Goal: Task Accomplishment & Management: Complete application form

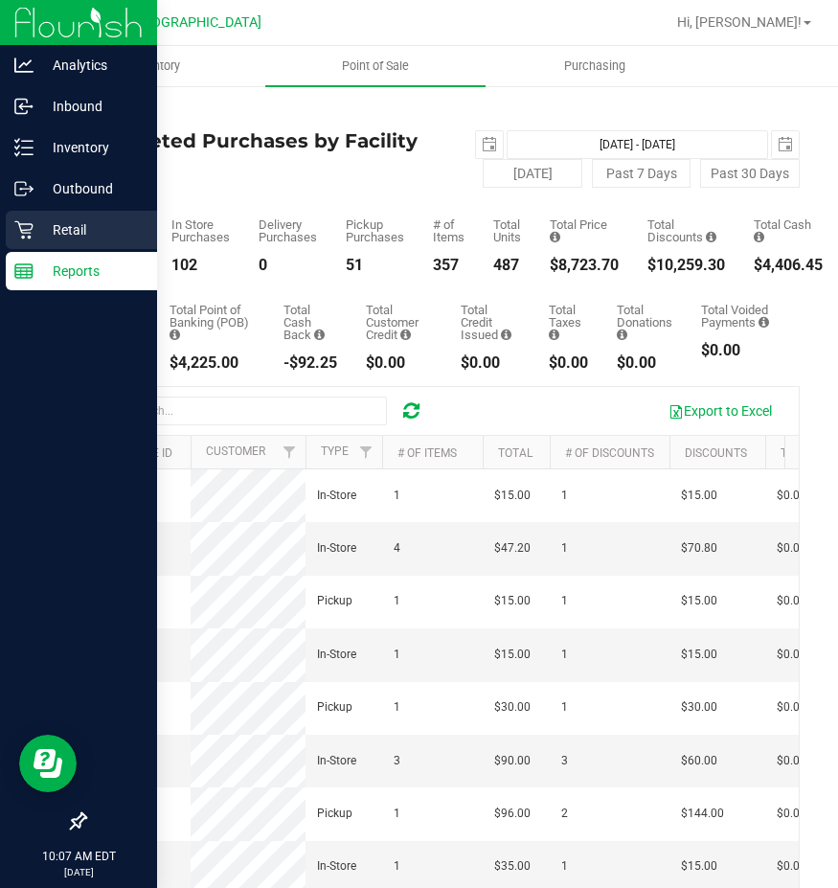
click at [20, 227] on icon at bounding box center [23, 230] width 18 height 18
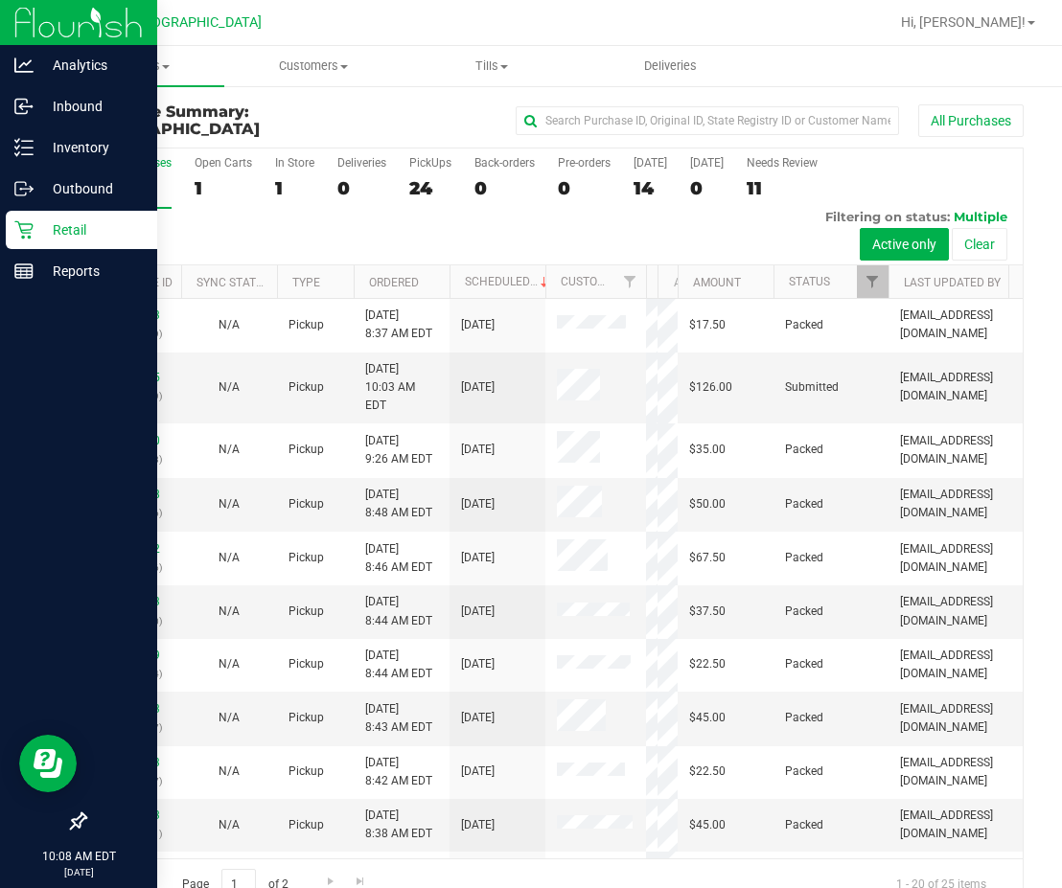
drag, startPoint x: 561, startPoint y: 279, endPoint x: 649, endPoint y: 290, distance: 88.9
click at [649, 290] on div "Purchase ID Sync Status Type Ordered Scheduled Customer State Registry ID Addre…" at bounding box center [547, 281] width 924 height 33
click at [773, 186] on div "11" at bounding box center [781, 188] width 71 height 22
click at [0, 0] on input "Needs Review 11" at bounding box center [0, 0] width 0 height 0
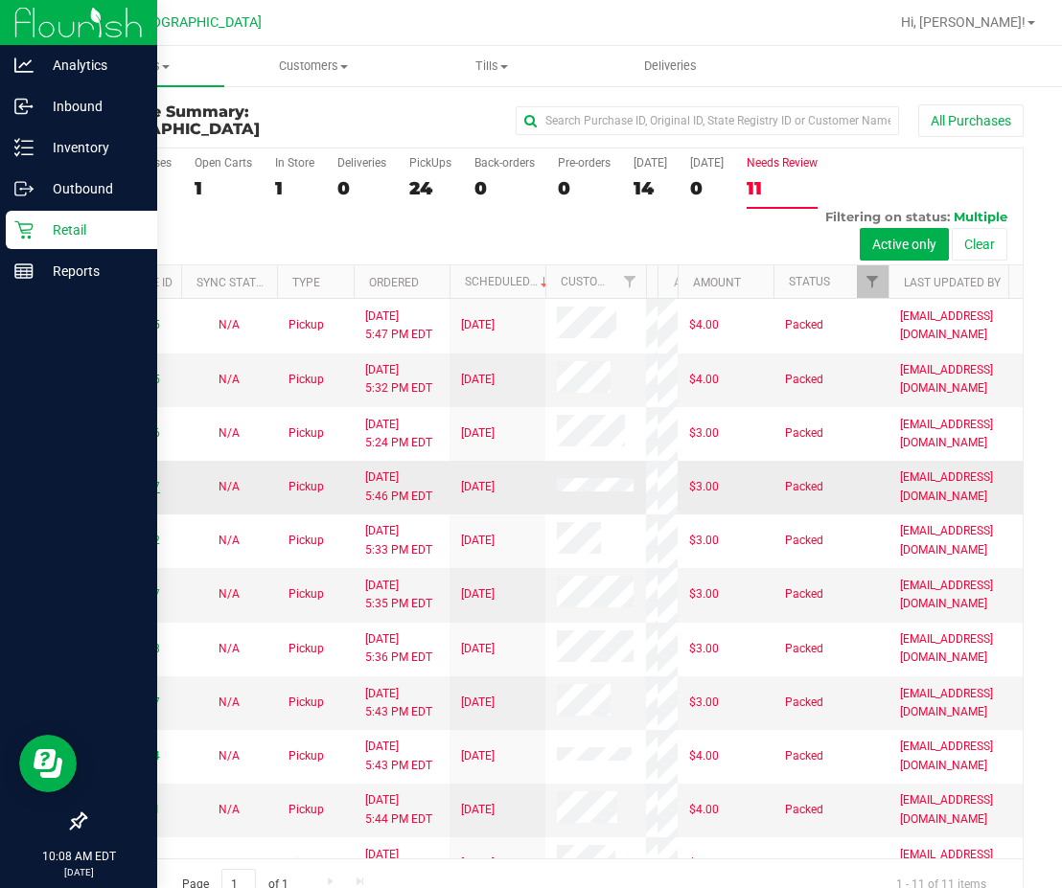
click at [135, 493] on link "11793847" at bounding box center [133, 486] width 54 height 13
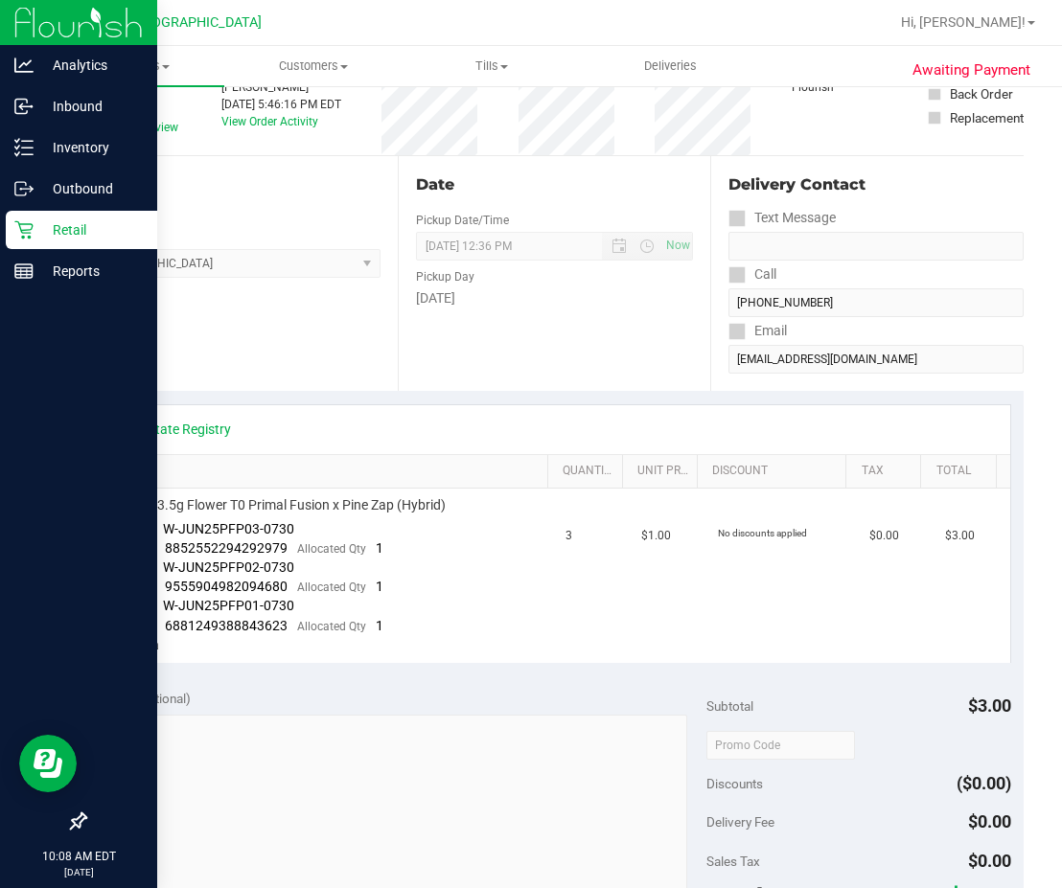
scroll to position [479, 0]
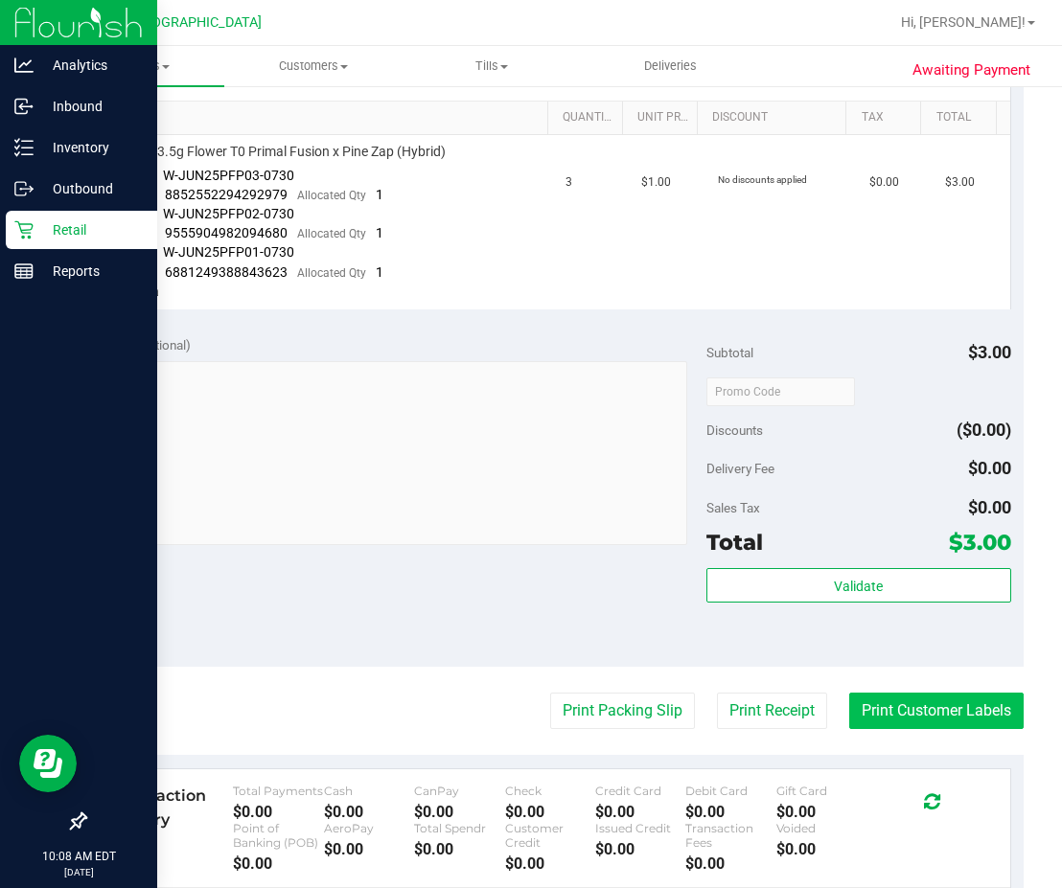
click at [837, 721] on button "Print Customer Labels" at bounding box center [936, 711] width 174 height 36
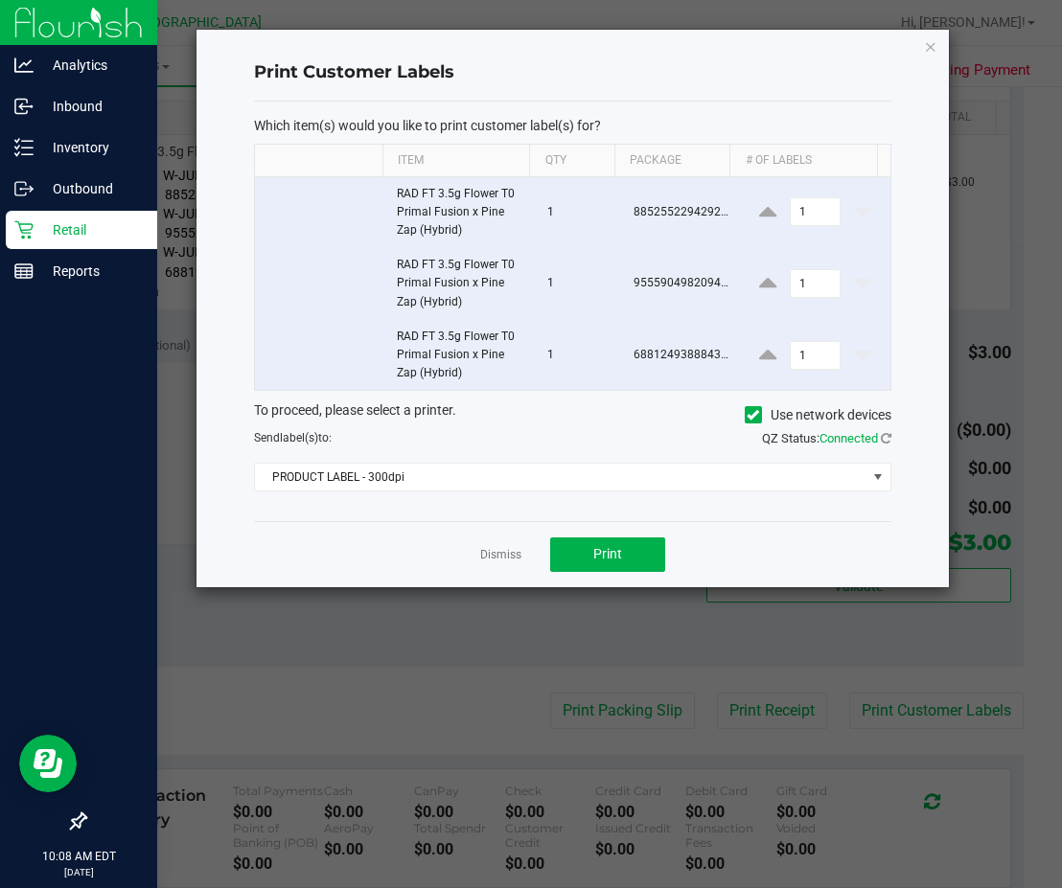
click at [601, 493] on div "Which item(s) would you like to print customer label(s) for? Item Qty Package #…" at bounding box center [572, 312] width 636 height 420
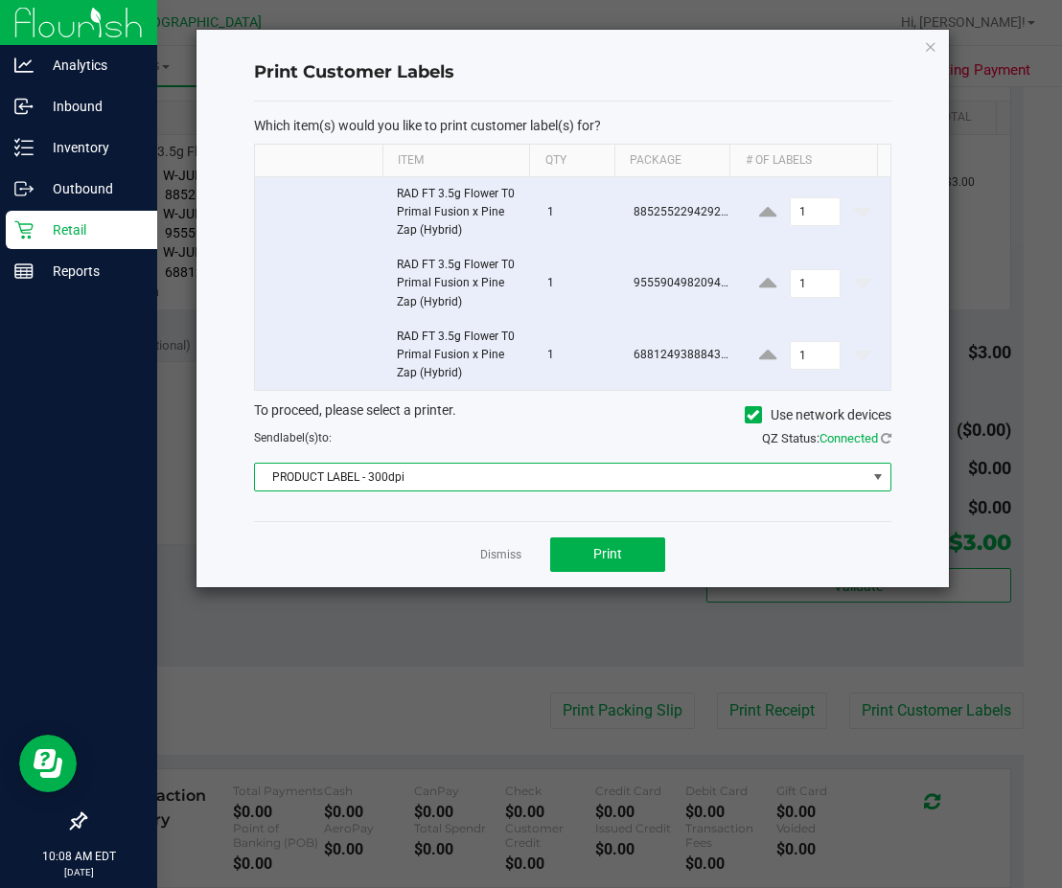
click at [602, 489] on span "PRODUCT LABEL - 300dpi" at bounding box center [560, 477] width 610 height 27
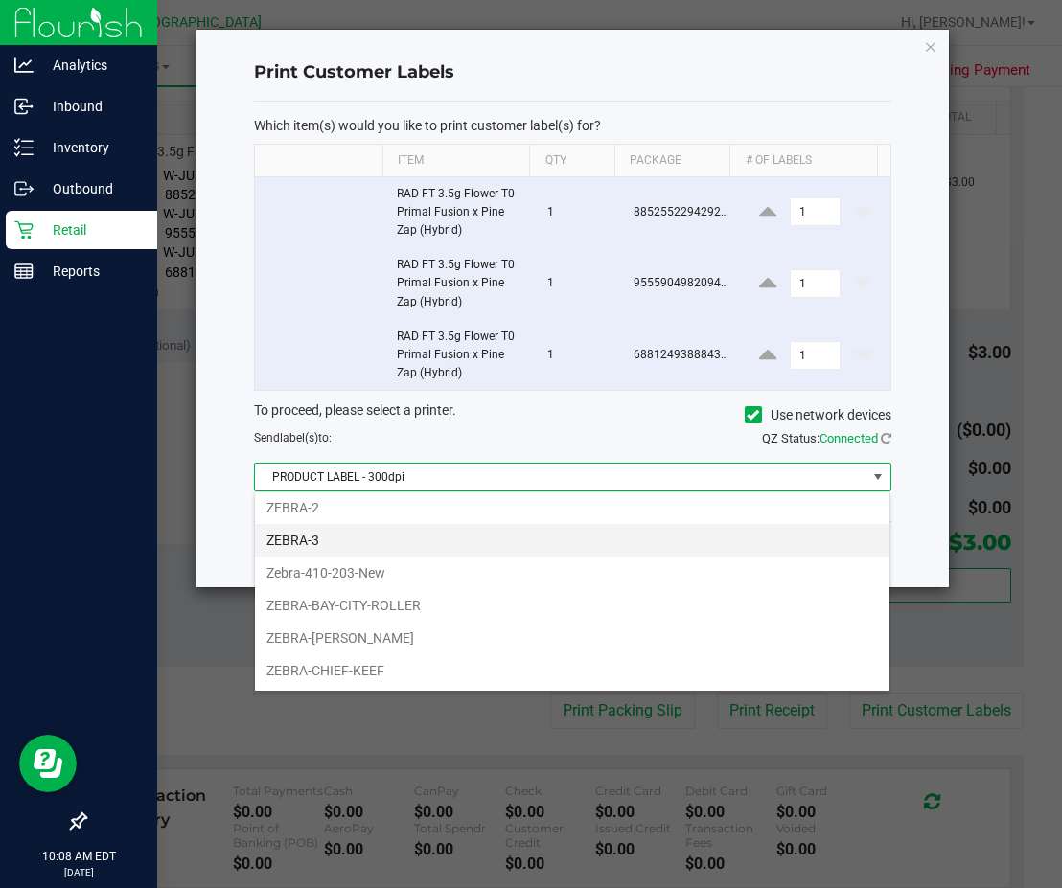
scroll to position [0, 0]
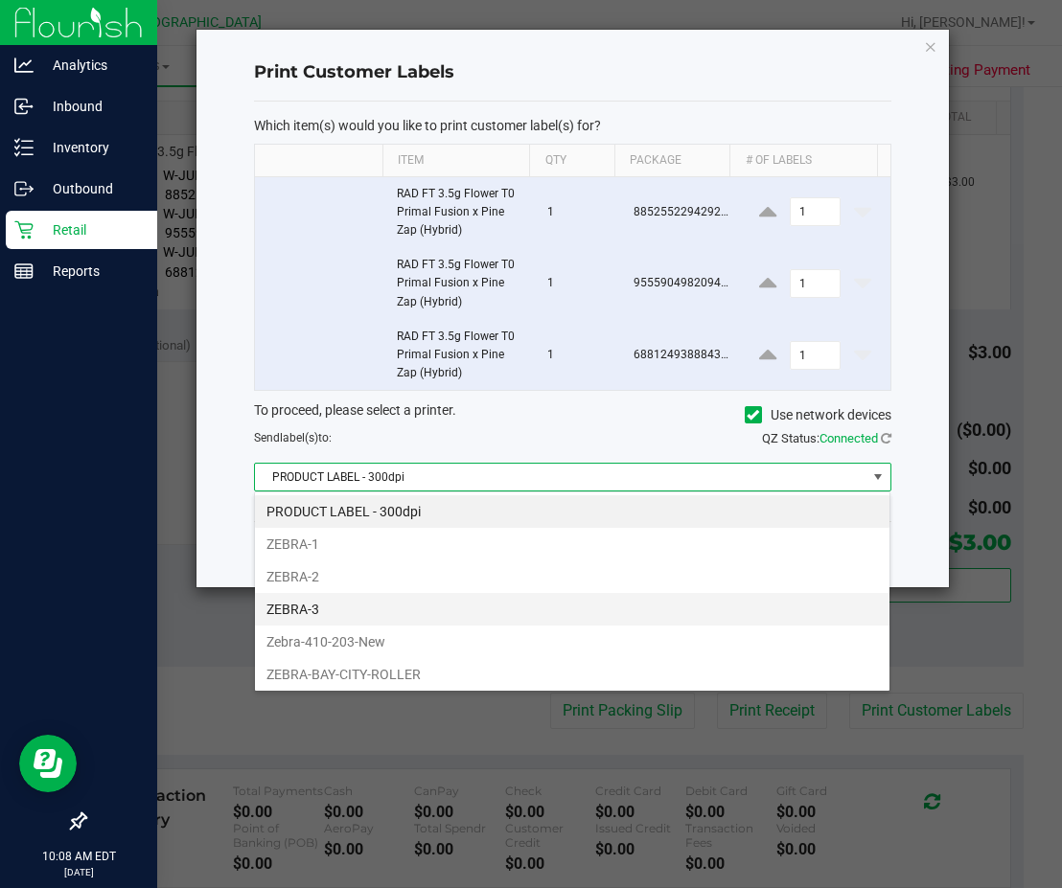
click at [392, 600] on li "ZEBRA-3" at bounding box center [572, 609] width 634 height 33
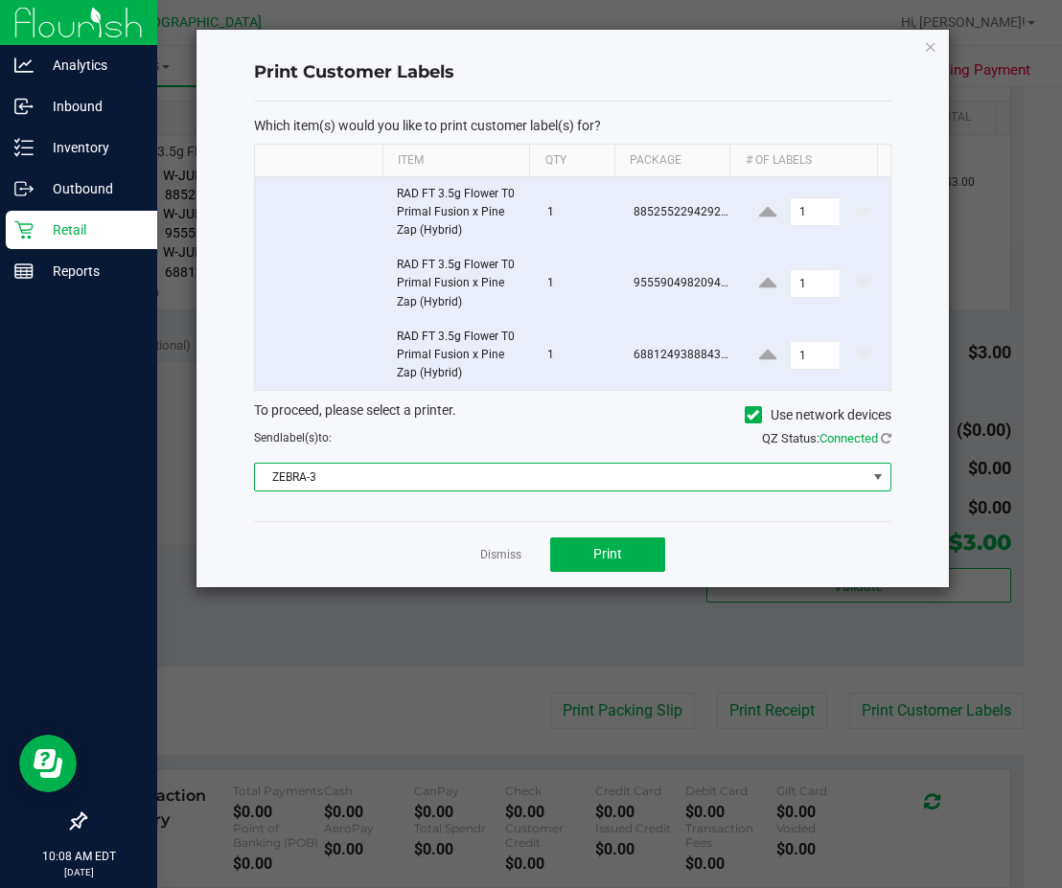
click at [403, 545] on div "Dismiss Print" at bounding box center [572, 554] width 636 height 66
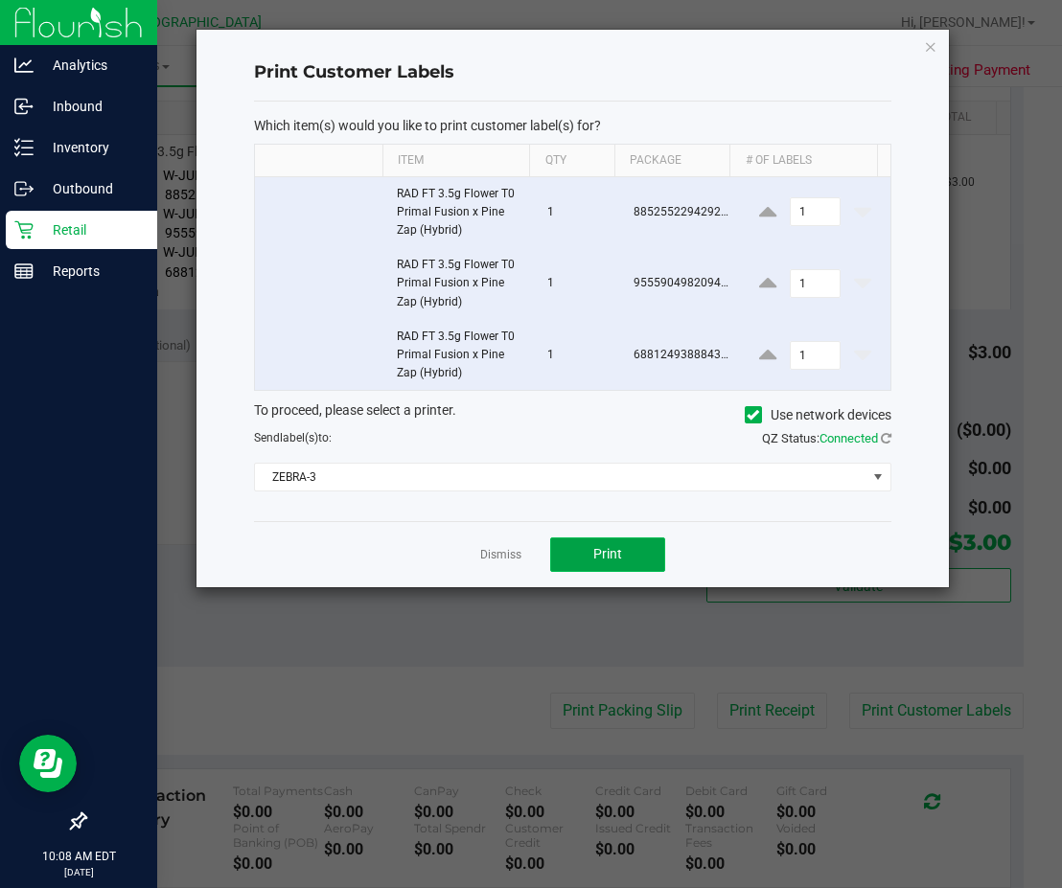
click at [607, 553] on span "Print" at bounding box center [607, 553] width 29 height 15
click at [506, 556] on link "Dismiss" at bounding box center [500, 555] width 41 height 16
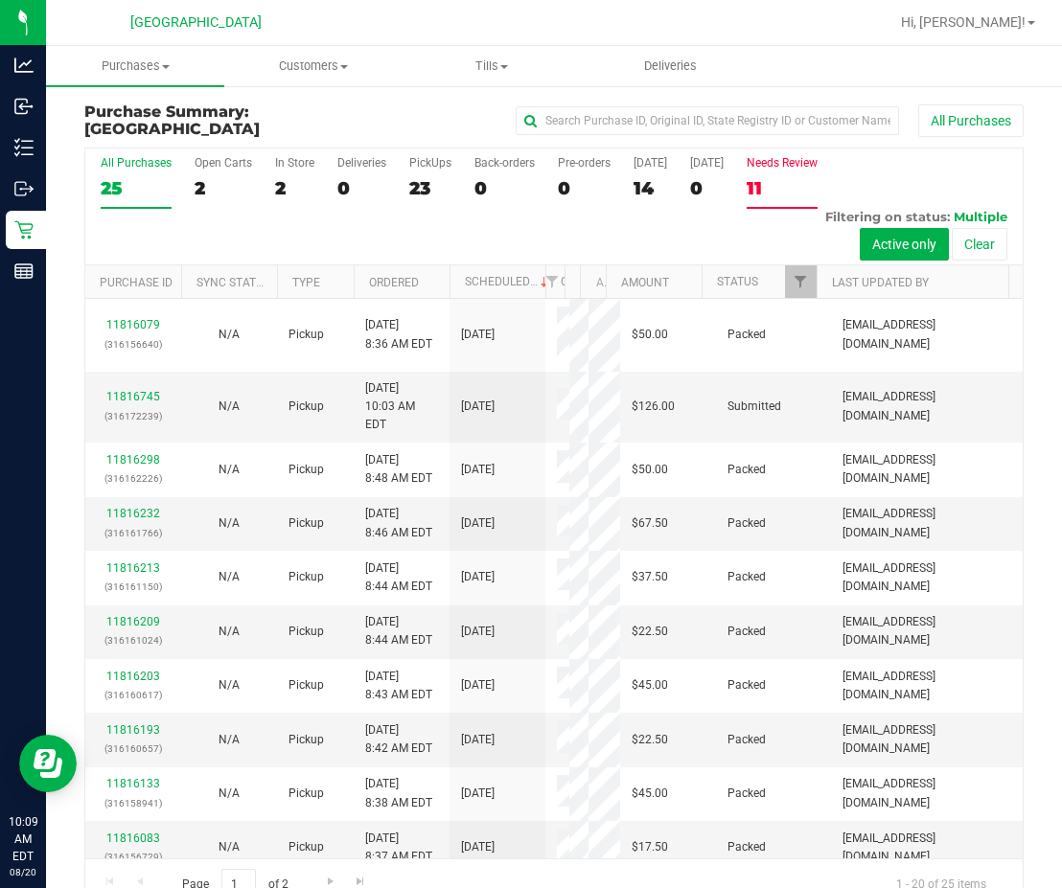
click at [771, 177] on div "11" at bounding box center [781, 188] width 71 height 22
click at [0, 0] on input "Needs Review 11" at bounding box center [0, 0] width 0 height 0
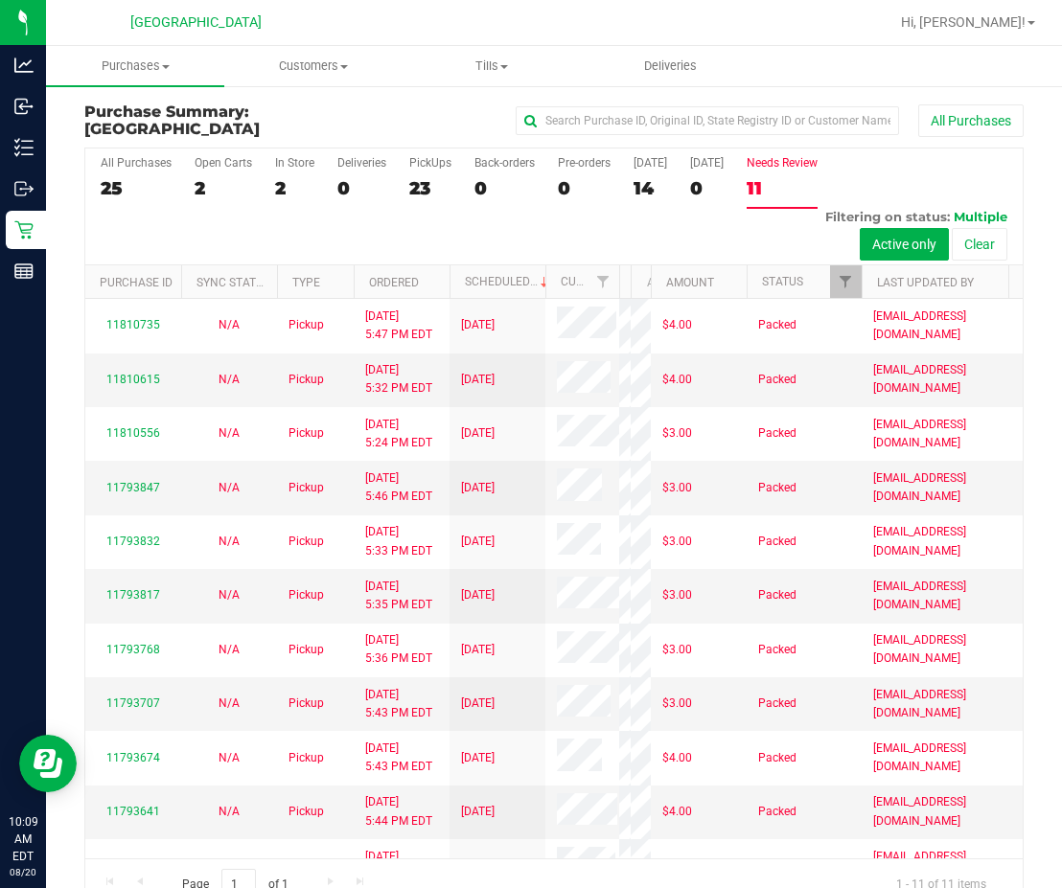
drag, startPoint x: 560, startPoint y: 278, endPoint x: 626, endPoint y: 284, distance: 66.4
click at [626, 284] on div "Purchase ID Sync Status Type Ordered Scheduled Customer State Registry ID Addre…" at bounding box center [547, 281] width 924 height 33
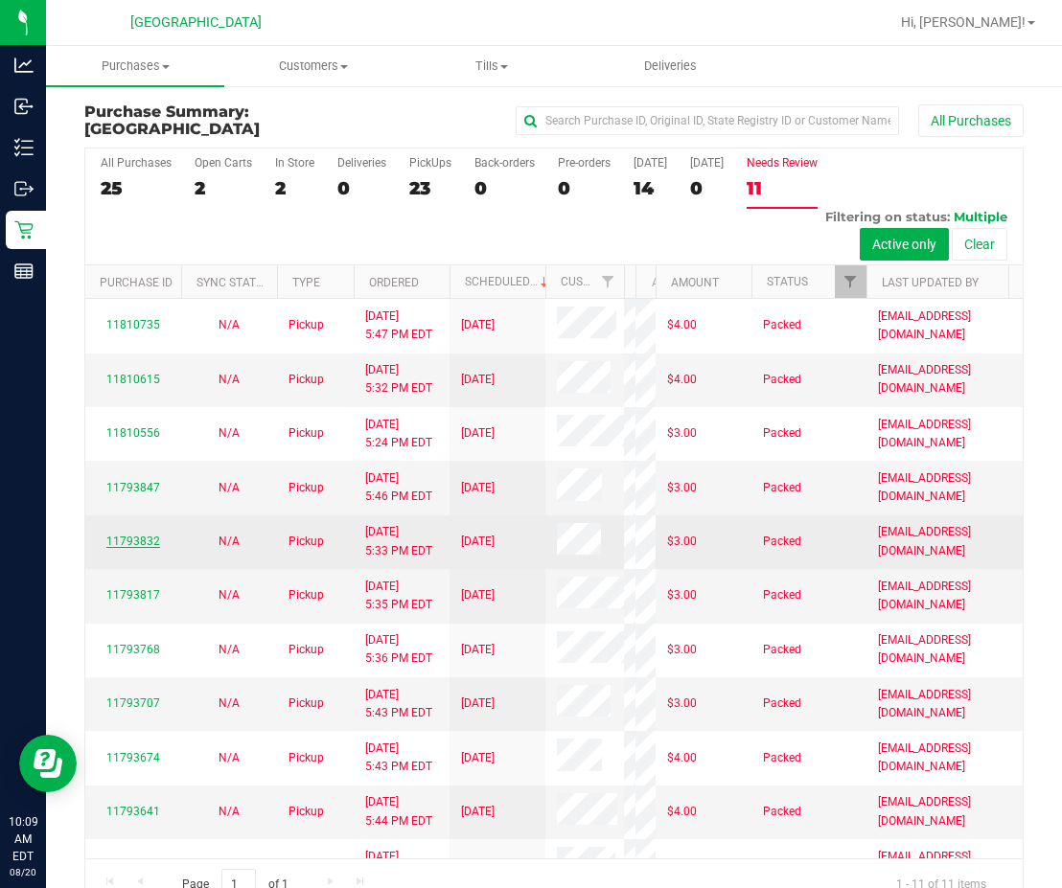
click at [118, 548] on link "11793832" at bounding box center [133, 541] width 54 height 13
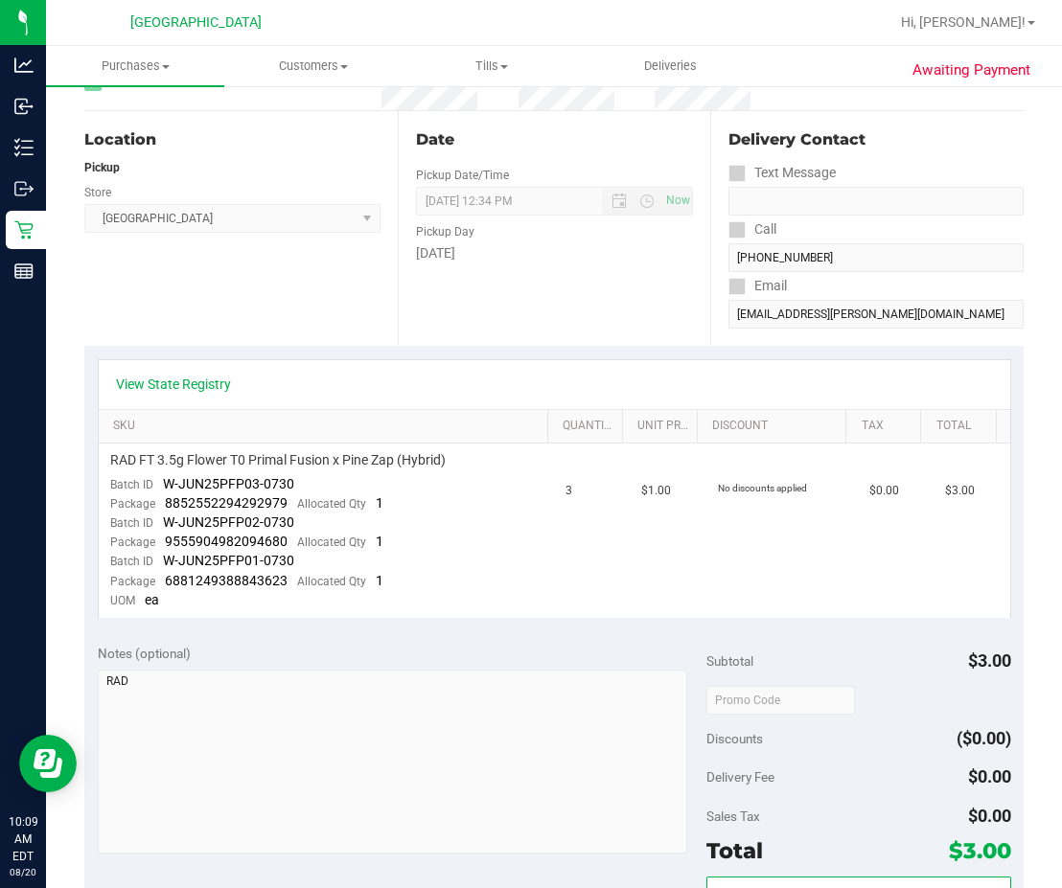
scroll to position [383, 0]
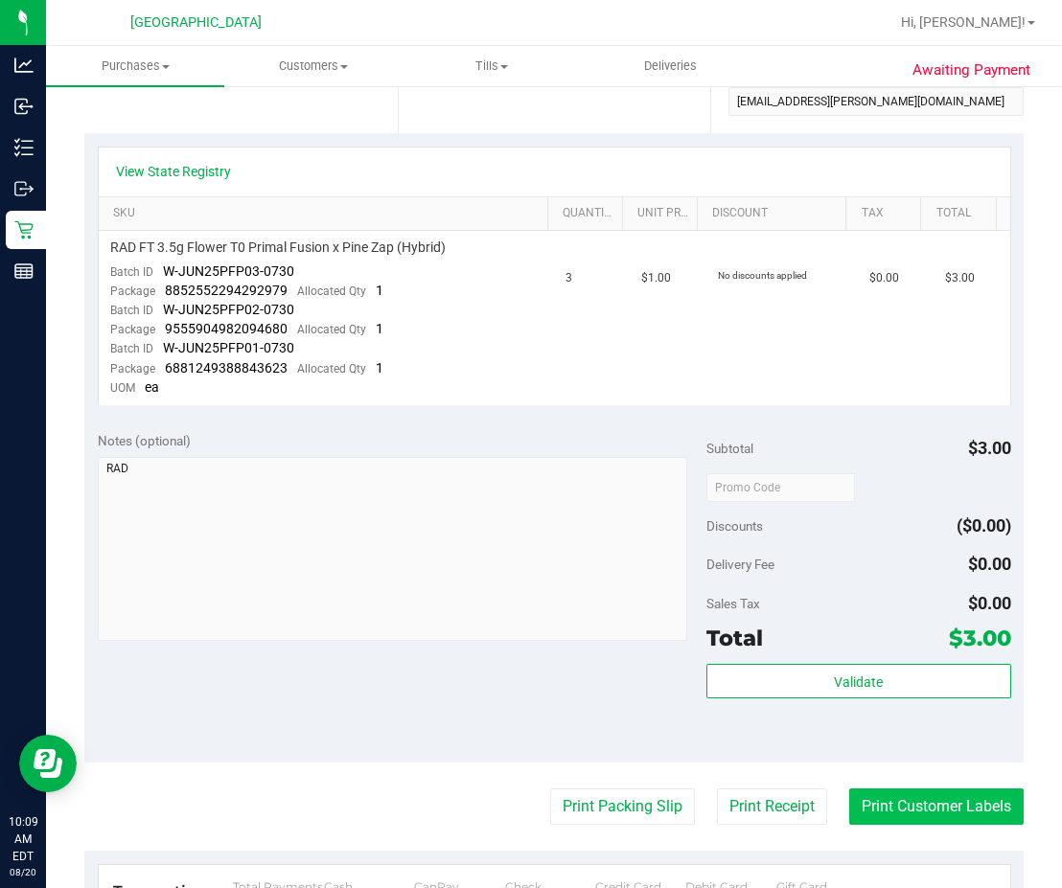
click at [837, 801] on button "Print Customer Labels" at bounding box center [936, 807] width 174 height 36
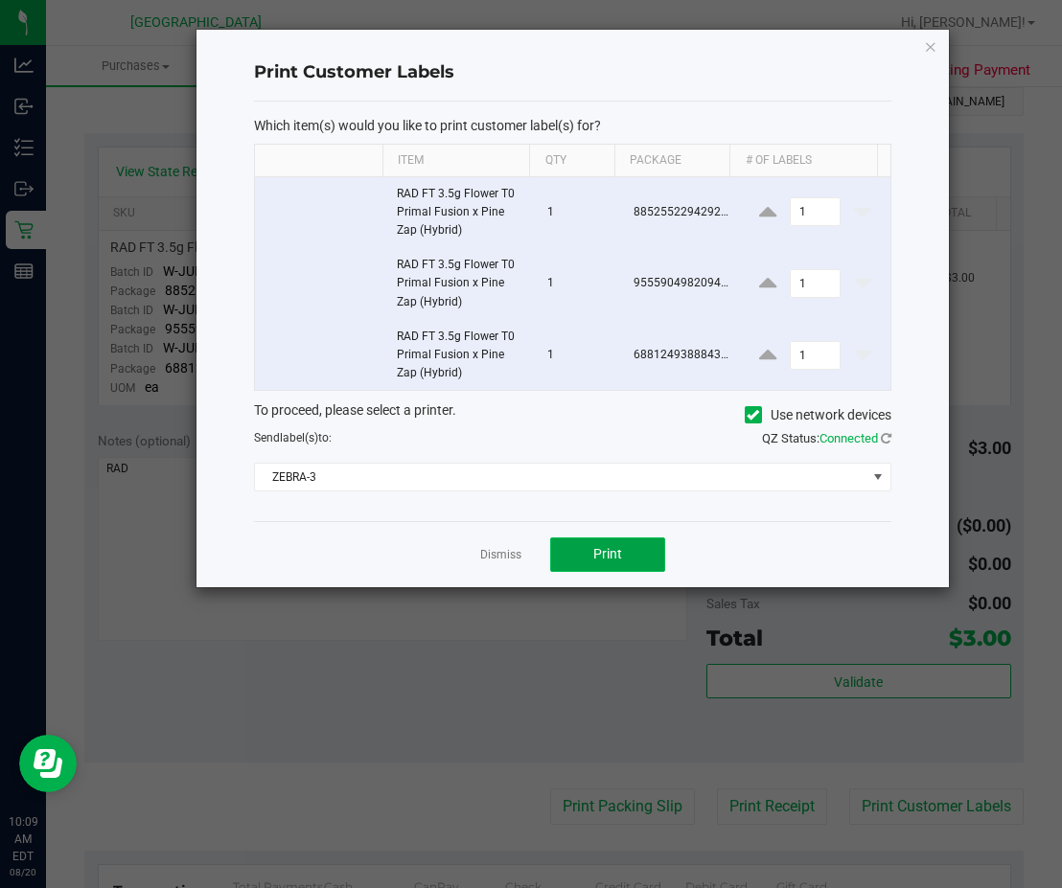
click at [614, 552] on span "Print" at bounding box center [607, 553] width 29 height 15
click at [494, 558] on link "Dismiss" at bounding box center [500, 555] width 41 height 16
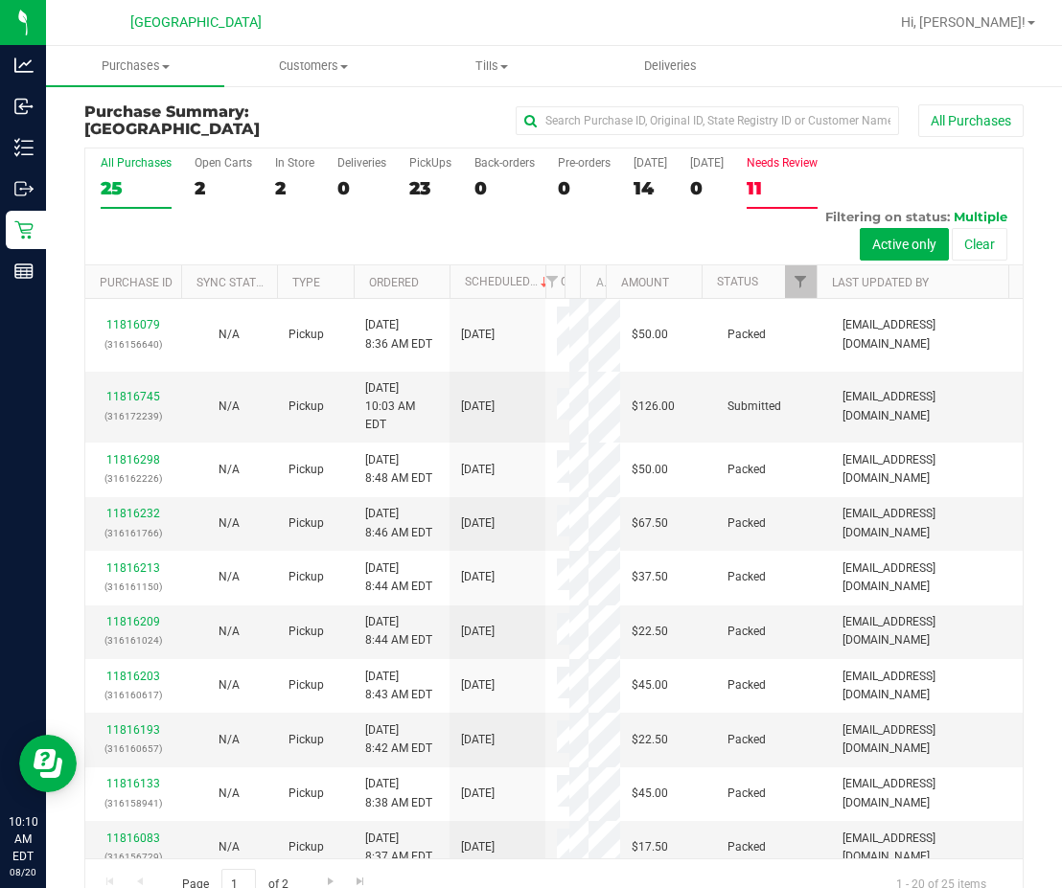
click at [768, 177] on div "11" at bounding box center [781, 188] width 71 height 22
click at [0, 0] on input "Needs Review 11" at bounding box center [0, 0] width 0 height 0
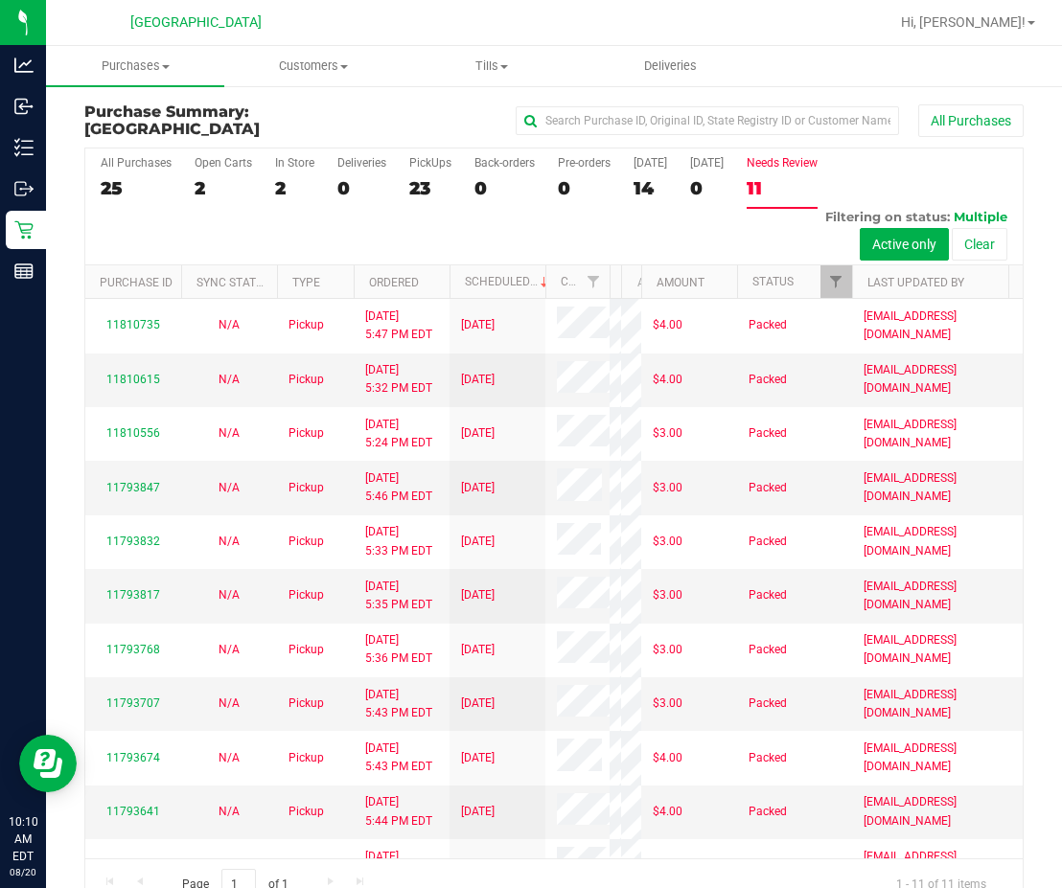
drag, startPoint x: 559, startPoint y: 275, endPoint x: 611, endPoint y: 284, distance: 53.4
click at [611, 284] on div "Purchase ID Sync Status Type Ordered Scheduled Customer State Registry ID Addre…" at bounding box center [547, 281] width 924 height 33
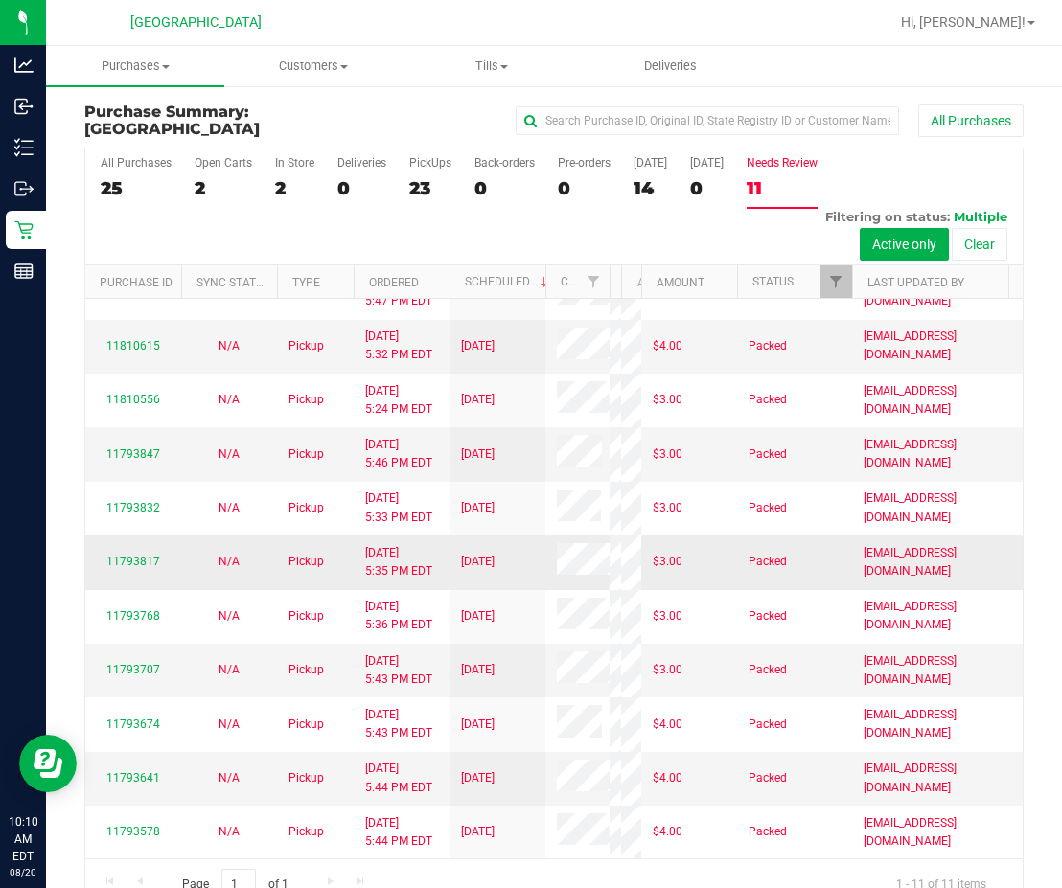
scroll to position [192, 0]
click at [144, 555] on link "11793817" at bounding box center [133, 561] width 54 height 13
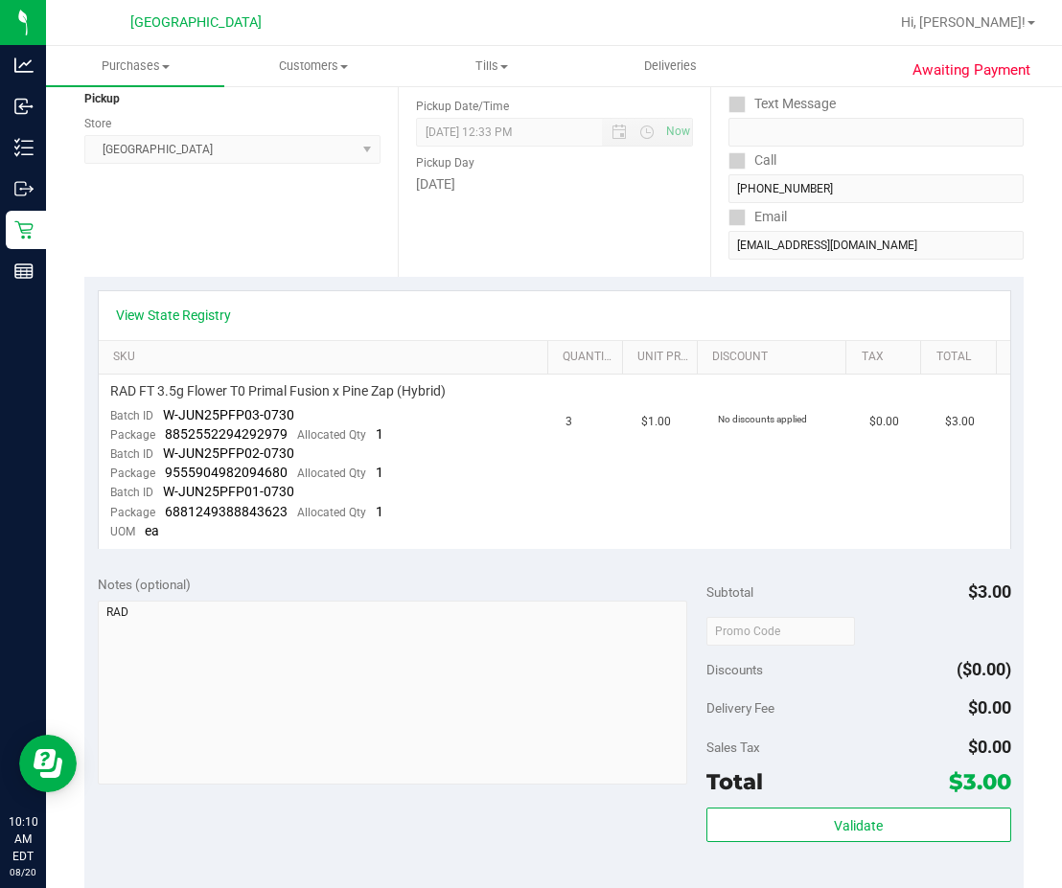
scroll to position [383, 0]
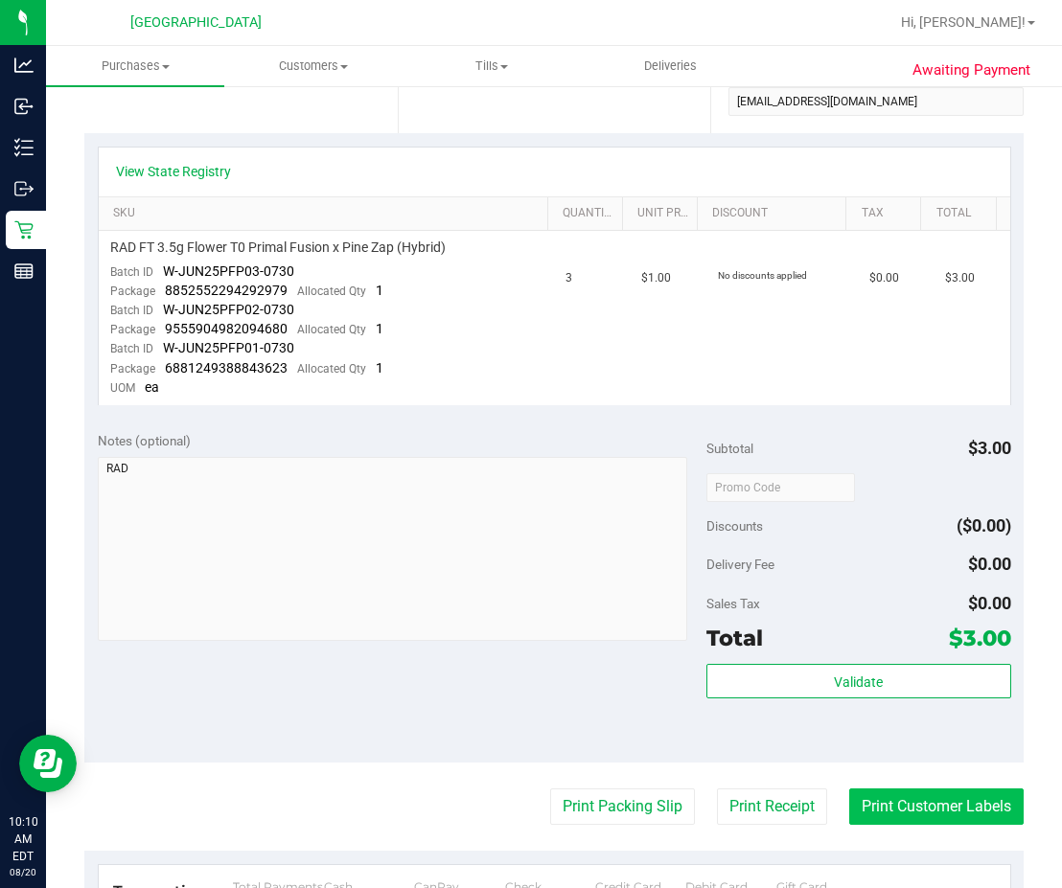
click at [837, 793] on button "Print Customer Labels" at bounding box center [936, 807] width 174 height 36
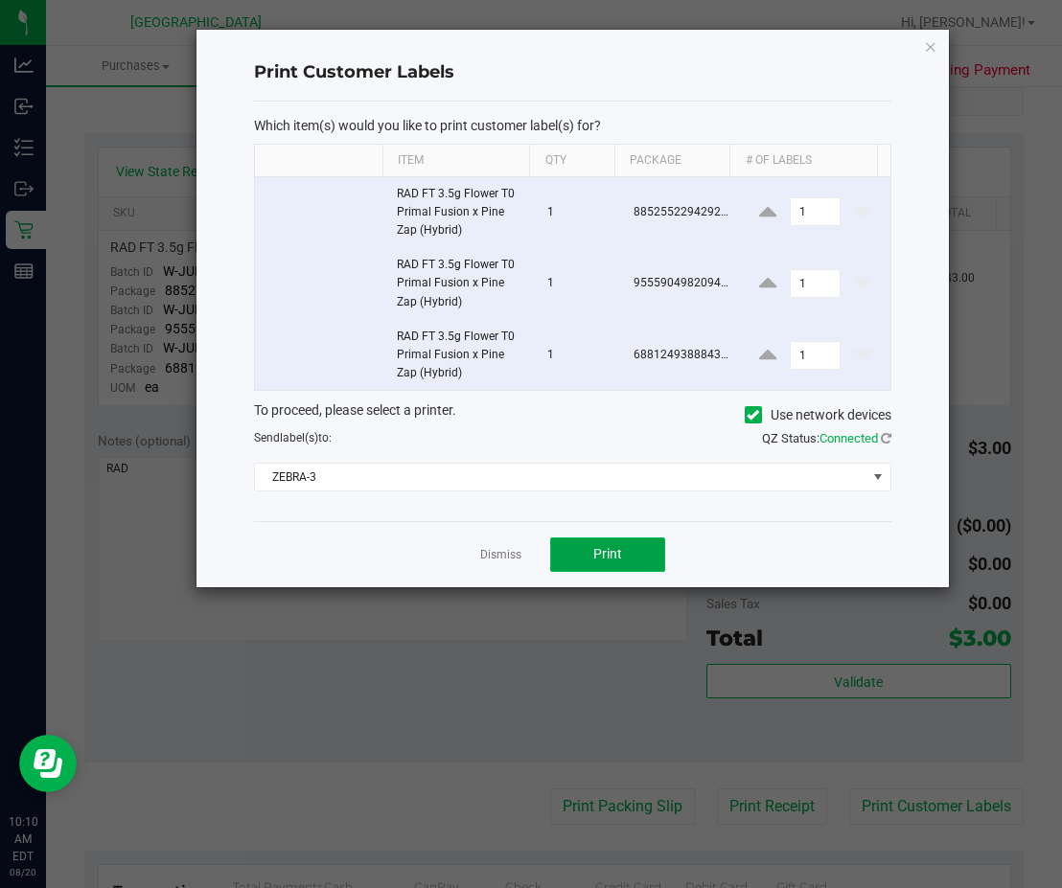
click at [644, 553] on button "Print" at bounding box center [607, 555] width 115 height 34
click at [511, 558] on link "Dismiss" at bounding box center [500, 555] width 41 height 16
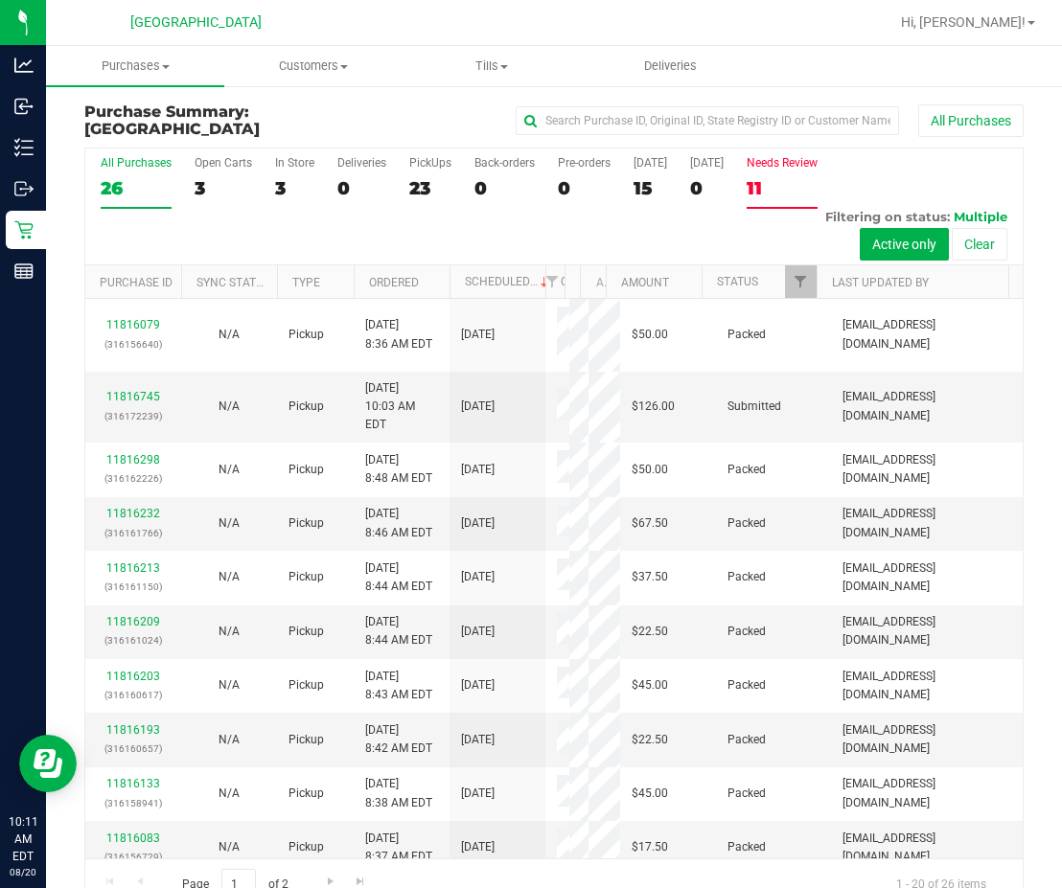
click at [771, 178] on div "11" at bounding box center [781, 188] width 71 height 22
click at [0, 0] on input "Needs Review 11" at bounding box center [0, 0] width 0 height 0
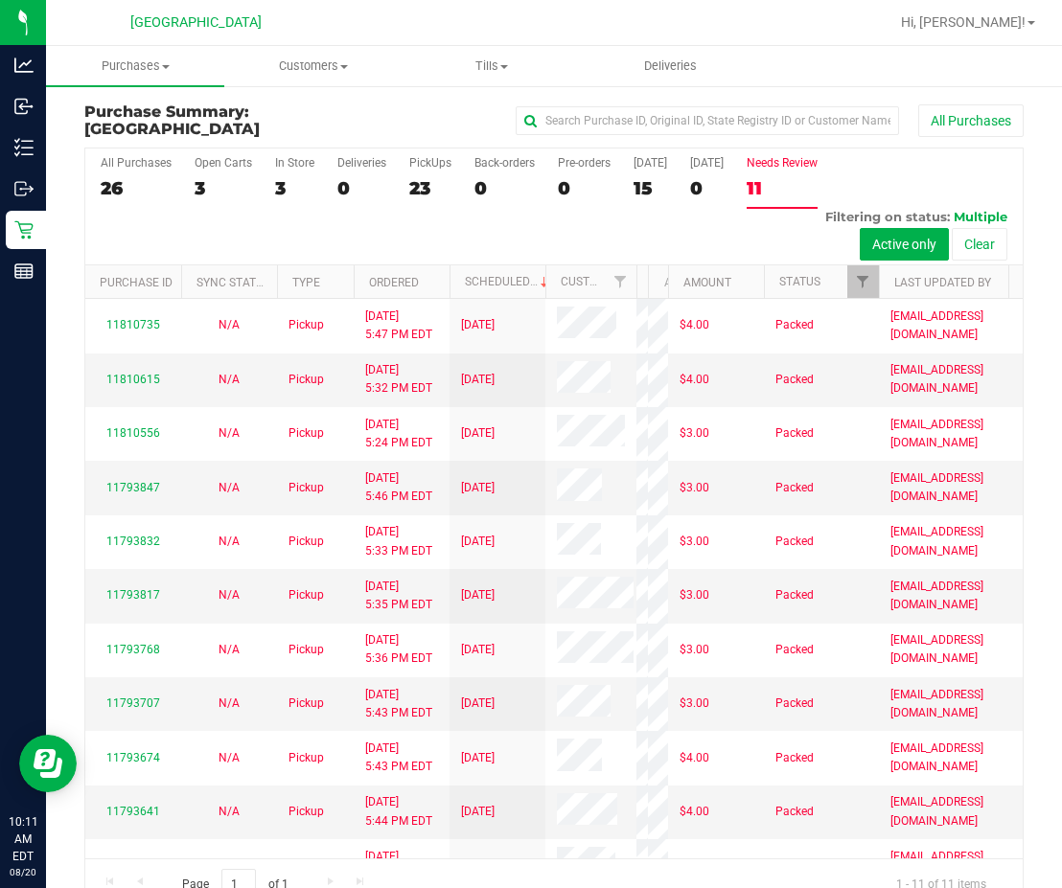
drag, startPoint x: 560, startPoint y: 280, endPoint x: 643, endPoint y: 286, distance: 83.6
click at [643, 286] on div "Purchase ID Sync Status Type Ordered Scheduled Customer State Registry ID Addre…" at bounding box center [547, 281] width 924 height 33
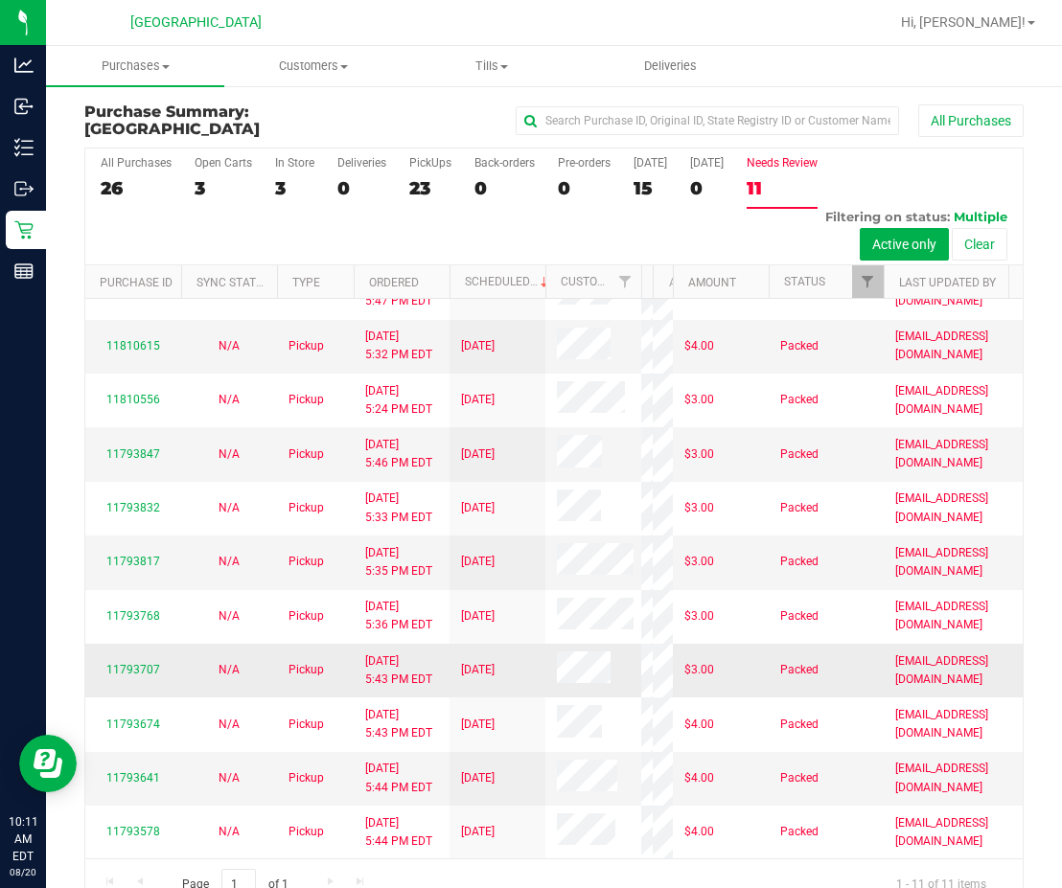
scroll to position [310, 0]
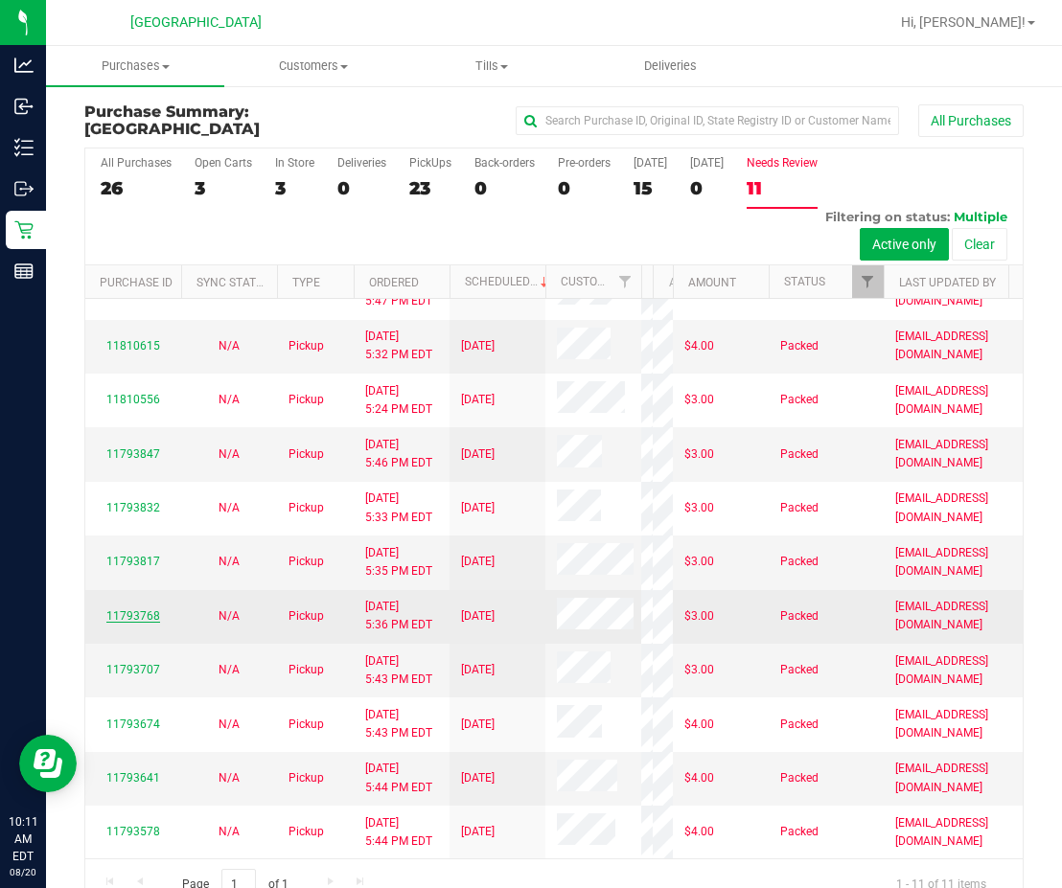
click at [140, 609] on link "11793768" at bounding box center [133, 615] width 54 height 13
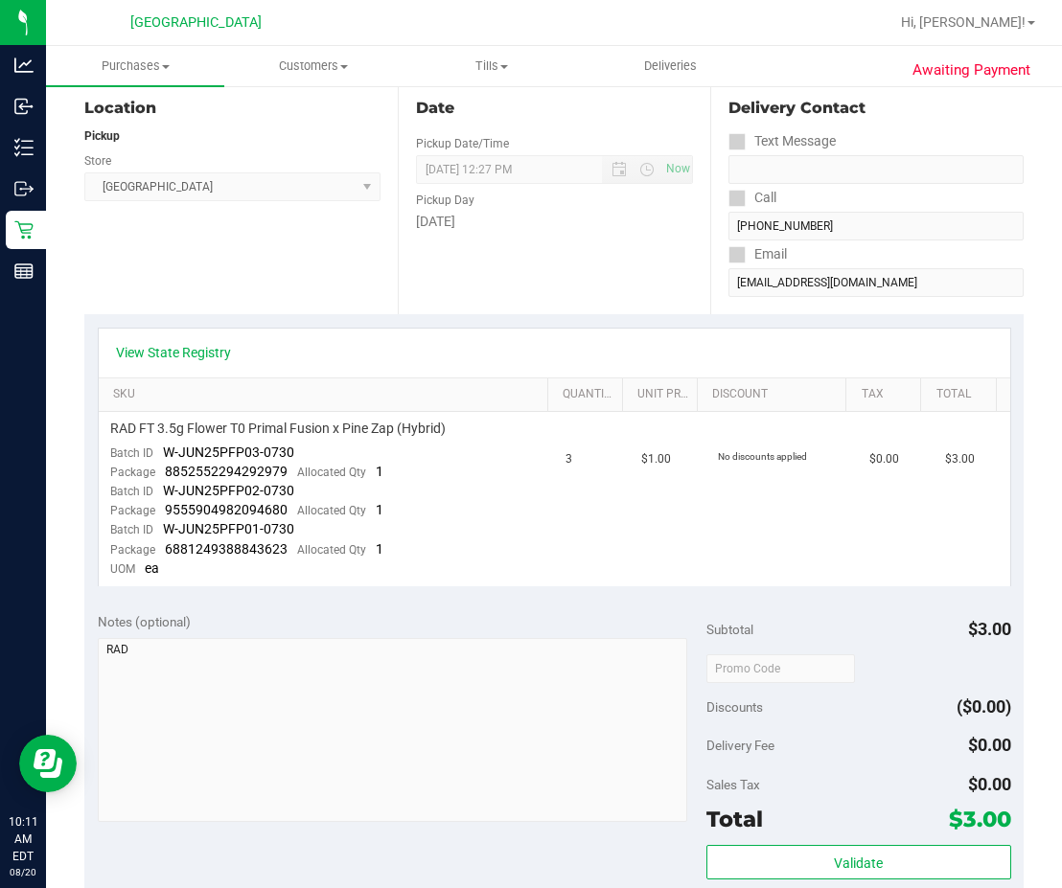
scroll to position [383, 0]
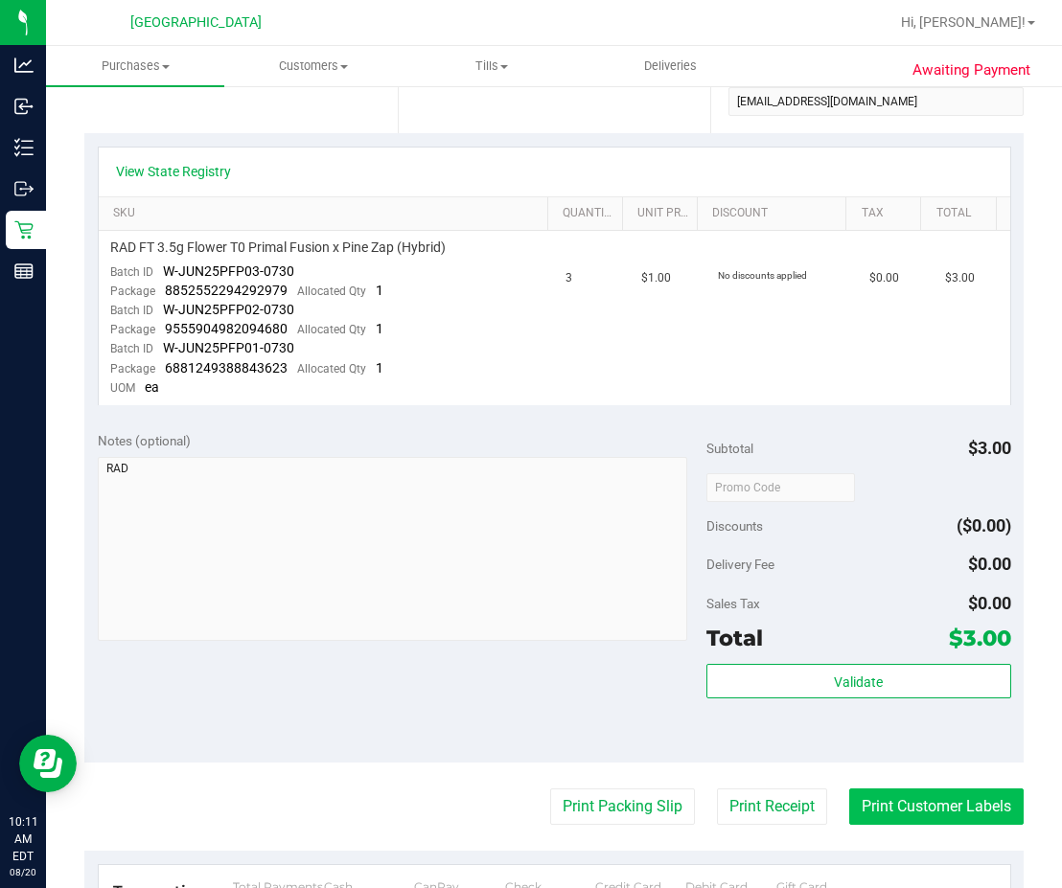
click at [837, 807] on button "Print Customer Labels" at bounding box center [936, 807] width 174 height 36
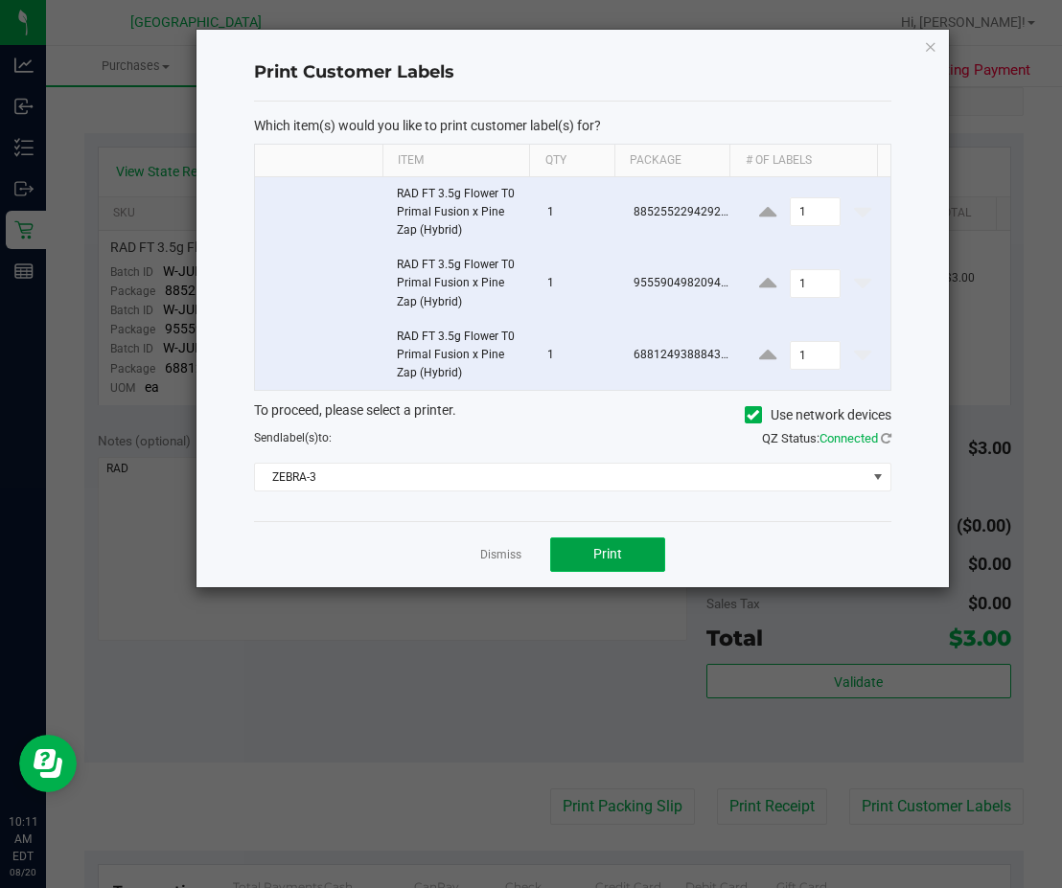
click at [648, 558] on button "Print" at bounding box center [607, 555] width 115 height 34
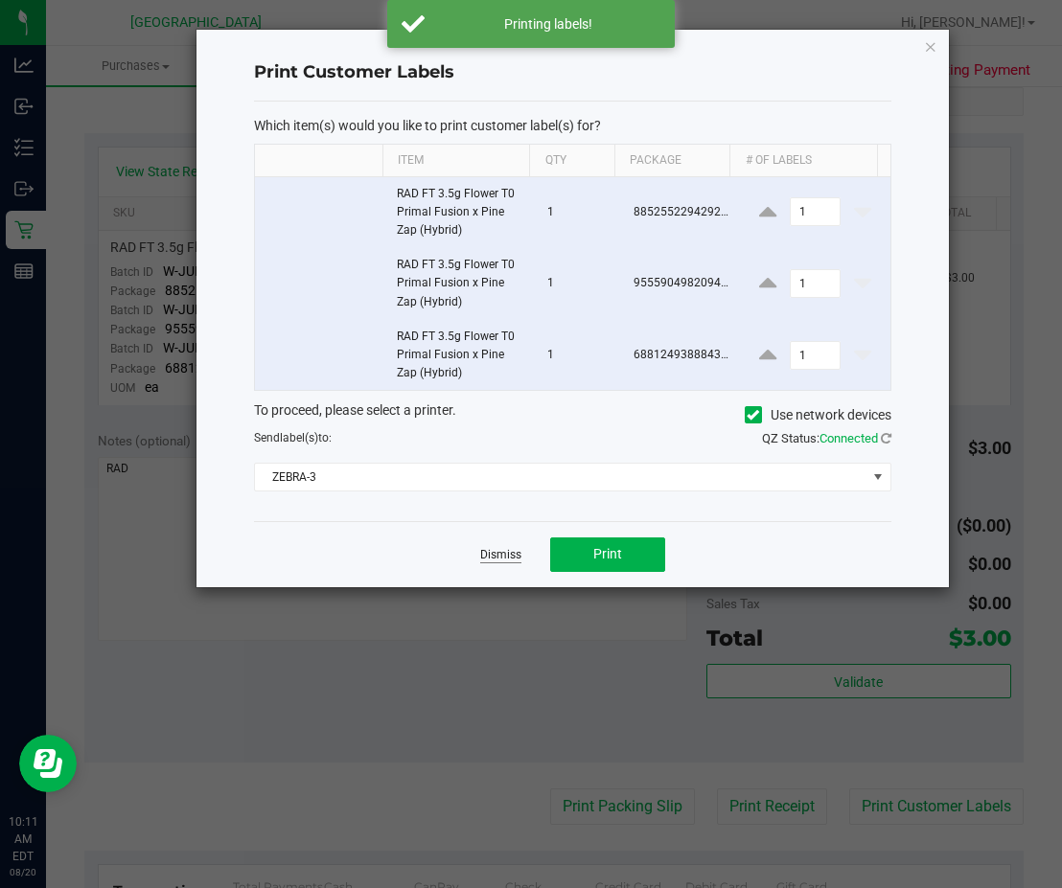
click at [511, 549] on link "Dismiss" at bounding box center [500, 555] width 41 height 16
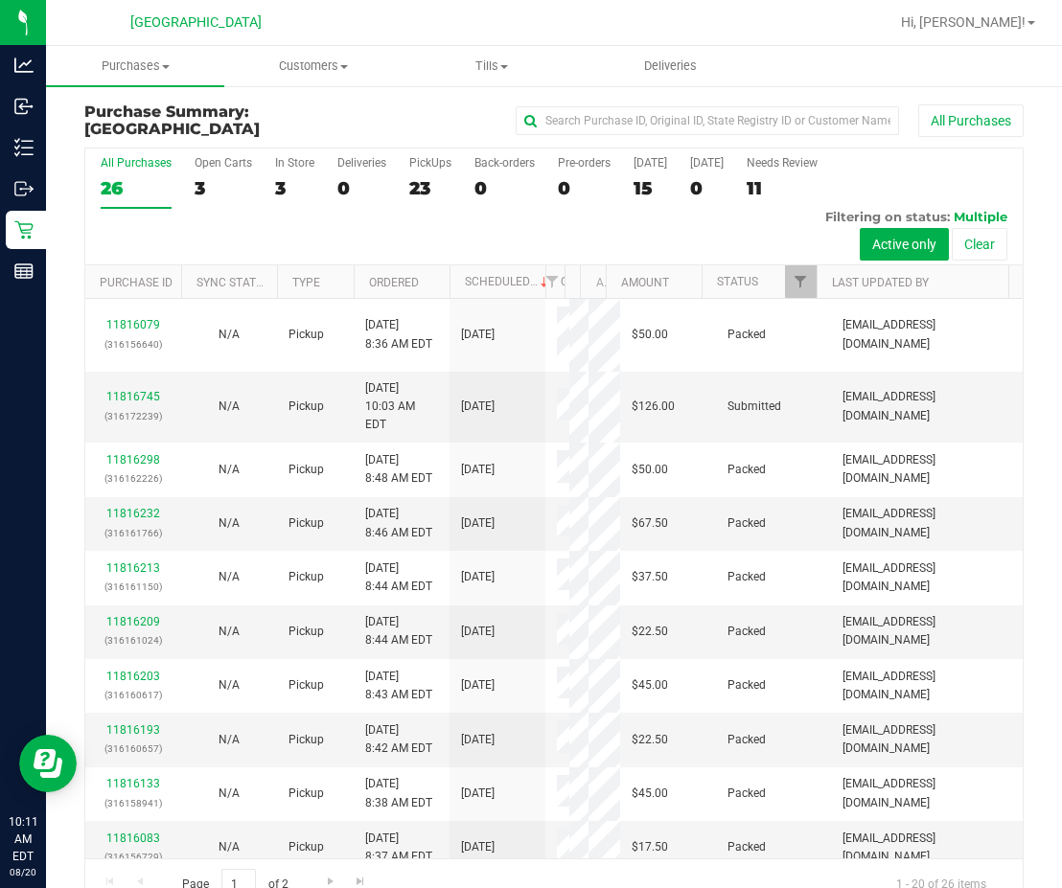
click at [771, 184] on div "11" at bounding box center [781, 188] width 71 height 22
click at [0, 0] on input "Needs Review 11" at bounding box center [0, 0] width 0 height 0
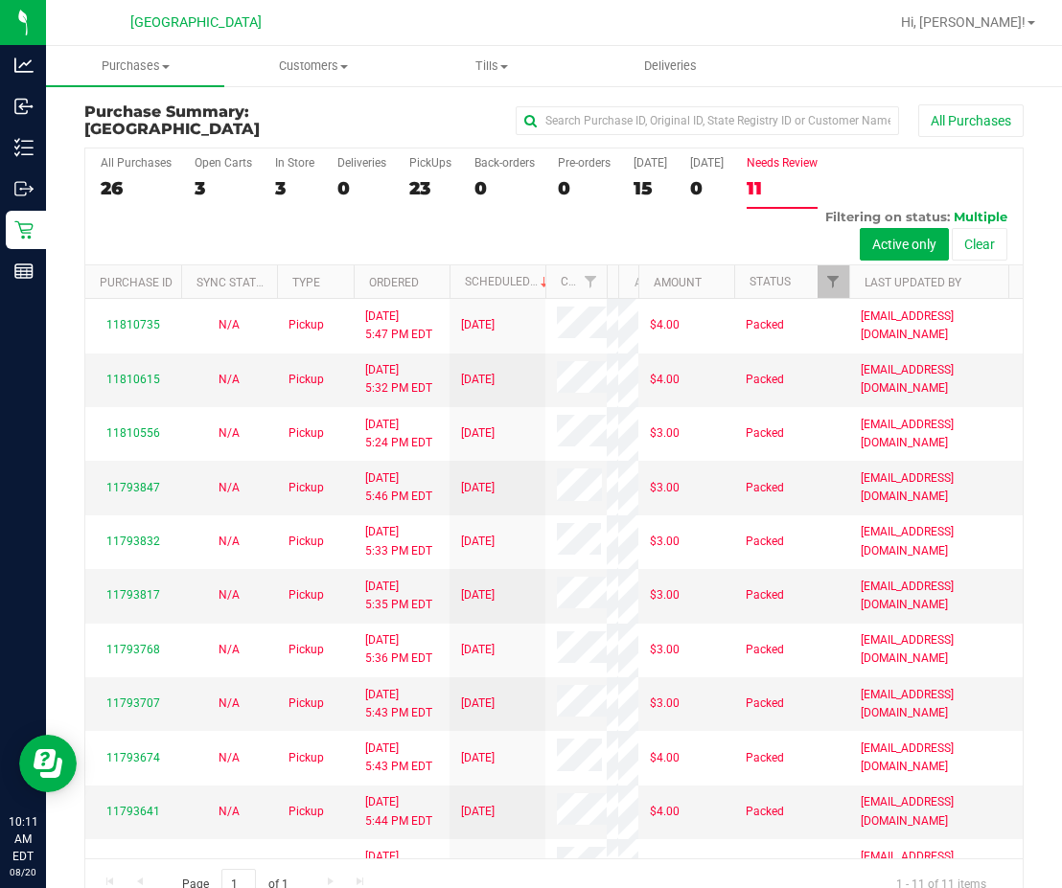
drag, startPoint x: 559, startPoint y: 284, endPoint x: 611, endPoint y: 295, distance: 53.9
click at [610, 294] on div "Purchase ID Sync Status Type Ordered Scheduled Customer State Registry ID Addre…" at bounding box center [547, 281] width 924 height 33
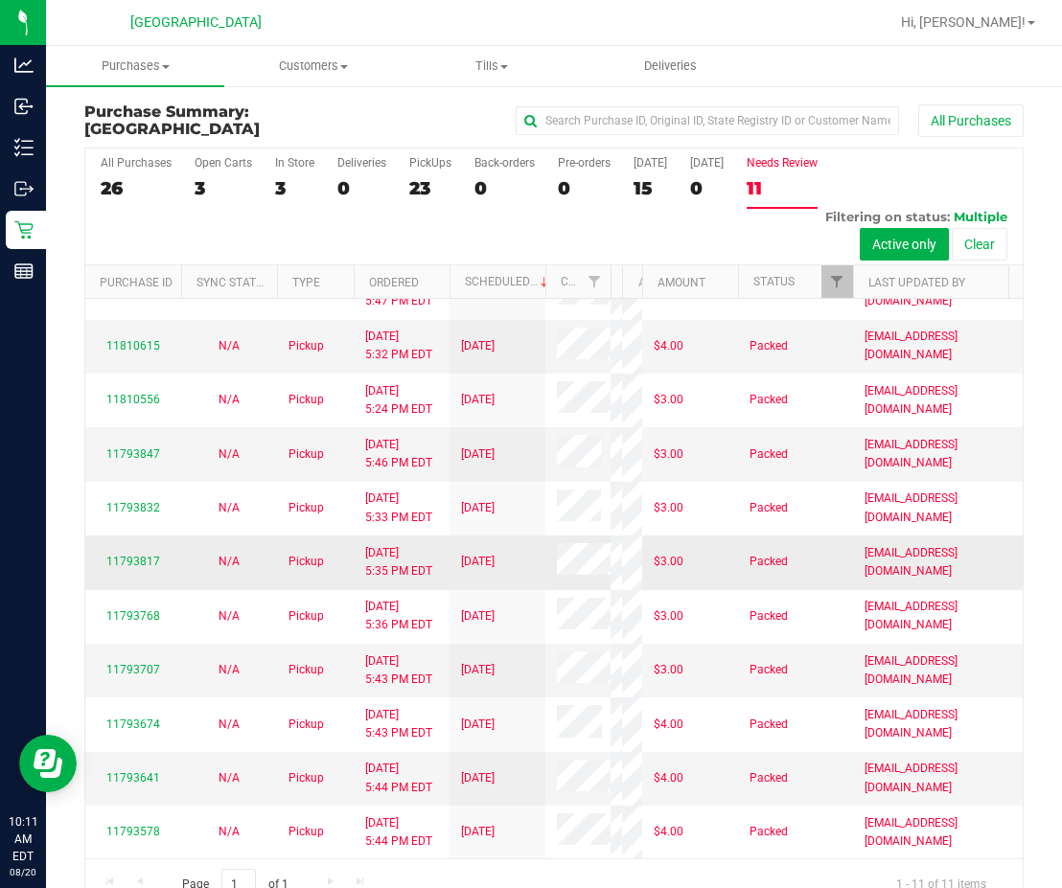
scroll to position [287, 0]
click at [143, 663] on link "11793707" at bounding box center [133, 669] width 54 height 13
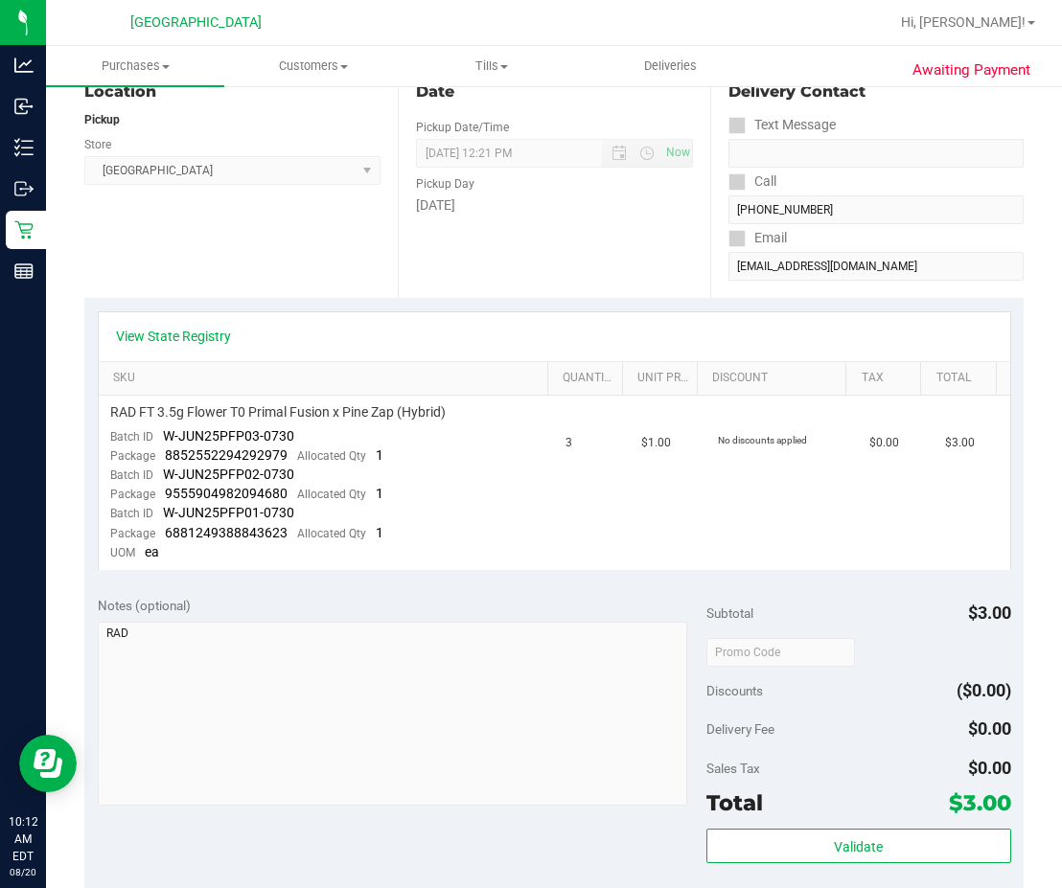
scroll to position [383, 0]
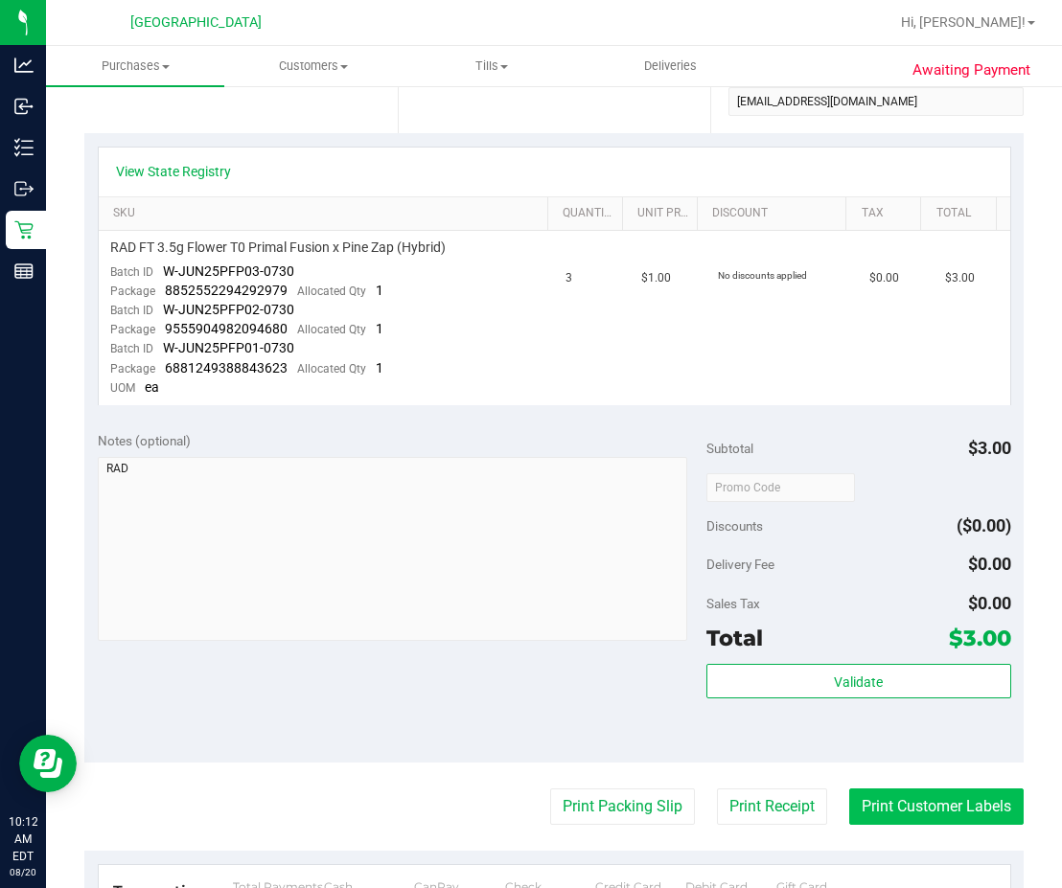
click at [837, 797] on button "Print Customer Labels" at bounding box center [936, 807] width 174 height 36
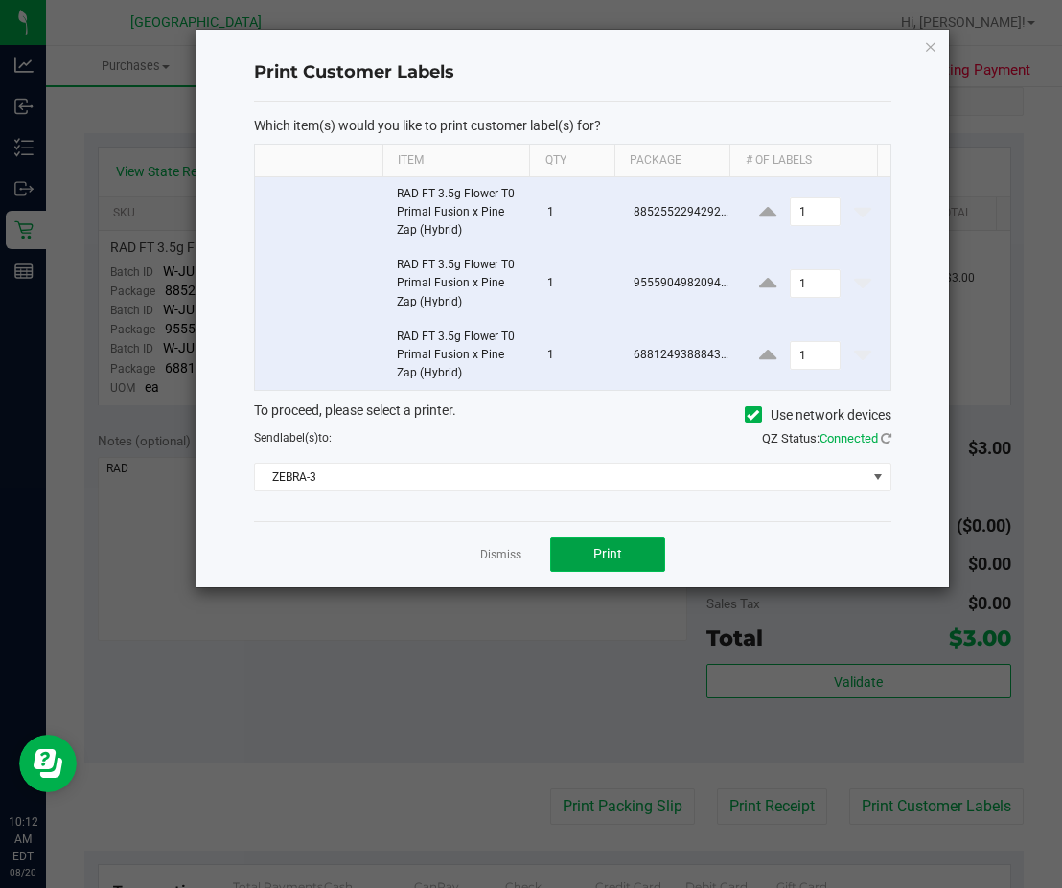
click at [620, 555] on span "Print" at bounding box center [607, 553] width 29 height 15
click at [502, 551] on link "Dismiss" at bounding box center [500, 555] width 41 height 16
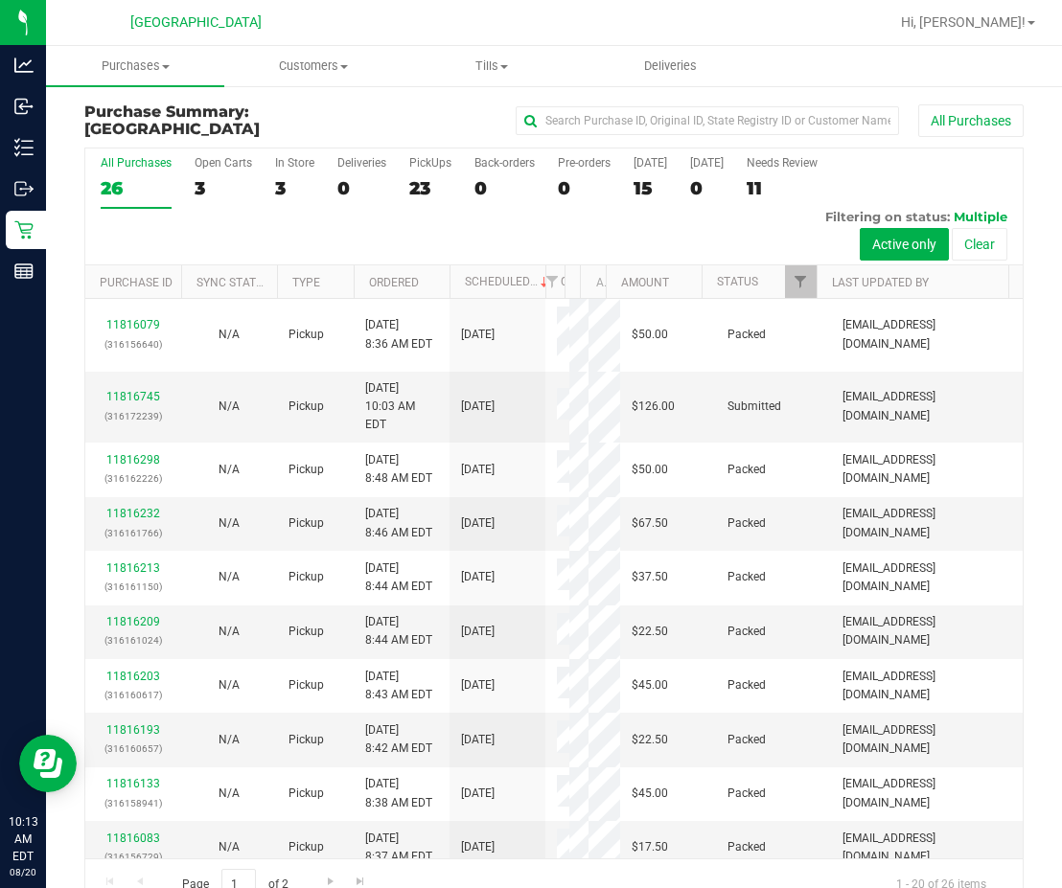
click at [772, 182] on div "11" at bounding box center [781, 188] width 71 height 22
click at [0, 0] on input "Needs Review 11" at bounding box center [0, 0] width 0 height 0
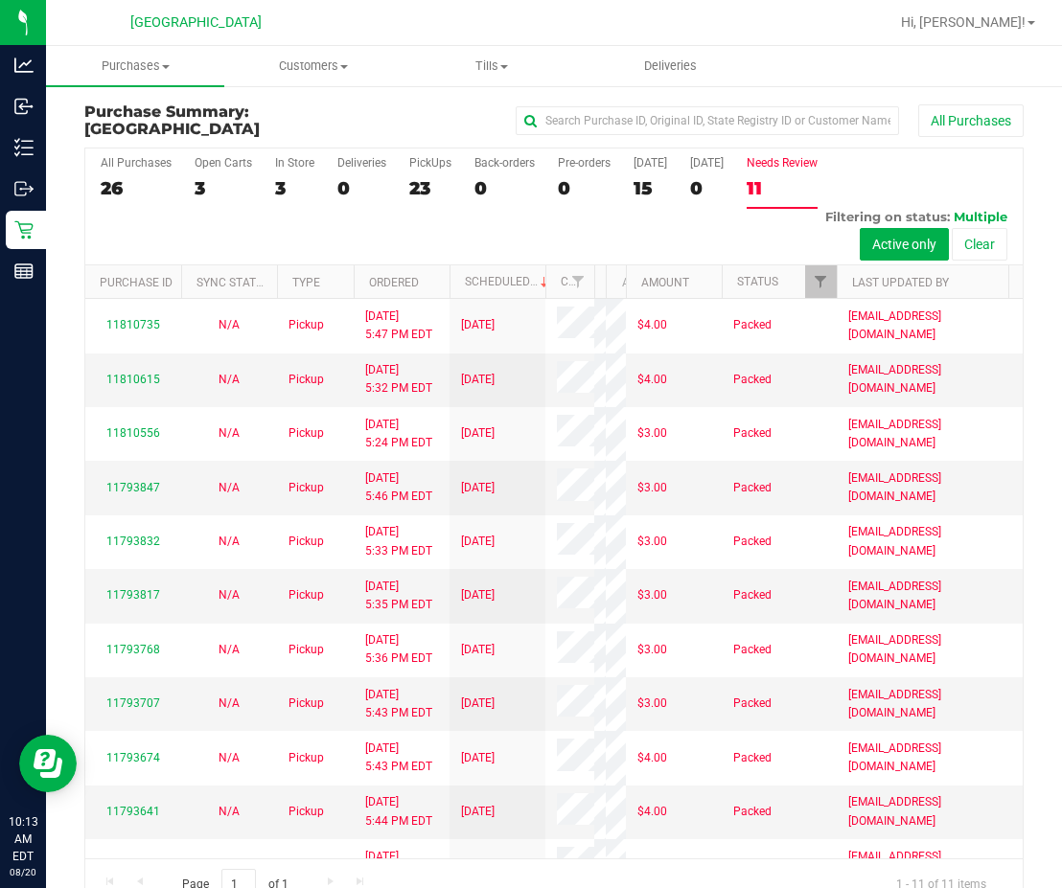
drag, startPoint x: 560, startPoint y: 281, endPoint x: 625, endPoint y: 282, distance: 65.2
click at [623, 282] on div "Purchase ID Sync Status Type Ordered Scheduled Customer State Registry ID Addre…" at bounding box center [547, 281] width 924 height 33
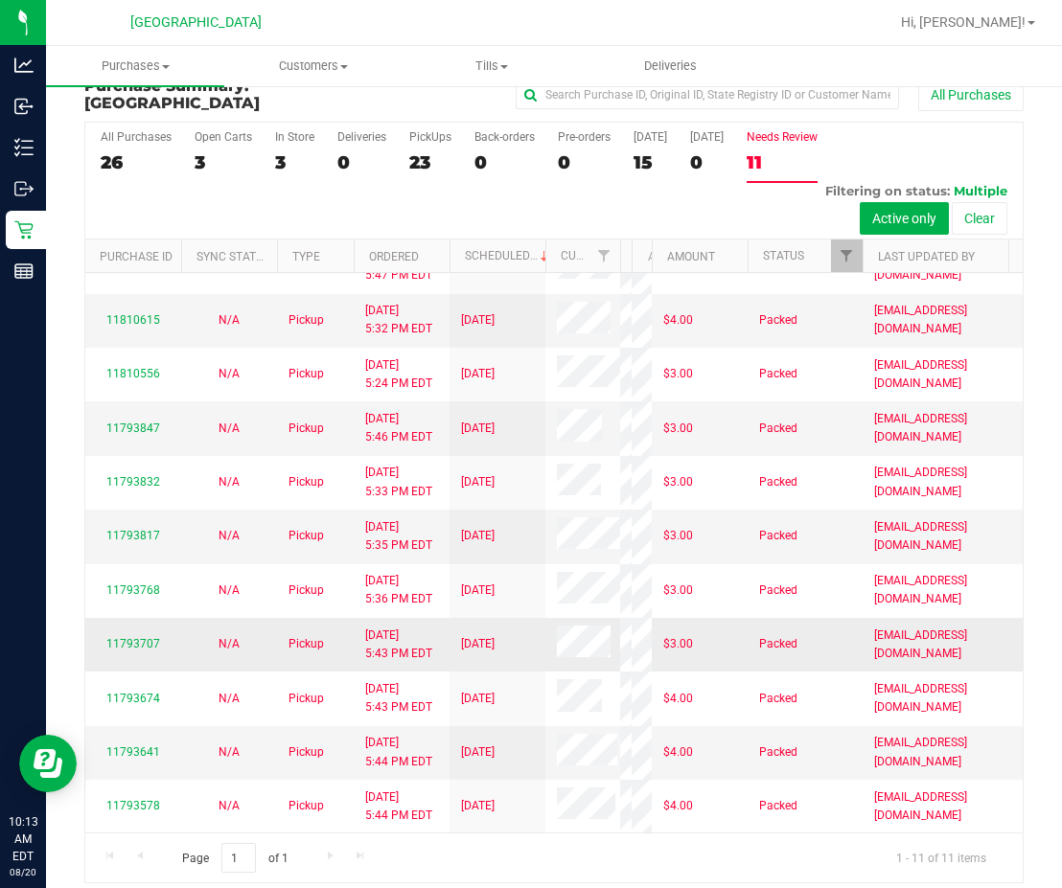
scroll to position [39, 0]
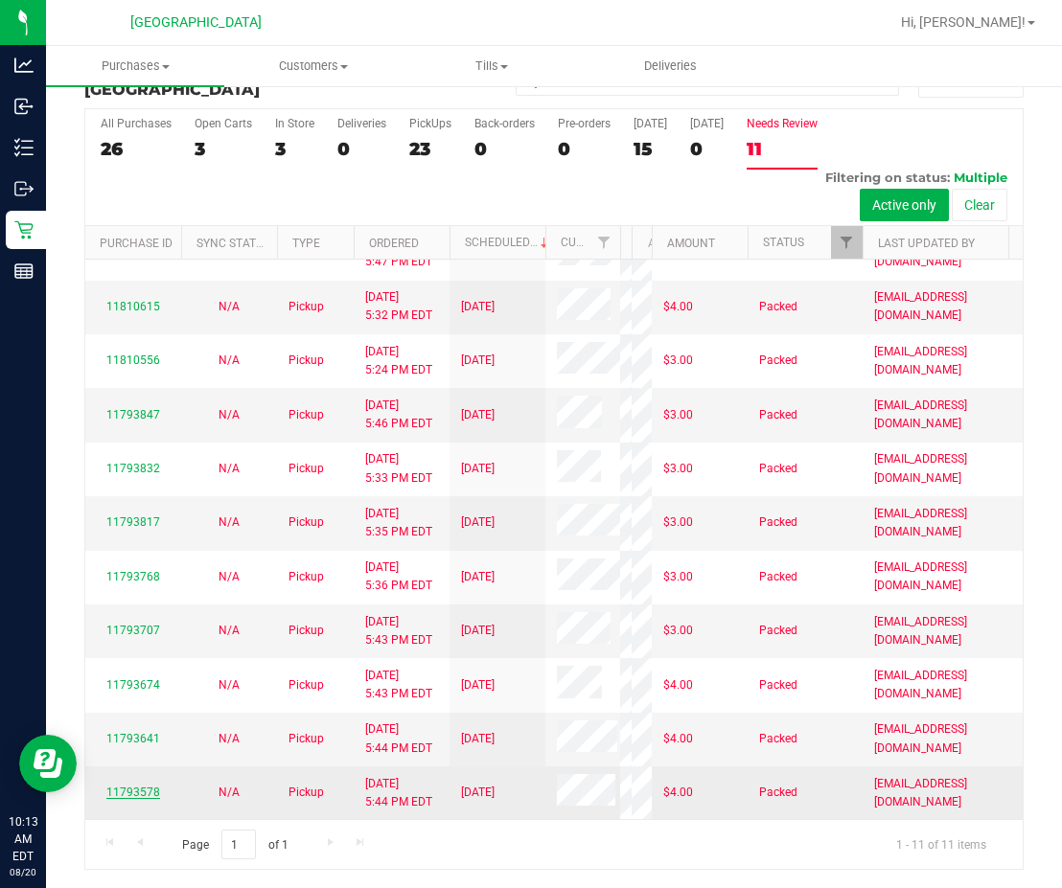
click at [139, 786] on link "11793578" at bounding box center [133, 792] width 54 height 13
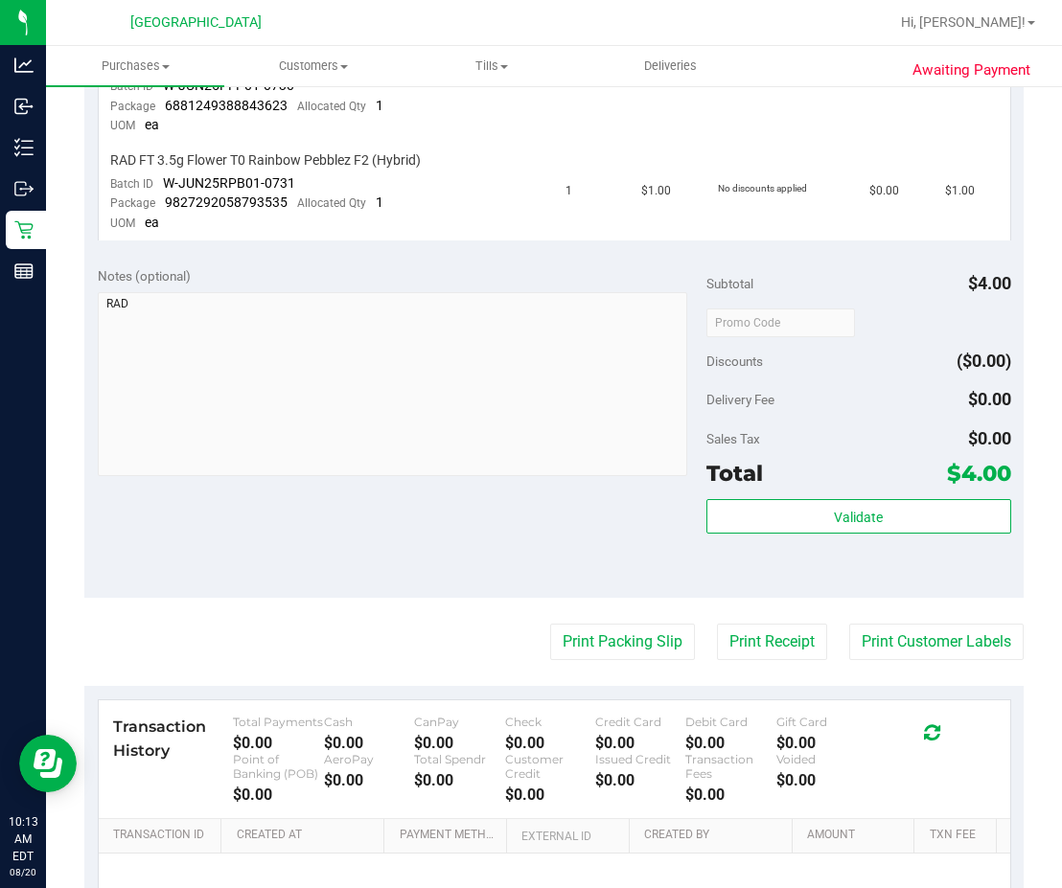
scroll to position [855, 0]
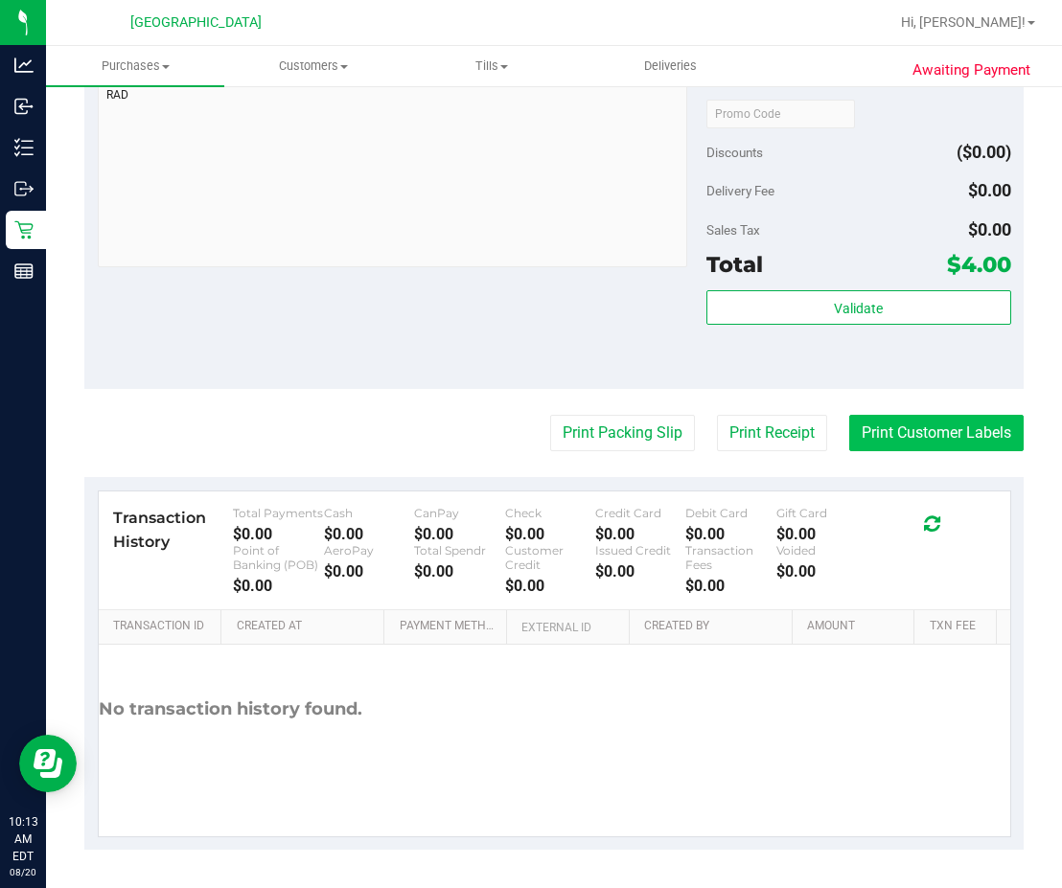
click at [837, 433] on button "Print Customer Labels" at bounding box center [936, 433] width 174 height 36
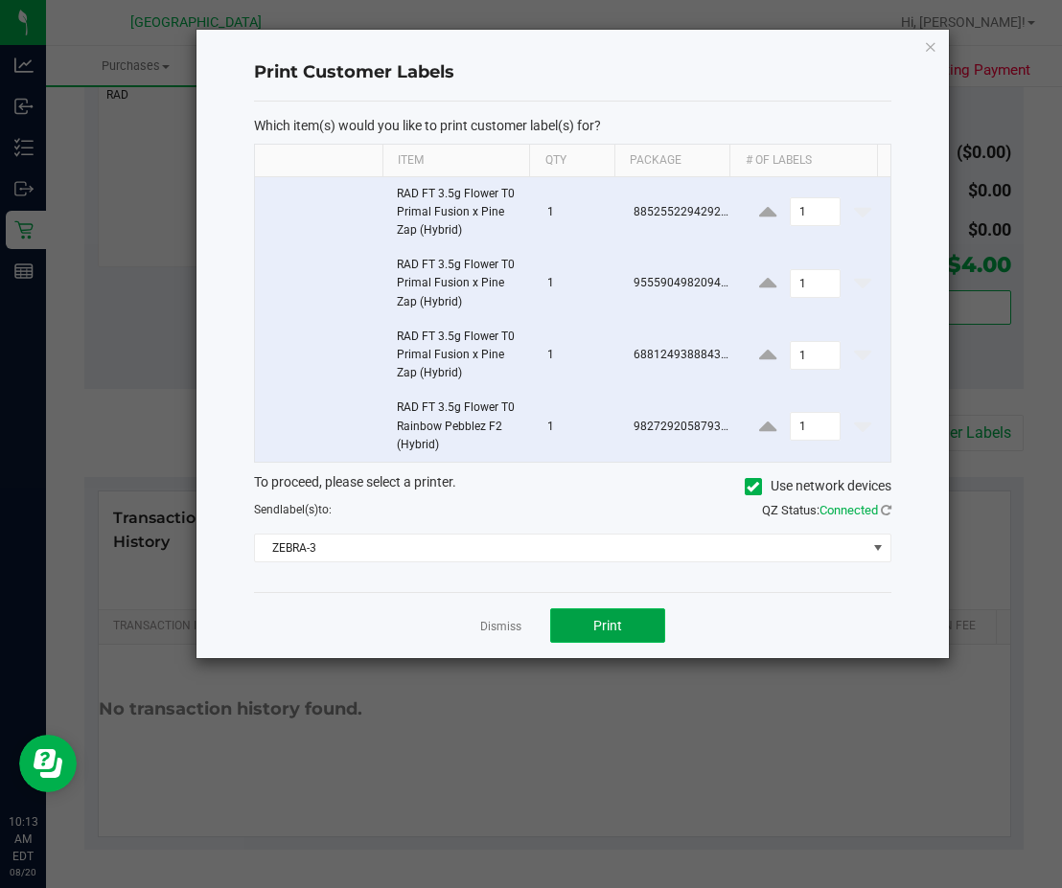
click at [609, 627] on span "Print" at bounding box center [607, 625] width 29 height 15
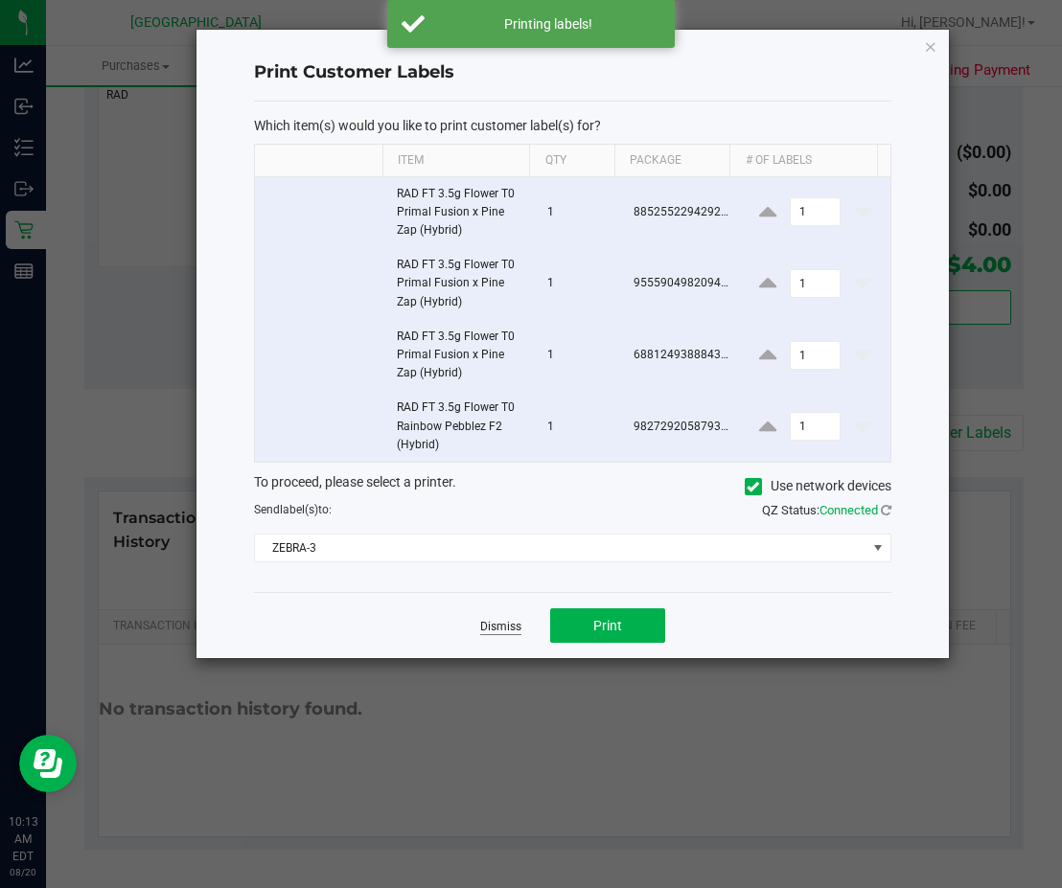
click at [513, 621] on link "Dismiss" at bounding box center [500, 627] width 41 height 16
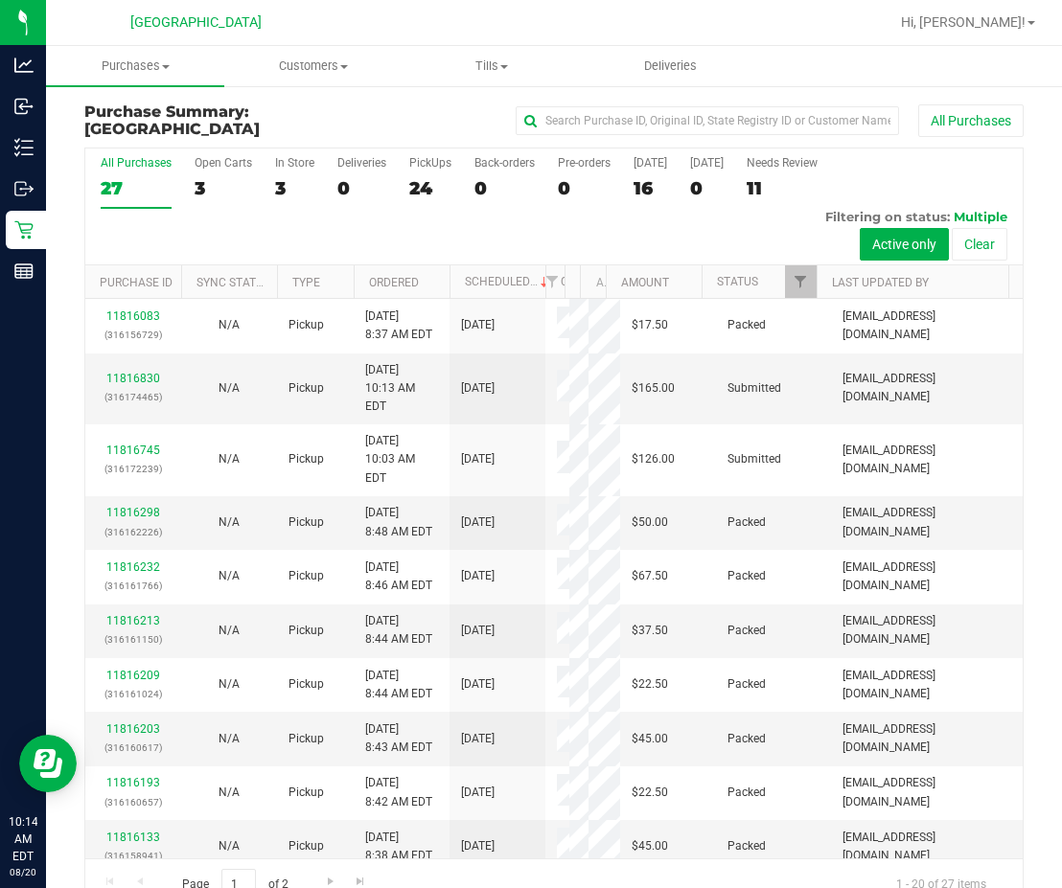
click at [770, 183] on div "11" at bounding box center [781, 188] width 71 height 22
click at [0, 0] on input "Needs Review 11" at bounding box center [0, 0] width 0 height 0
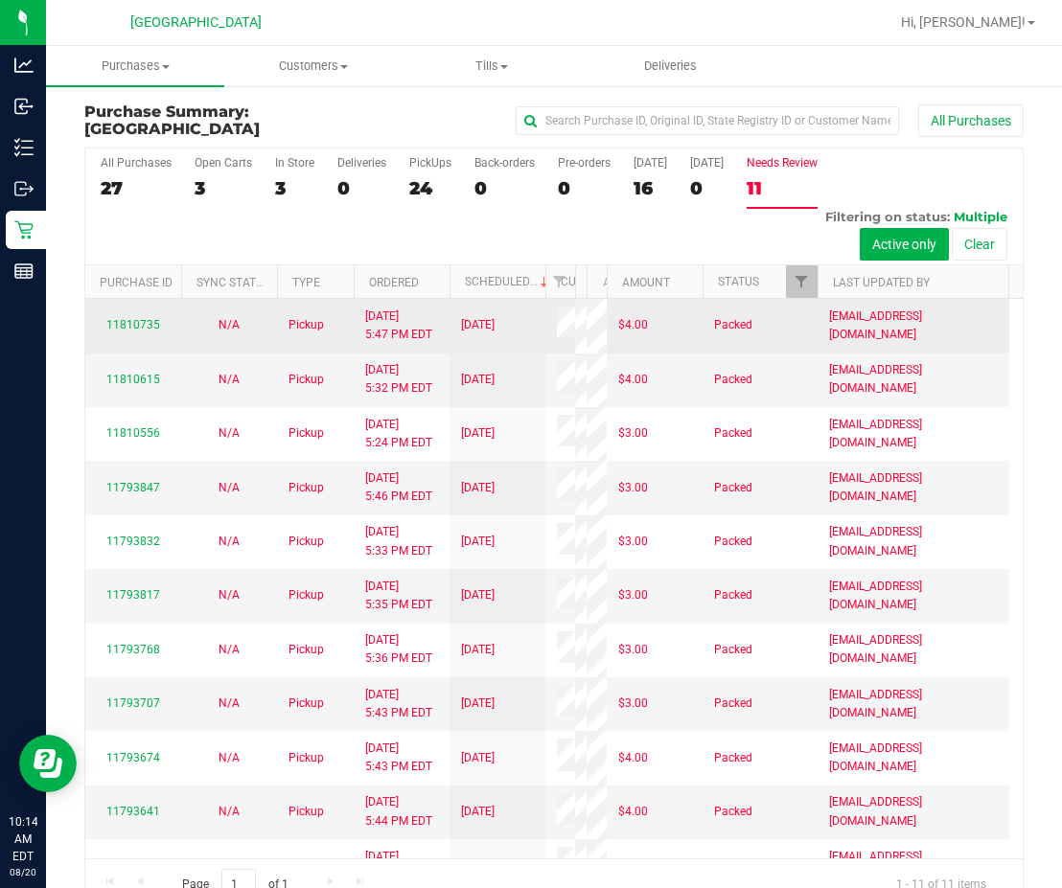
drag, startPoint x: 559, startPoint y: 279, endPoint x: 594, endPoint y: 299, distance: 40.8
click at [598, 286] on div "Purchase ID Sync Status Type Ordered Scheduled Customer State Registry ID Addre…" at bounding box center [547, 281] width 924 height 33
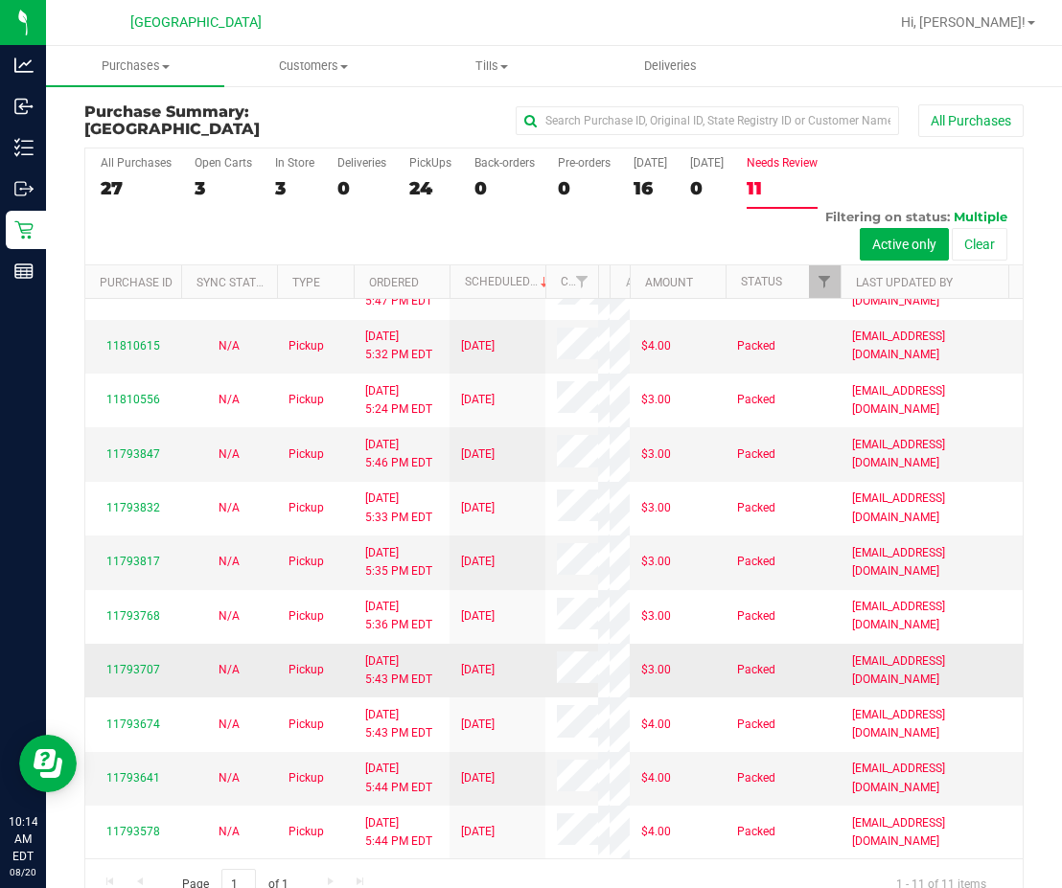
scroll to position [39, 0]
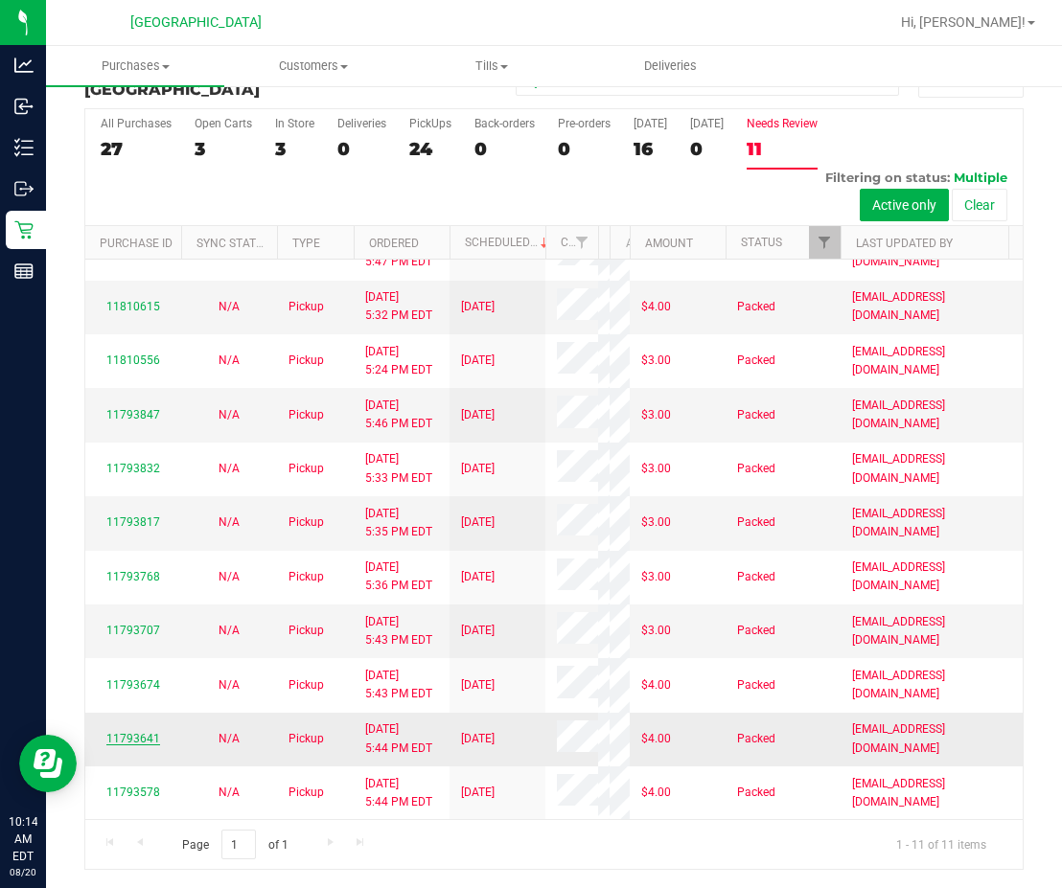
click at [129, 732] on link "11793641" at bounding box center [133, 738] width 54 height 13
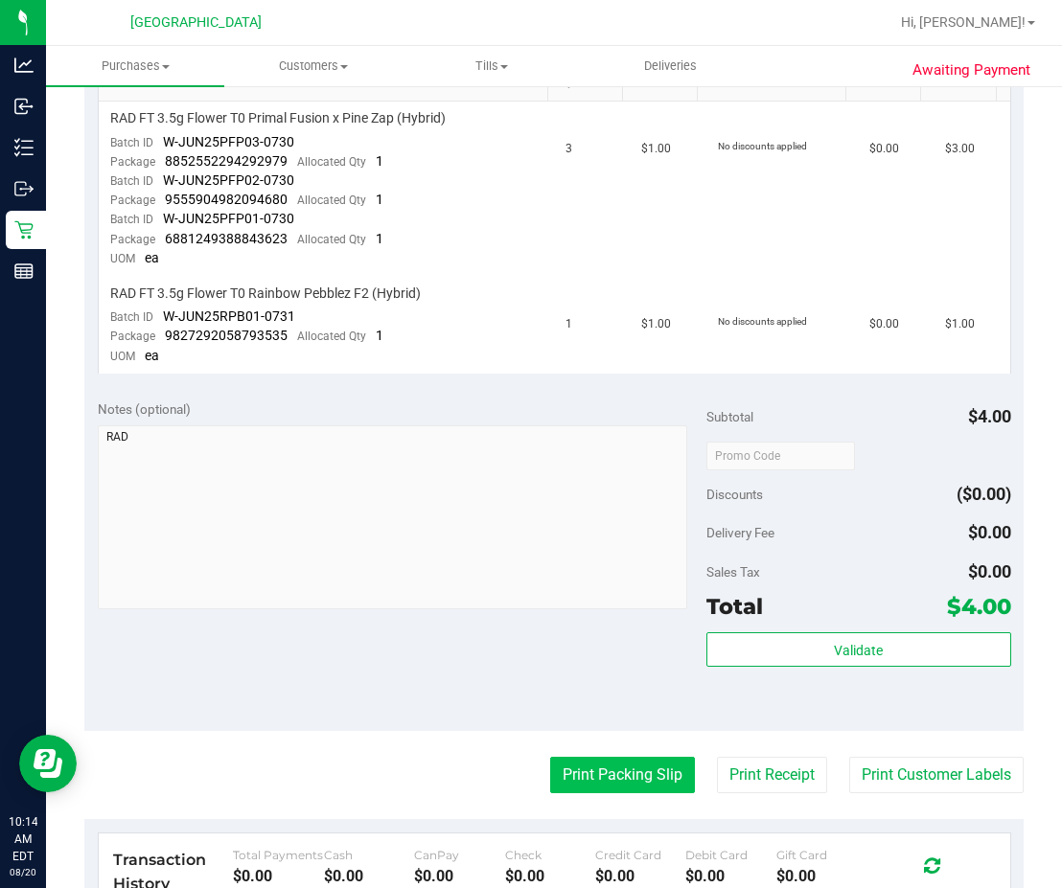
scroll to position [614, 0]
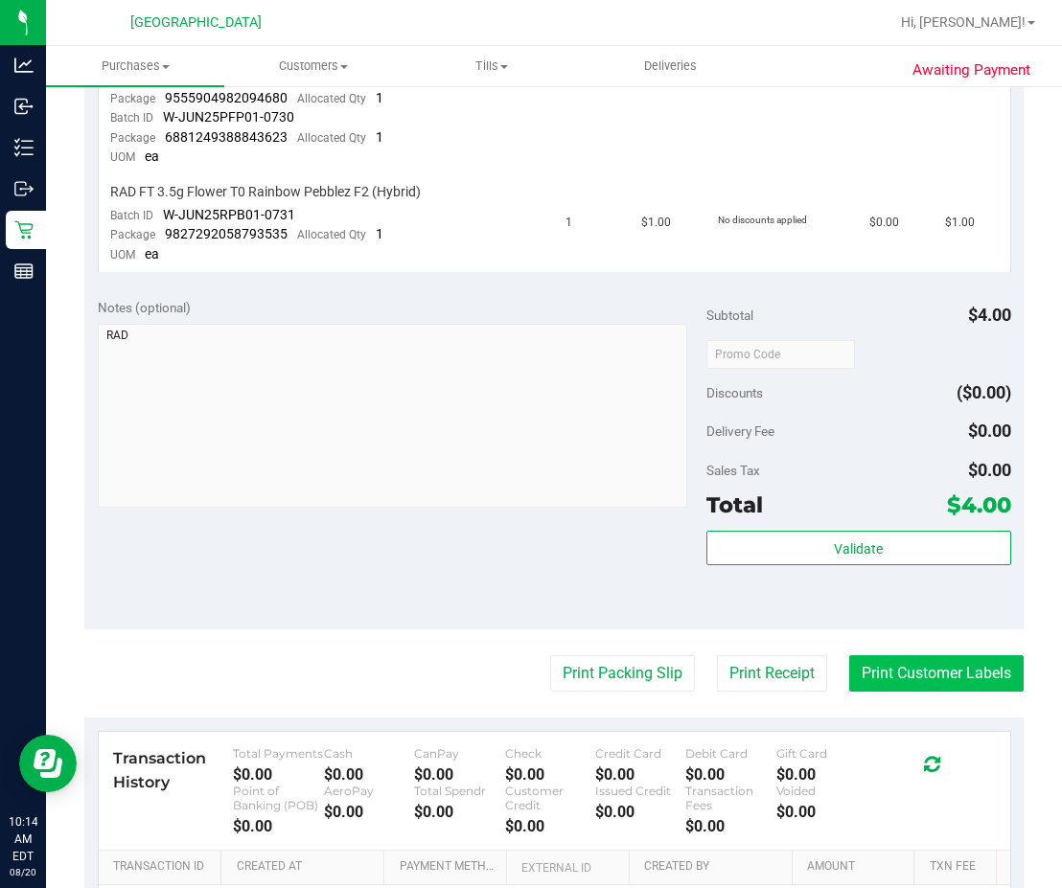
click at [837, 683] on button "Print Customer Labels" at bounding box center [936, 673] width 174 height 36
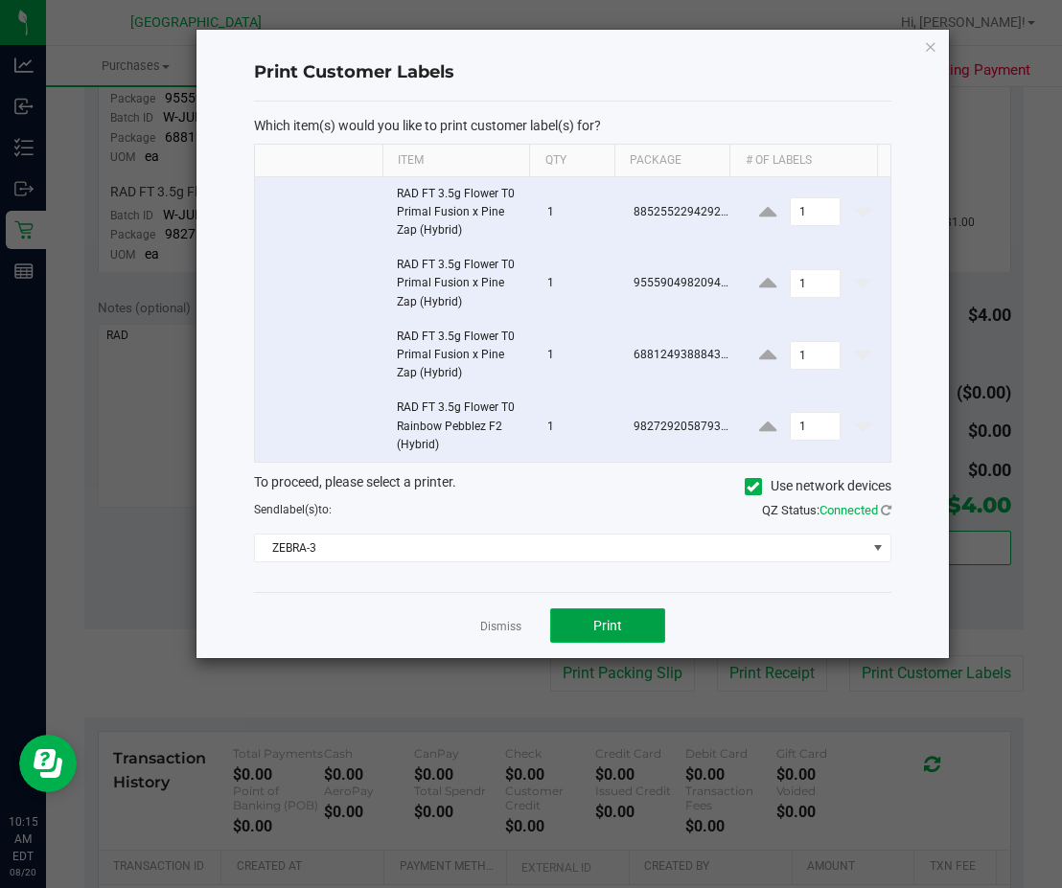
click at [644, 622] on button "Print" at bounding box center [607, 625] width 115 height 34
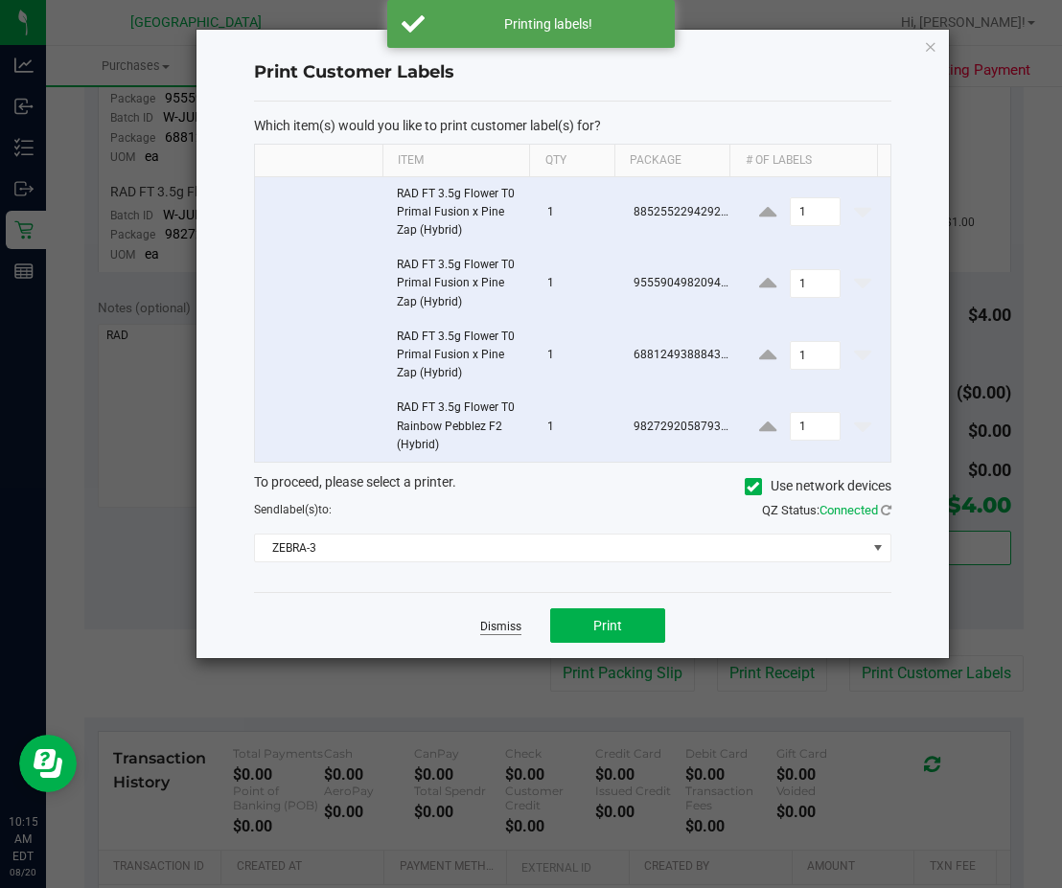
click at [487, 623] on link "Dismiss" at bounding box center [500, 627] width 41 height 16
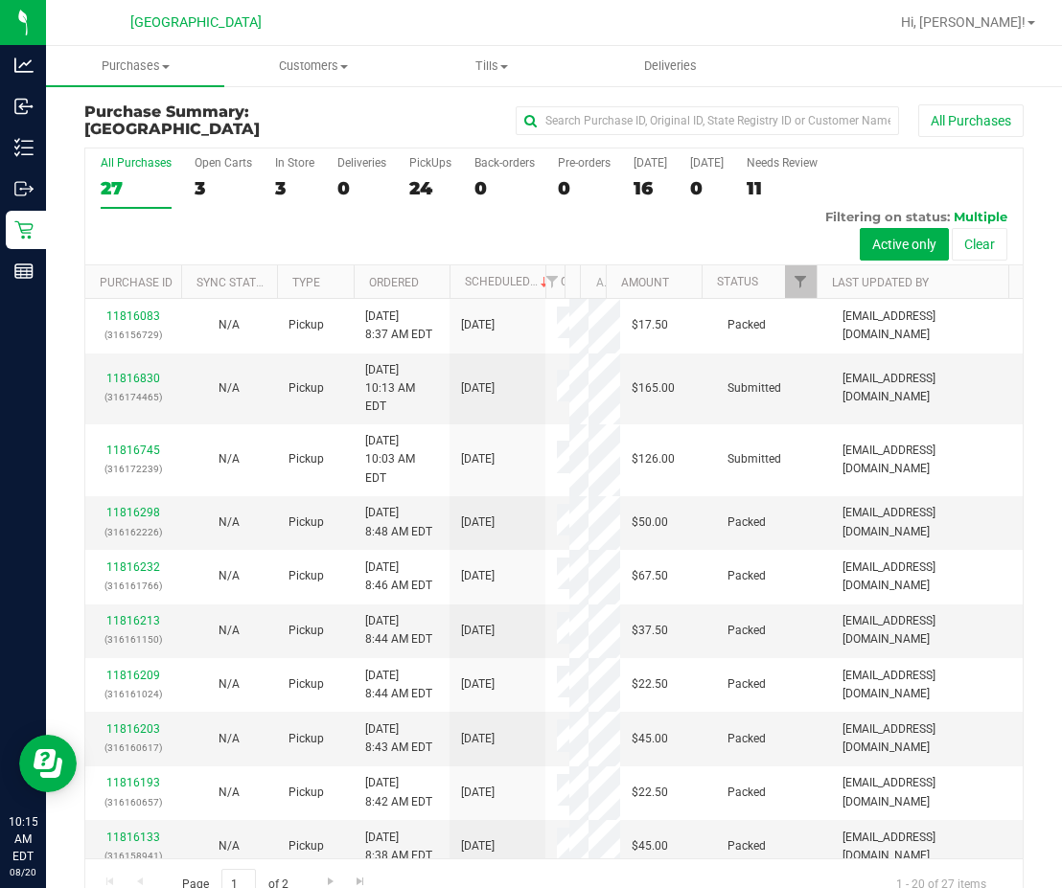
click at [770, 185] on div "11" at bounding box center [781, 188] width 71 height 22
click at [0, 0] on input "Needs Review 11" at bounding box center [0, 0] width 0 height 0
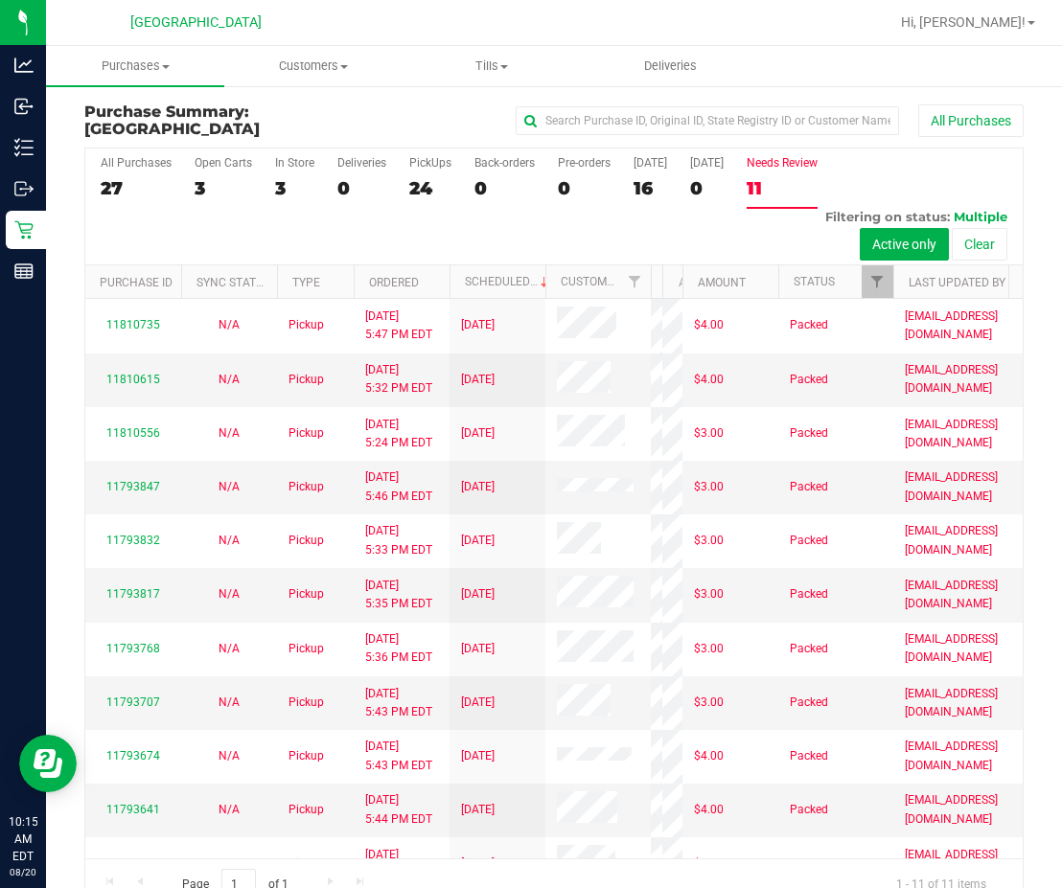
drag, startPoint x: 559, startPoint y: 287, endPoint x: 658, endPoint y: 297, distance: 100.1
click at [658, 297] on div "Purchase ID Sync Status Type Ordered Scheduled Customer State Registry ID Addre…" at bounding box center [547, 281] width 924 height 33
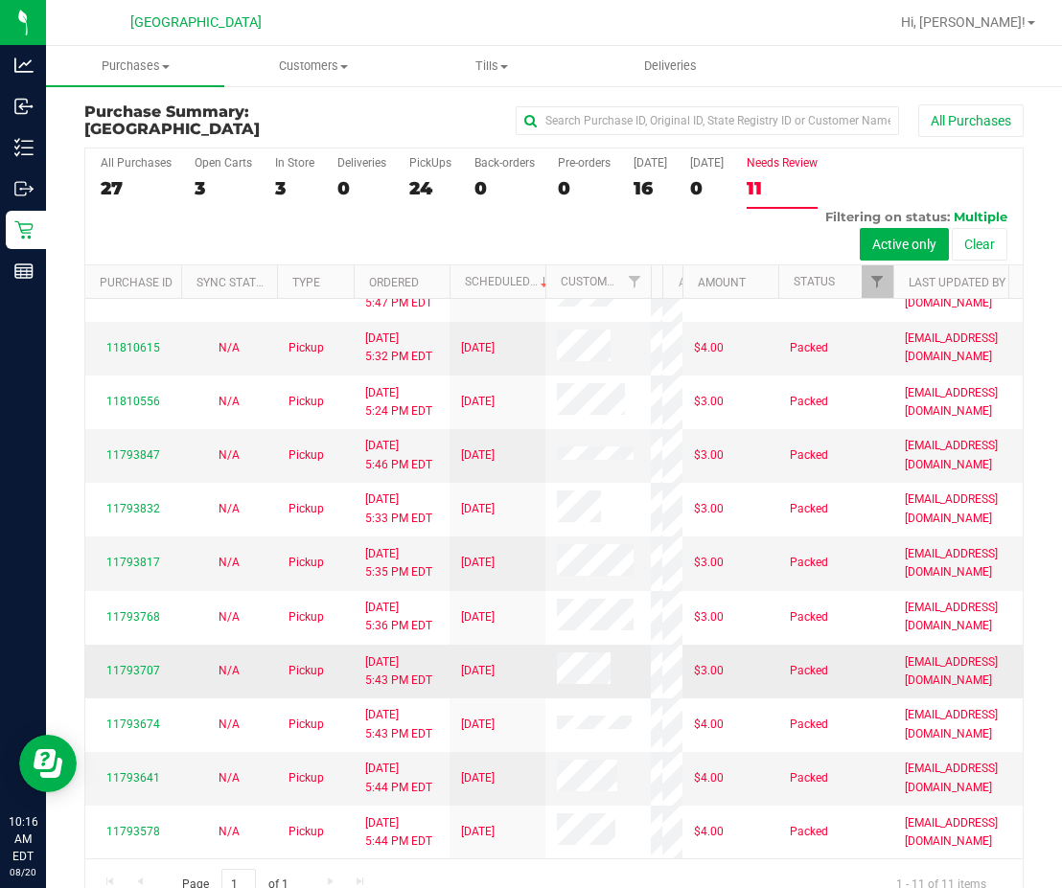
scroll to position [406, 0]
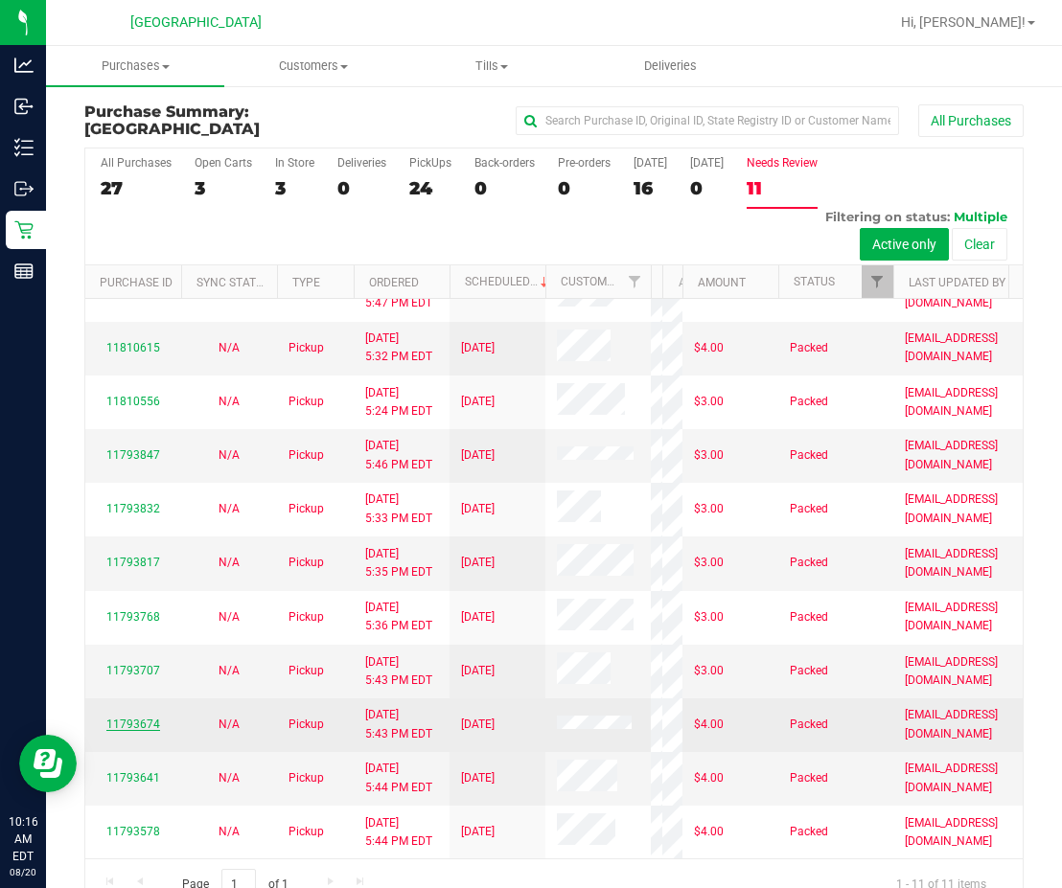
click at [131, 718] on link "11793674" at bounding box center [133, 724] width 54 height 13
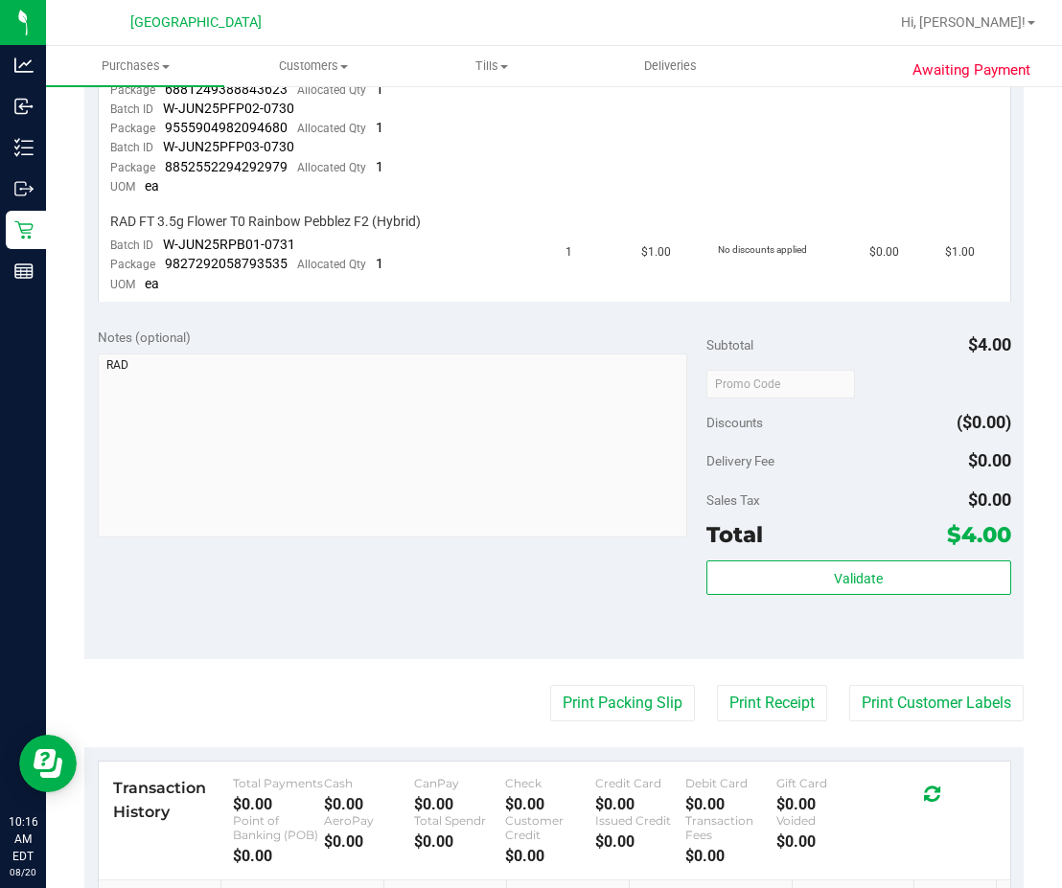
scroll to position [767, 0]
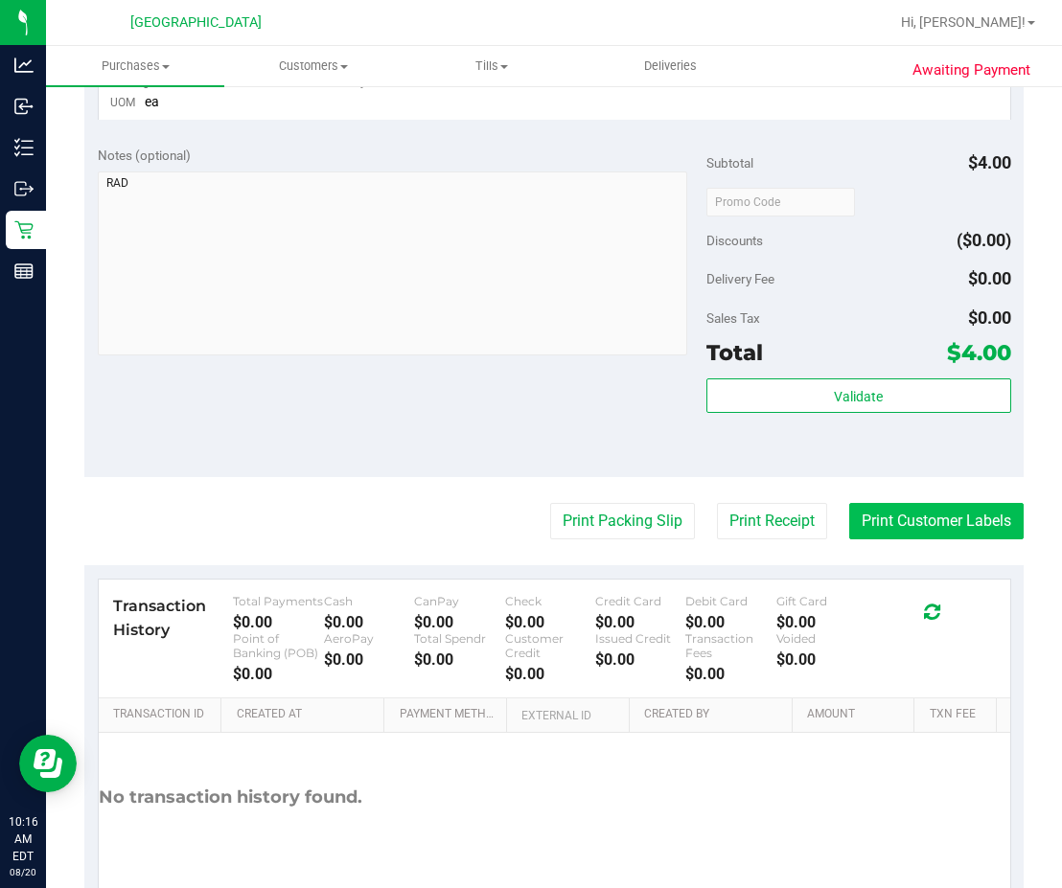
click at [837, 528] on button "Print Customer Labels" at bounding box center [936, 521] width 174 height 36
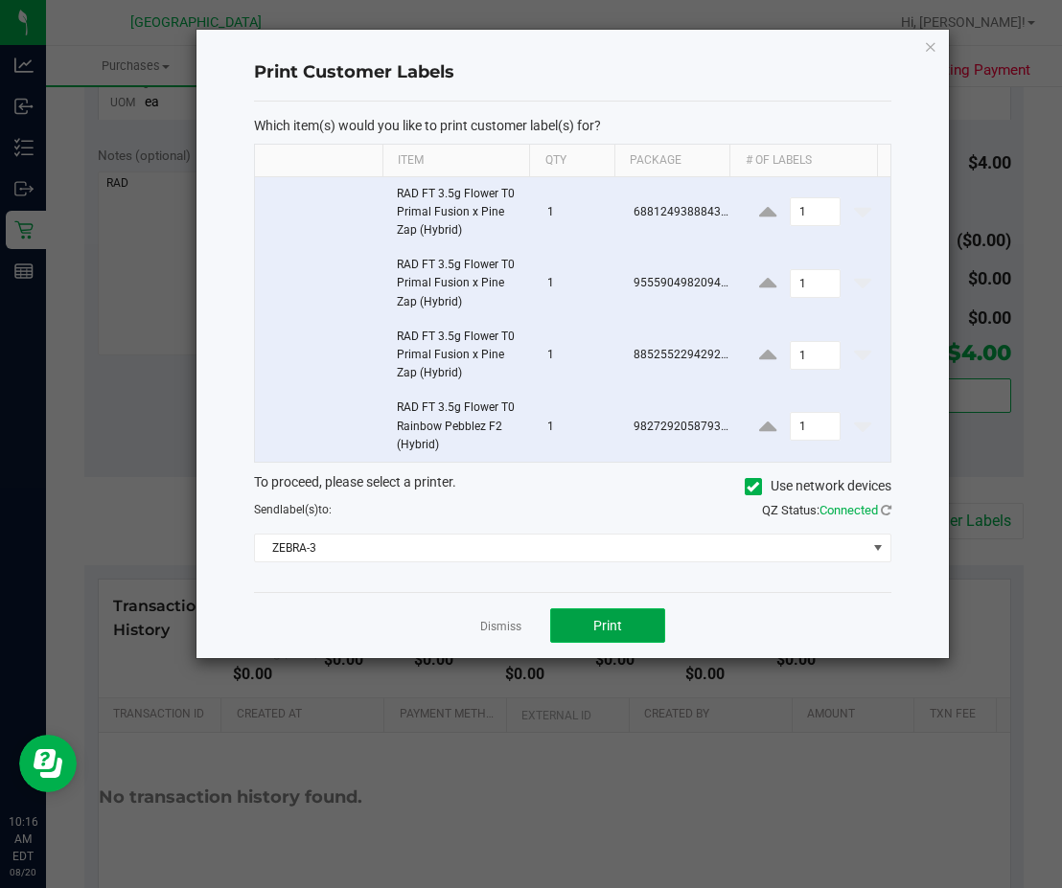
click at [597, 627] on span "Print" at bounding box center [607, 625] width 29 height 15
click at [509, 628] on link "Dismiss" at bounding box center [500, 627] width 41 height 16
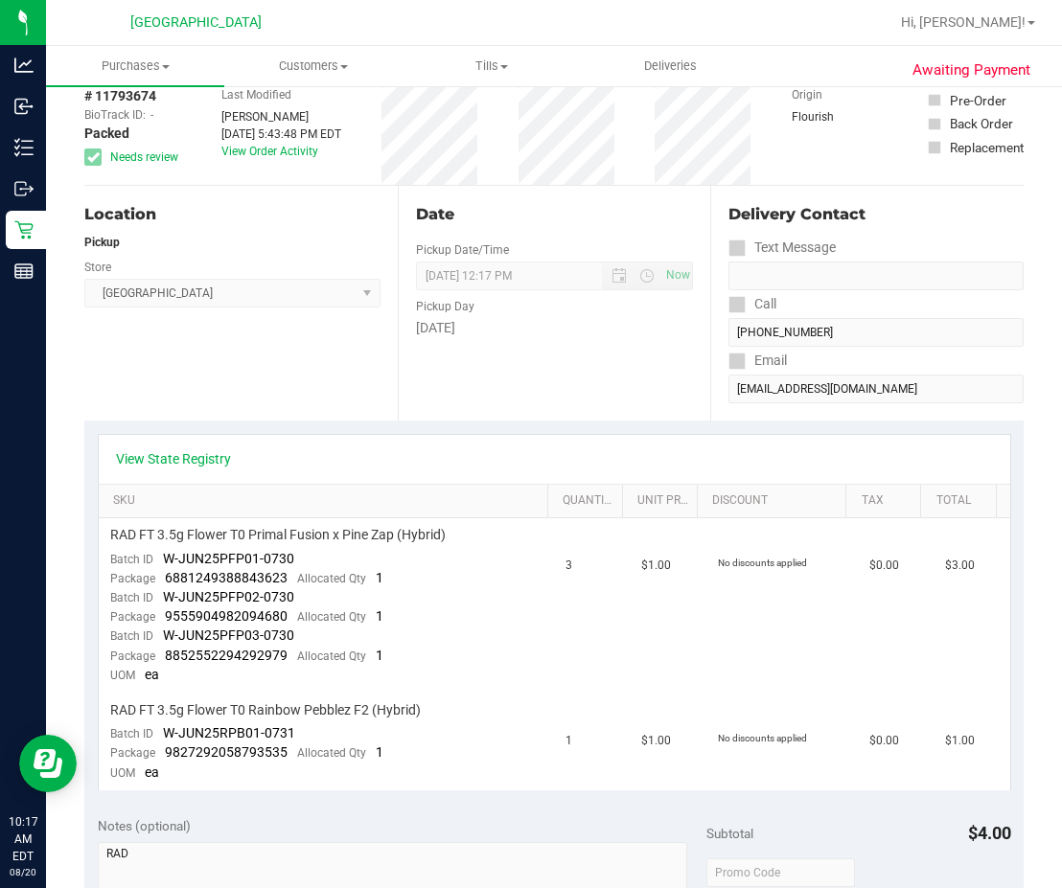
scroll to position [0, 0]
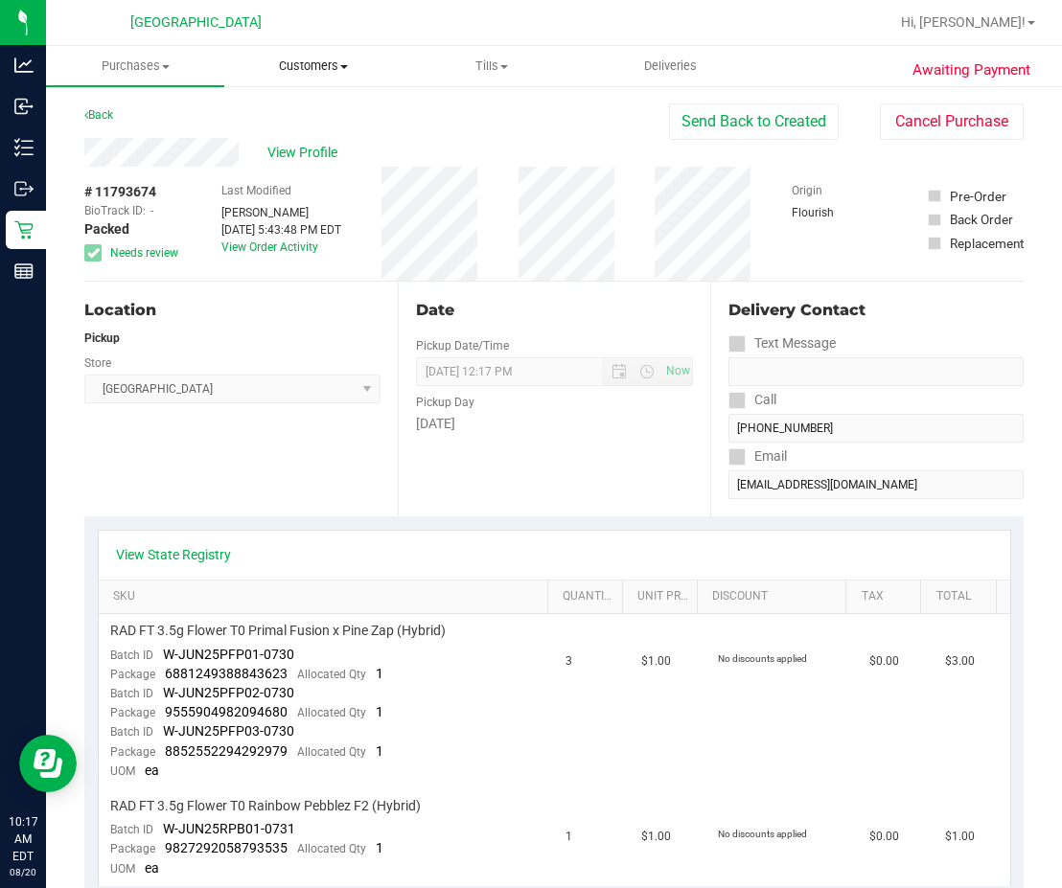
click at [308, 71] on span "Customers" at bounding box center [313, 65] width 176 height 17
click at [305, 110] on span "All customers" at bounding box center [293, 115] width 138 height 16
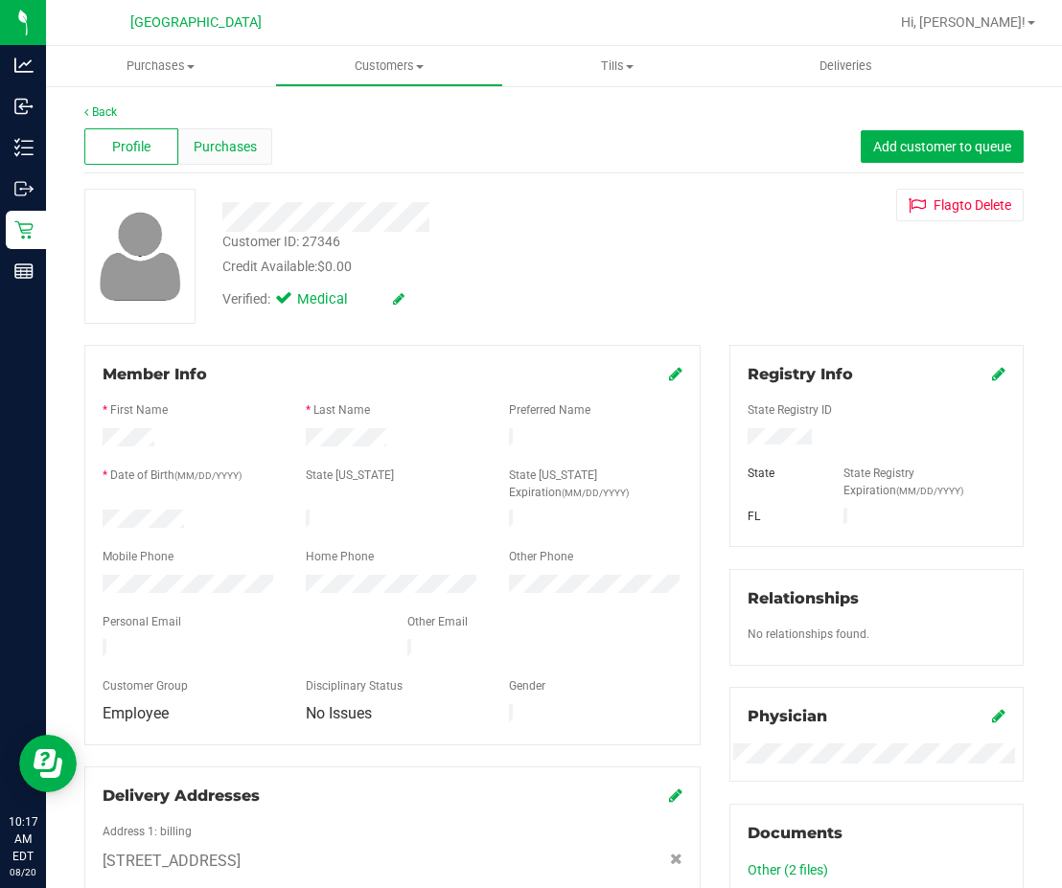
click at [245, 162] on div "Purchases" at bounding box center [225, 146] width 94 height 36
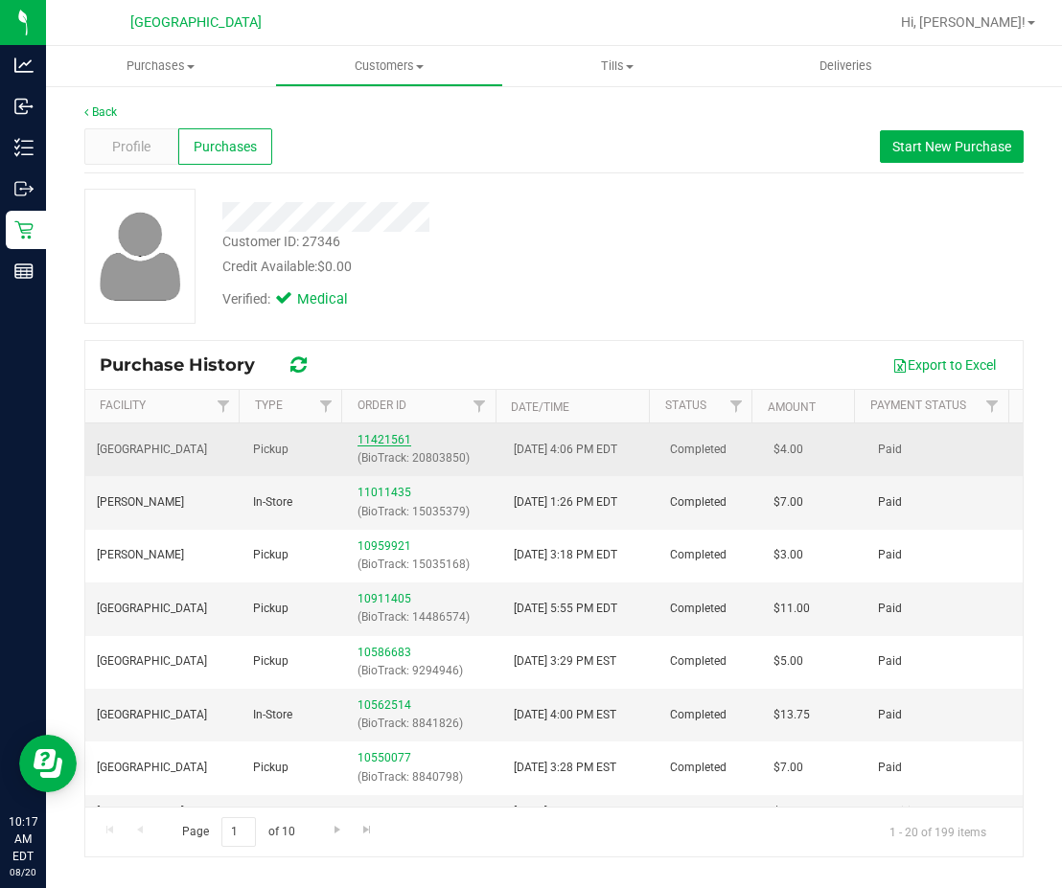
click at [379, 438] on link "11421561" at bounding box center [384, 439] width 54 height 13
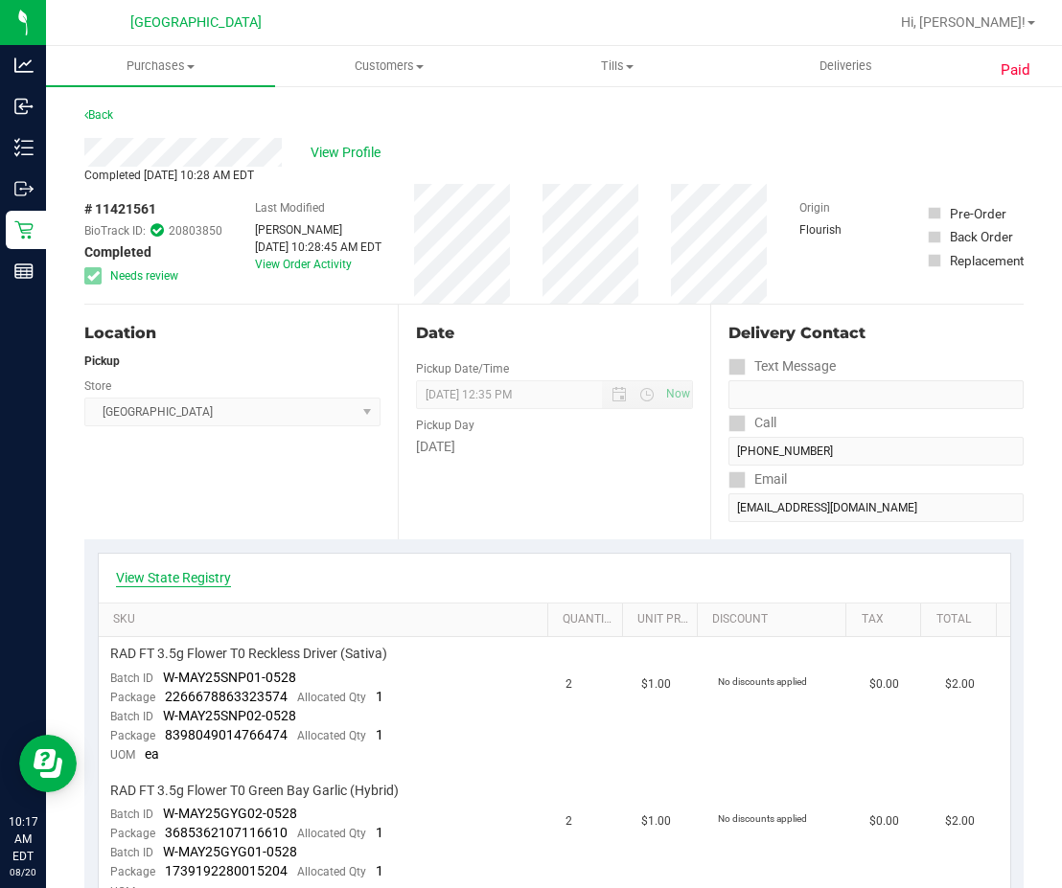
click at [213, 577] on link "View State Registry" at bounding box center [173, 577] width 115 height 19
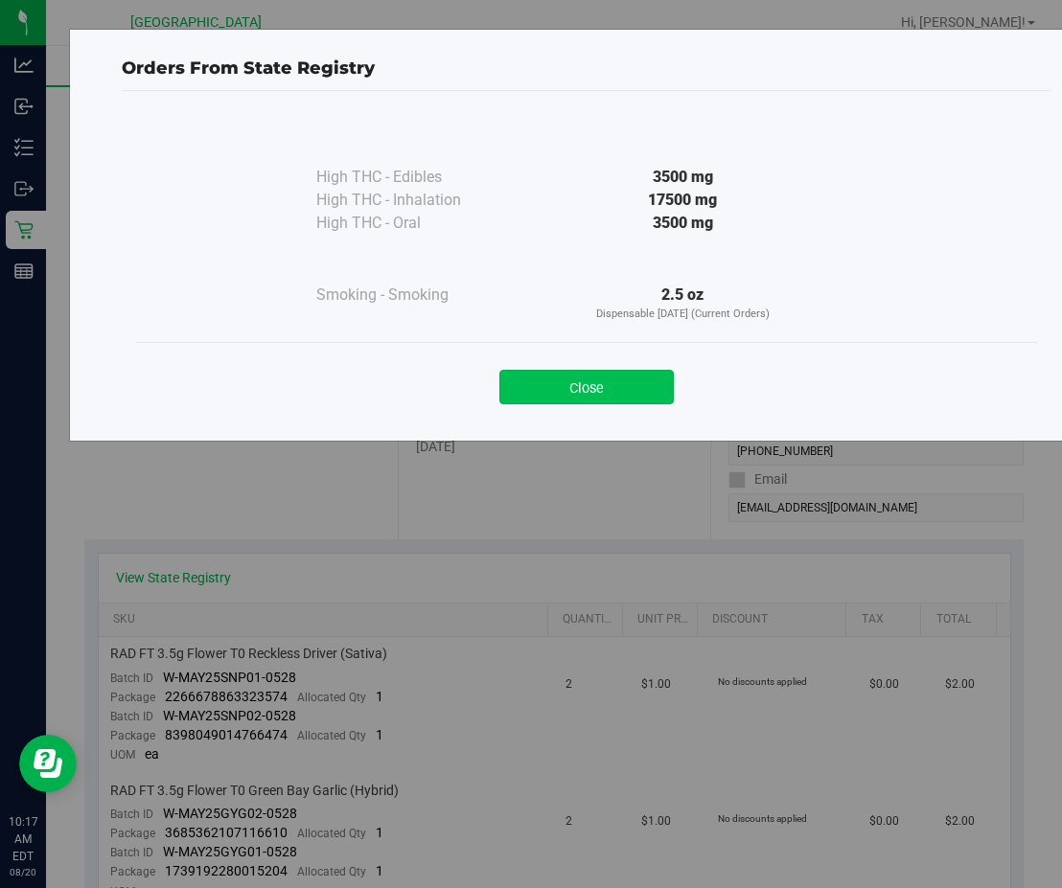
click at [544, 394] on button "Close" at bounding box center [586, 387] width 174 height 34
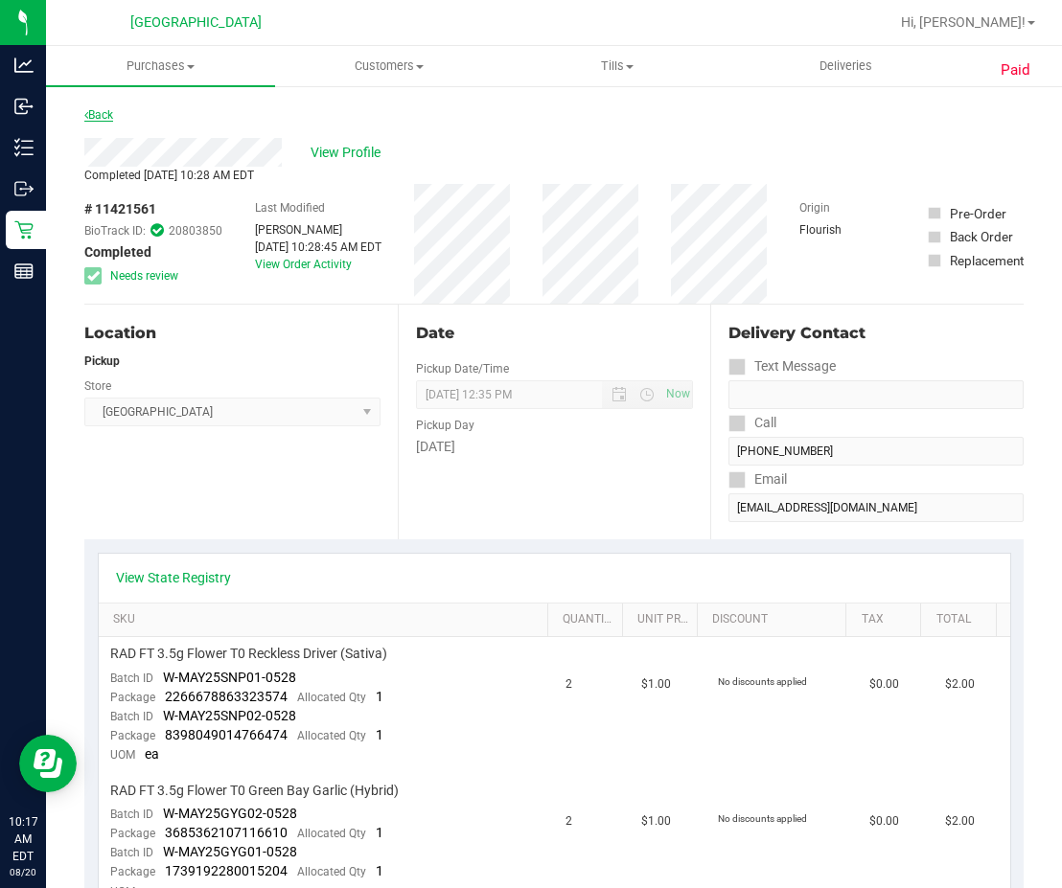
click at [105, 111] on link "Back" at bounding box center [98, 114] width 29 height 13
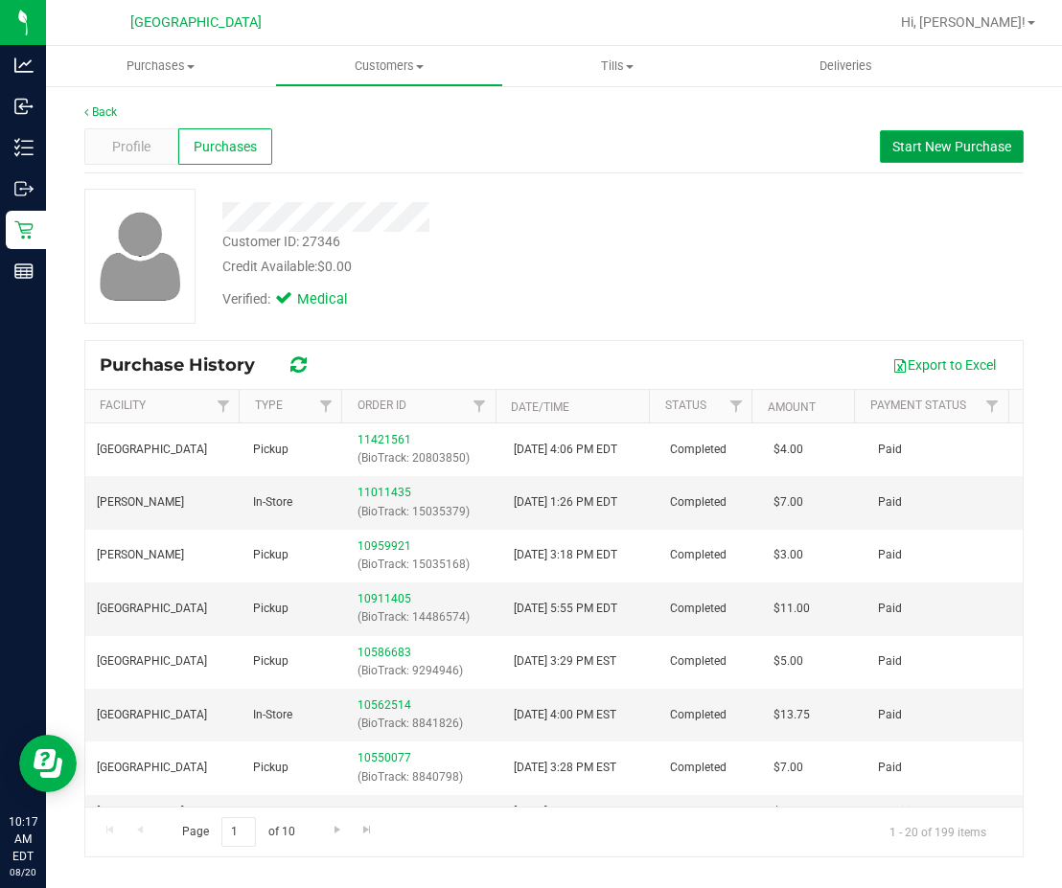
click at [837, 146] on span "Start New Purchase" at bounding box center [951, 146] width 119 height 15
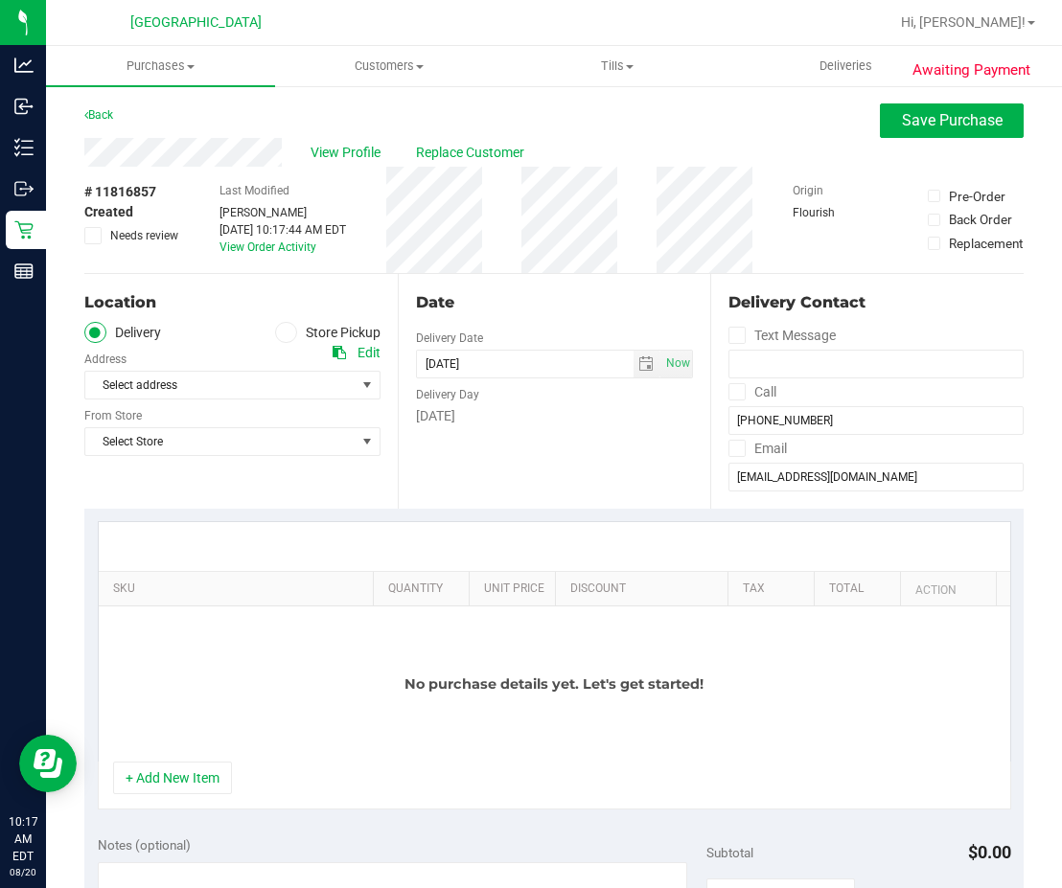
click at [283, 332] on icon at bounding box center [285, 332] width 11 height 0
click at [0, 0] on input "Store Pickup" at bounding box center [0, 0] width 0 height 0
click at [272, 381] on span "Select Store" at bounding box center [220, 385] width 270 height 27
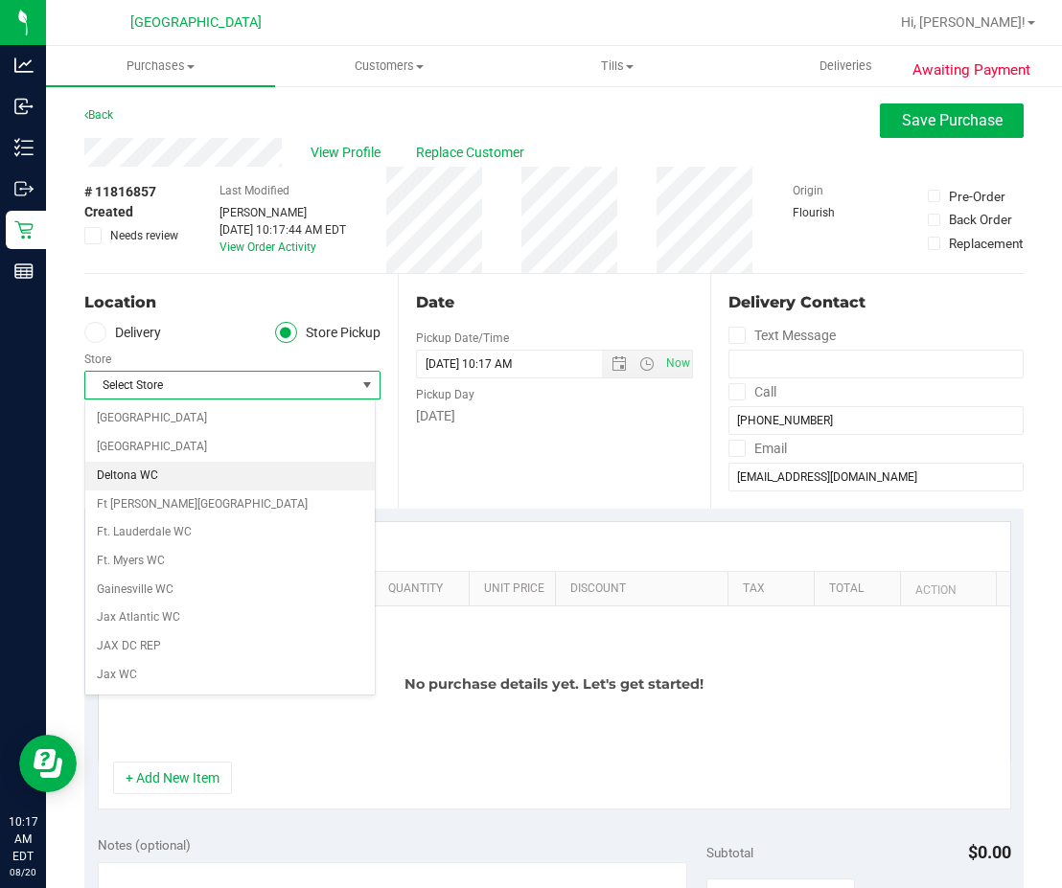
scroll to position [287, 0]
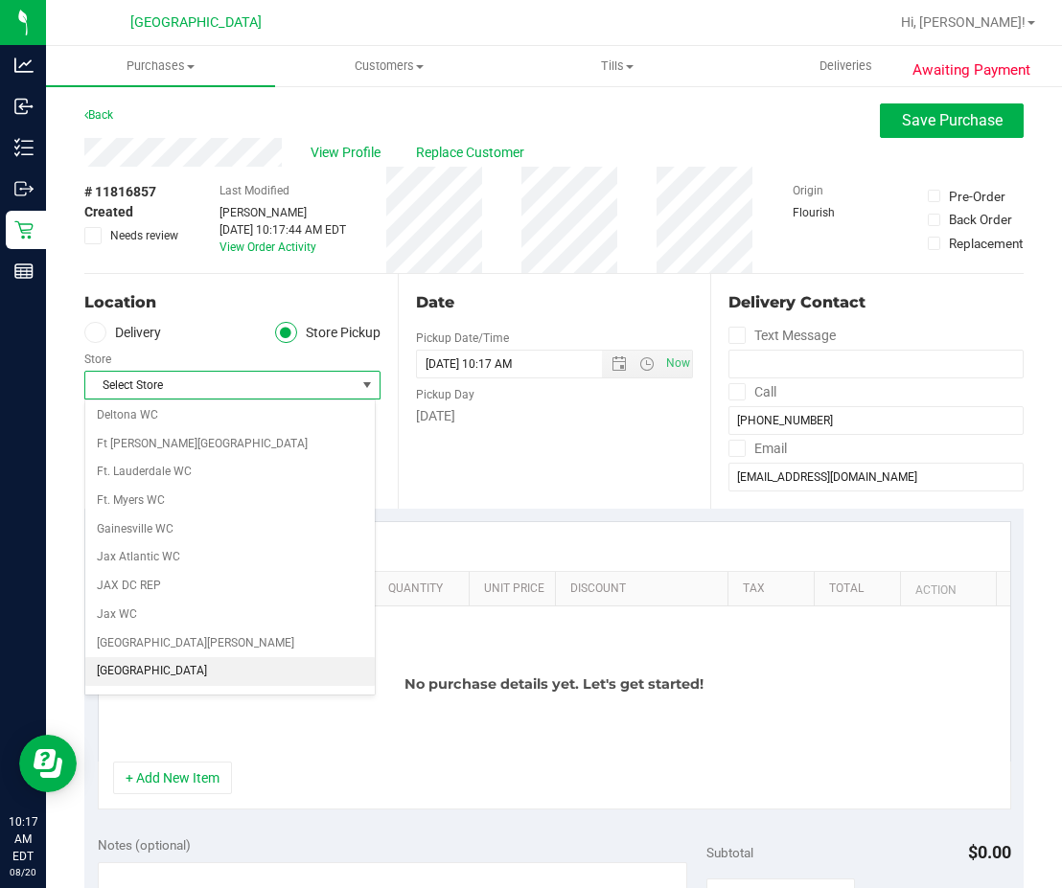
click at [175, 672] on li "[GEOGRAPHIC_DATA]" at bounding box center [229, 671] width 289 height 29
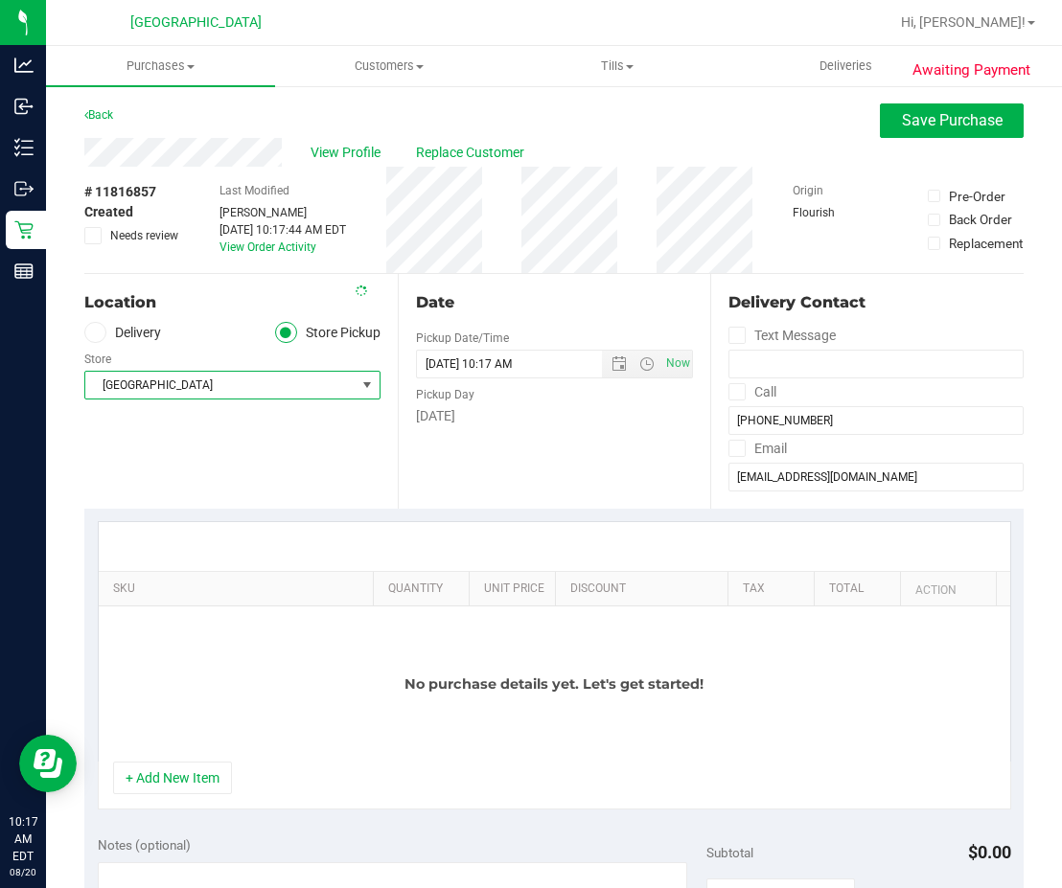
click at [301, 474] on div "Location Delivery Store Pickup Store Lakeland WC Select Store [PERSON_NAME][GEO…" at bounding box center [240, 391] width 313 height 235
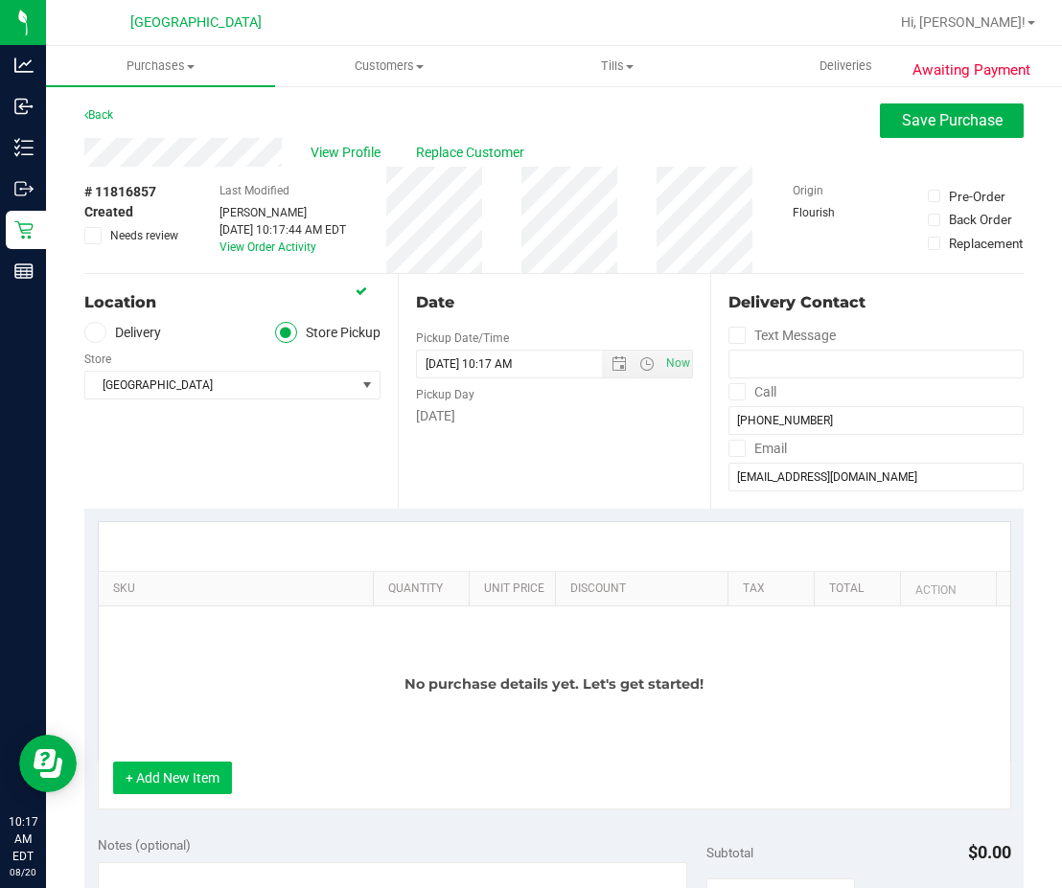
click at [206, 778] on button "+ Add New Item" at bounding box center [172, 778] width 119 height 33
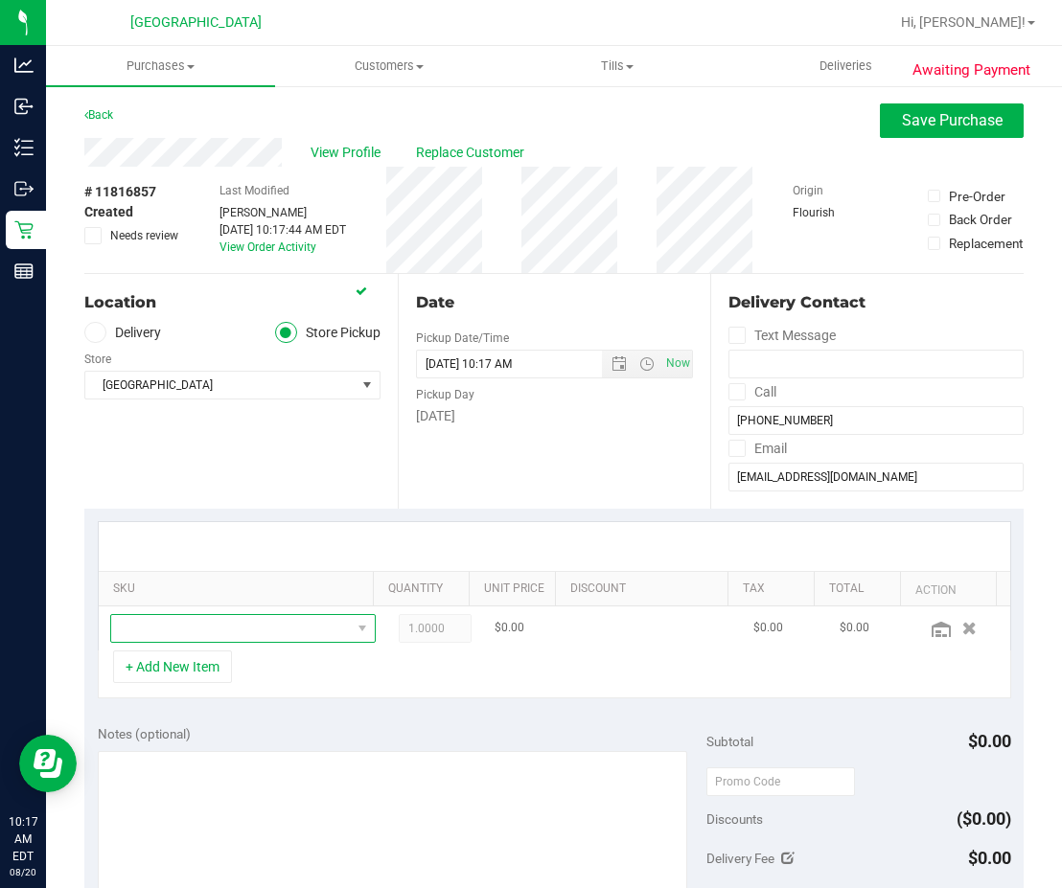
click at [241, 629] on span "NO DATA FOUND" at bounding box center [231, 628] width 240 height 27
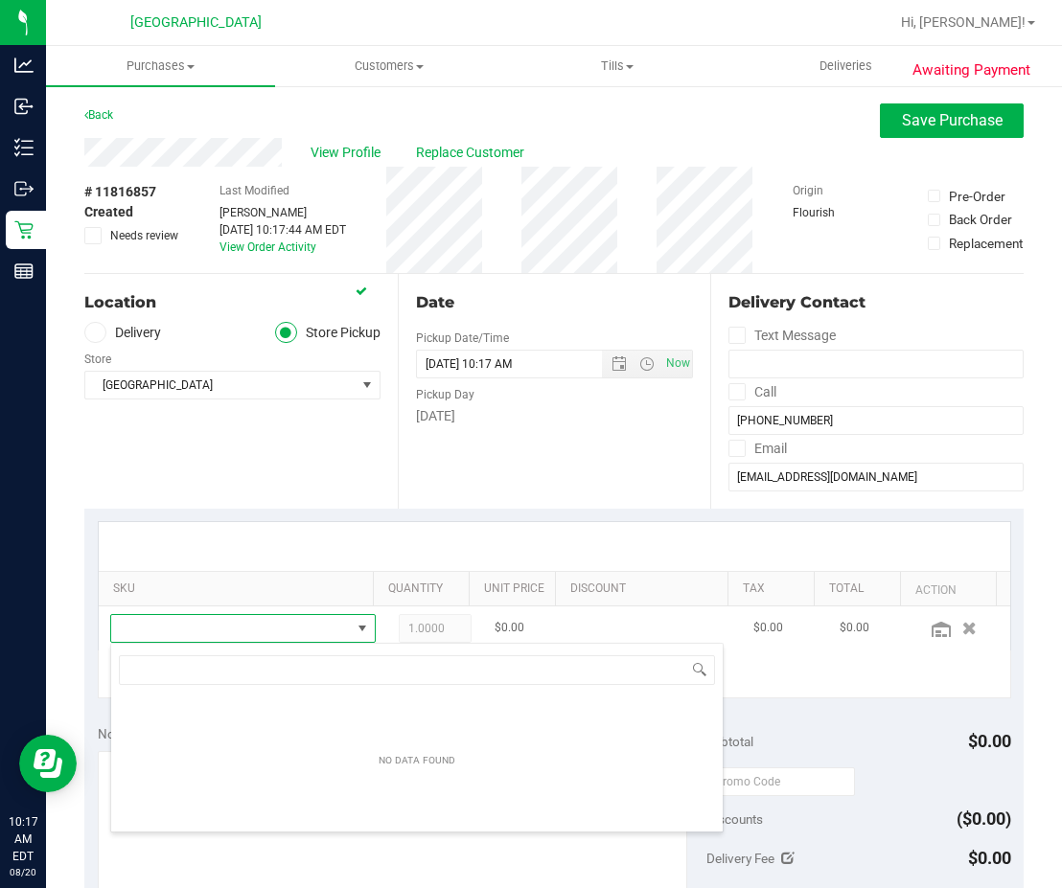
scroll to position [29, 222]
type input "rad"
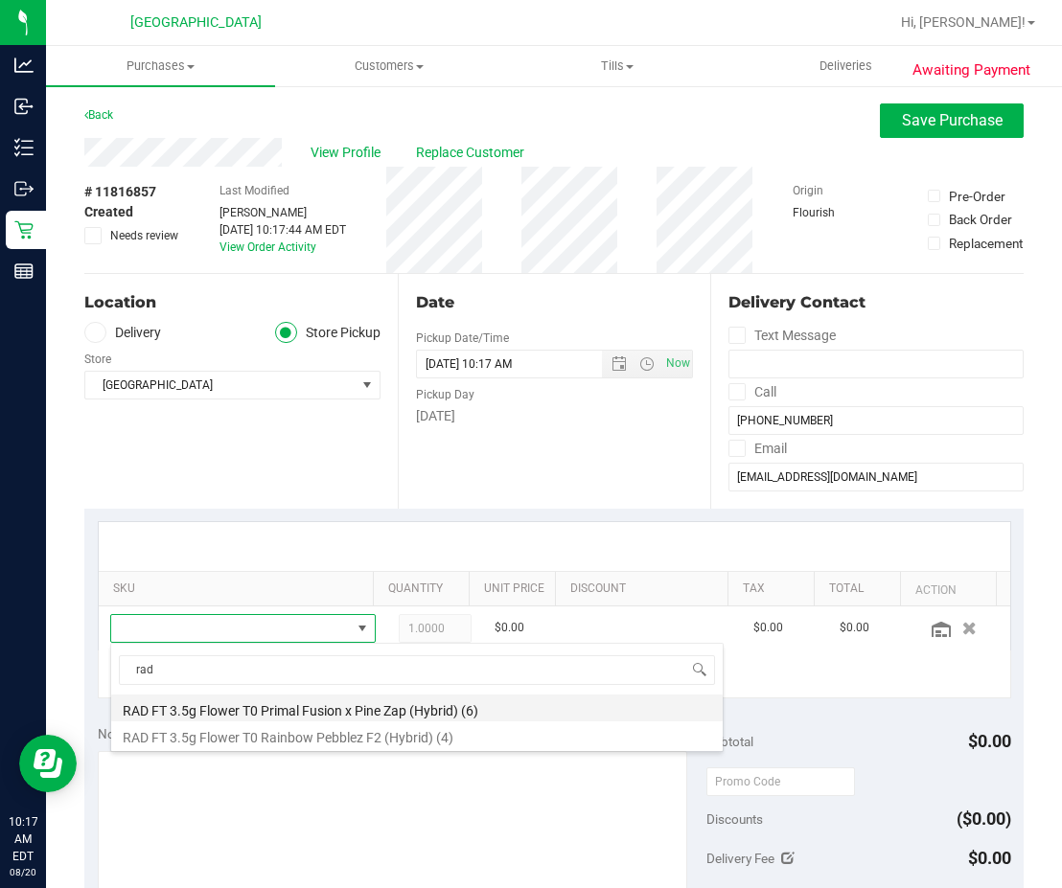
click at [313, 710] on li "RAD FT 3.5g Flower T0 Primal Fusion x Pine Zap (Hybrid) (6)" at bounding box center [416, 708] width 611 height 27
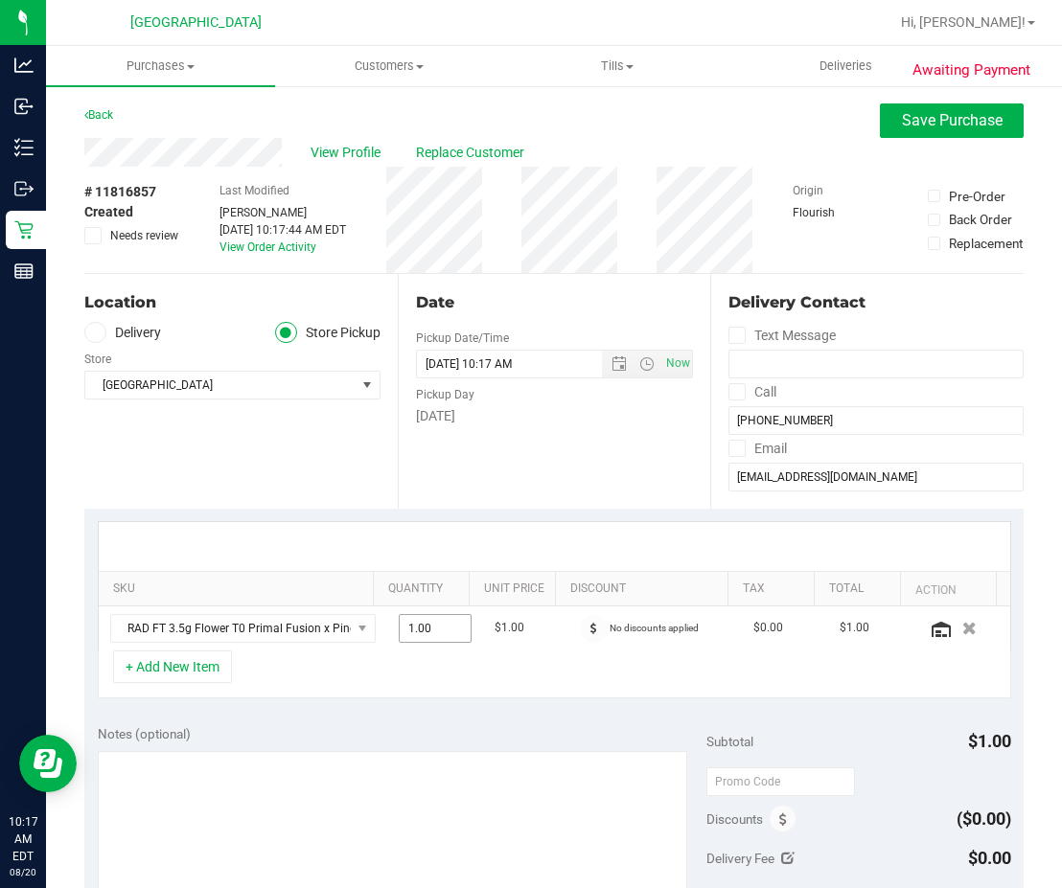
click at [401, 630] on span "1.00 1" at bounding box center [435, 628] width 73 height 29
click at [401, 630] on input "1" at bounding box center [435, 628] width 71 height 27
type input "3"
type input "3.00"
click at [387, 646] on td "3.00 3" at bounding box center [435, 629] width 96 height 44
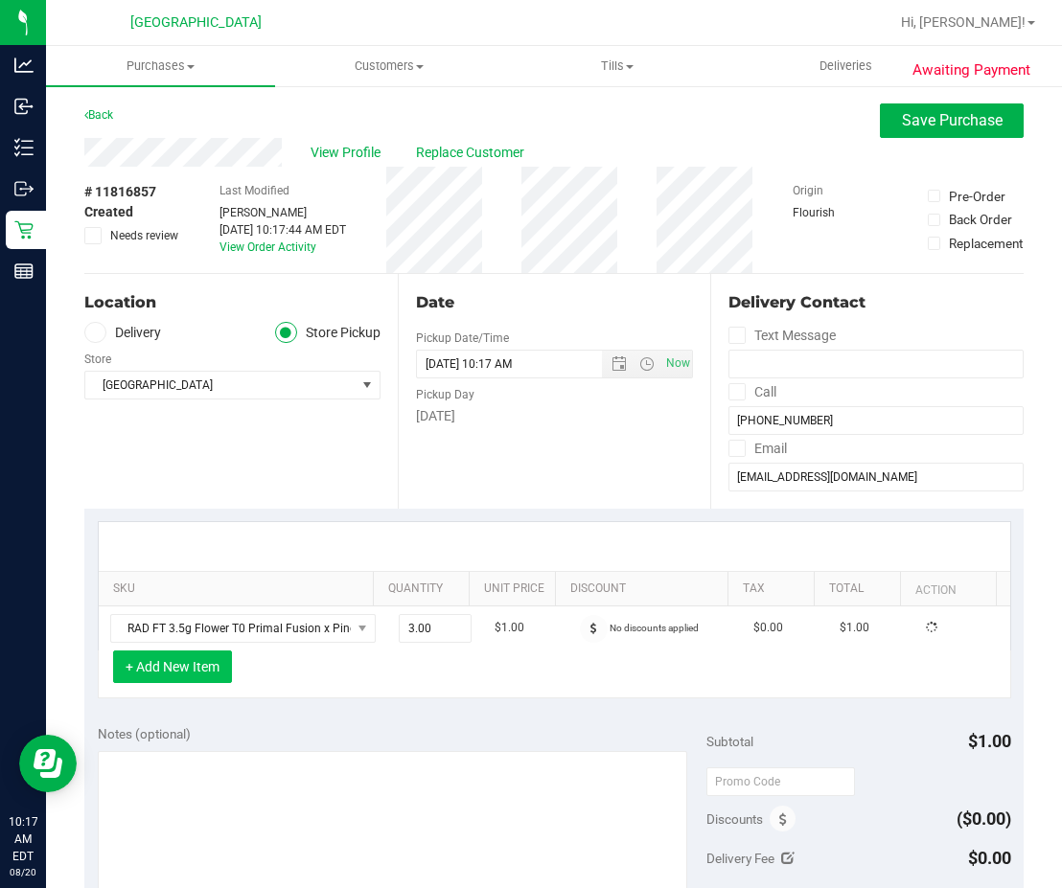
click at [188, 666] on button "+ Add New Item" at bounding box center [172, 667] width 119 height 33
click at [199, 672] on button "+ Add New Item" at bounding box center [172, 667] width 119 height 33
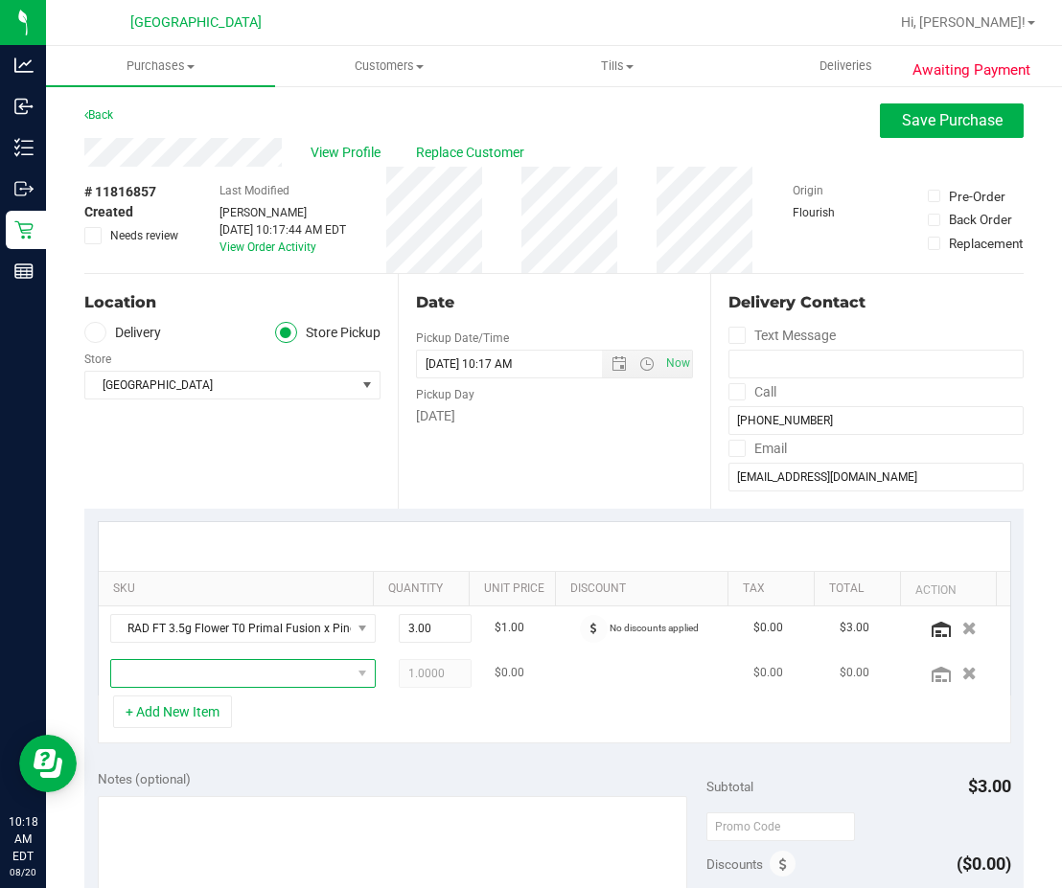
click at [204, 666] on span "NO DATA FOUND" at bounding box center [231, 673] width 240 height 27
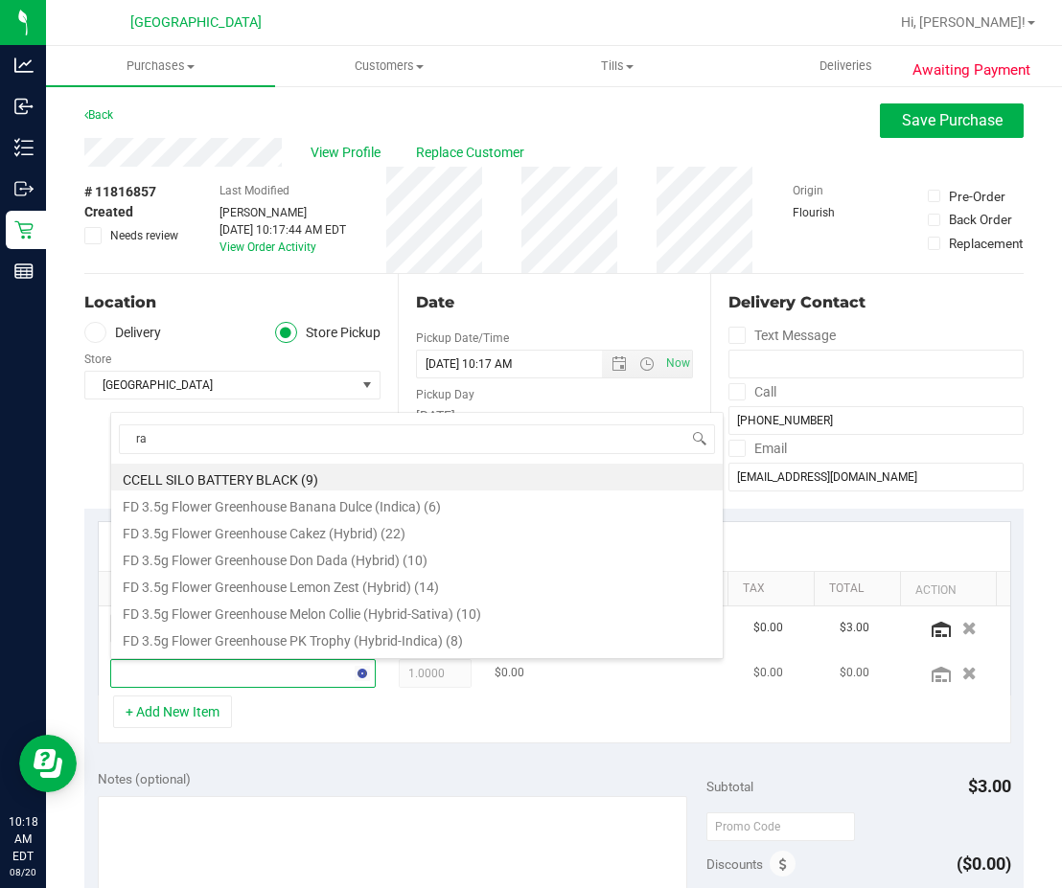
type input "rad"
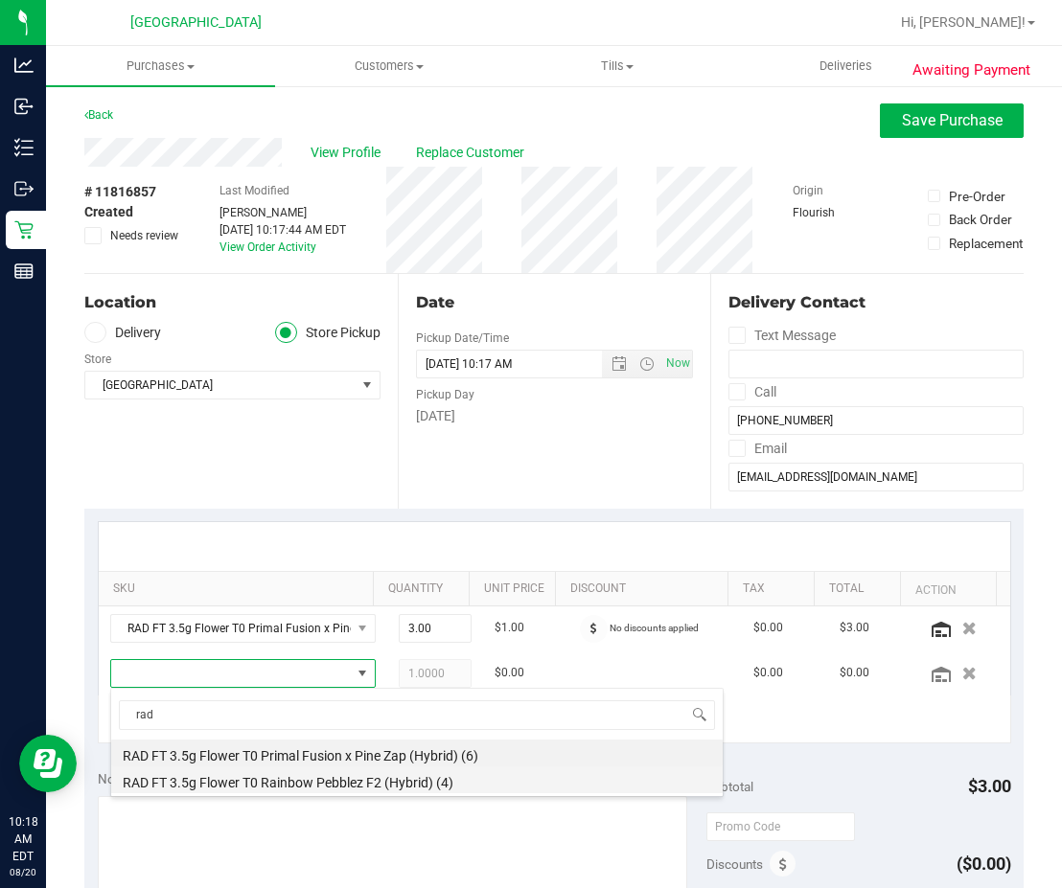
click at [220, 780] on li "RAD FT 3.5g Flower T0 Rainbow Pebblez F2 (Hybrid) (4)" at bounding box center [416, 780] width 611 height 27
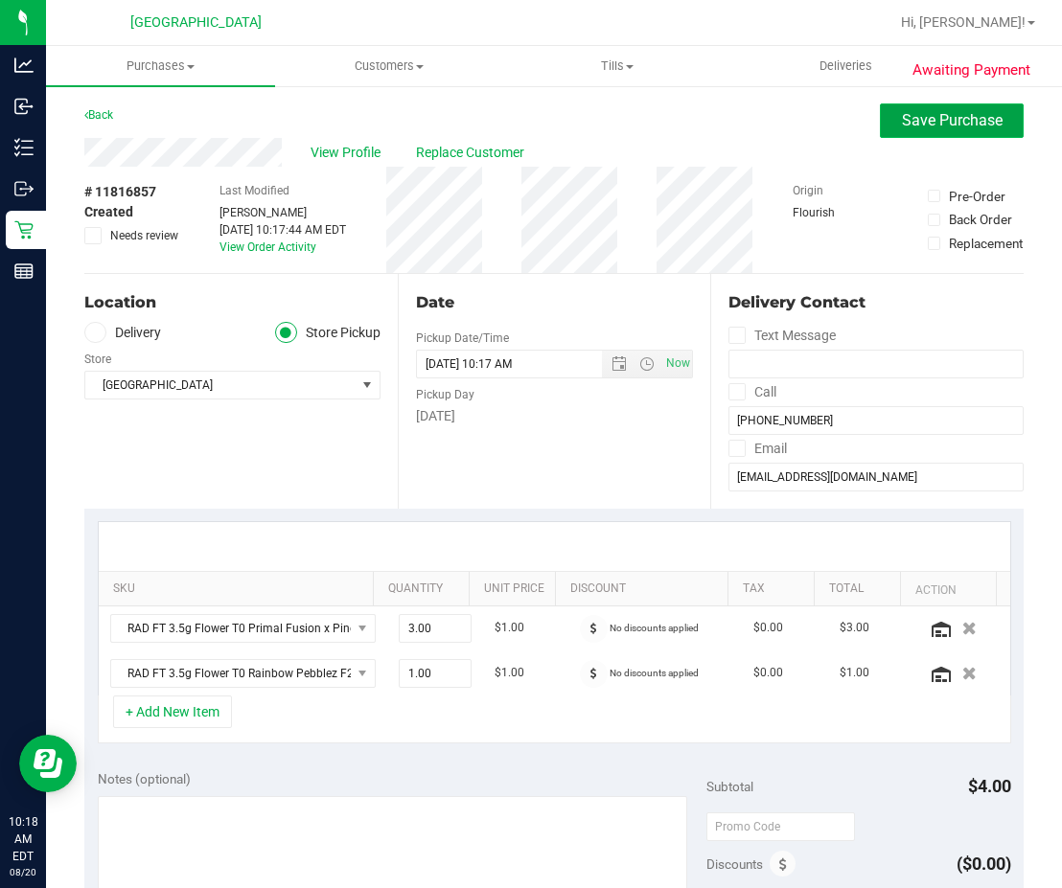
click at [837, 131] on button "Save Purchase" at bounding box center [952, 120] width 144 height 34
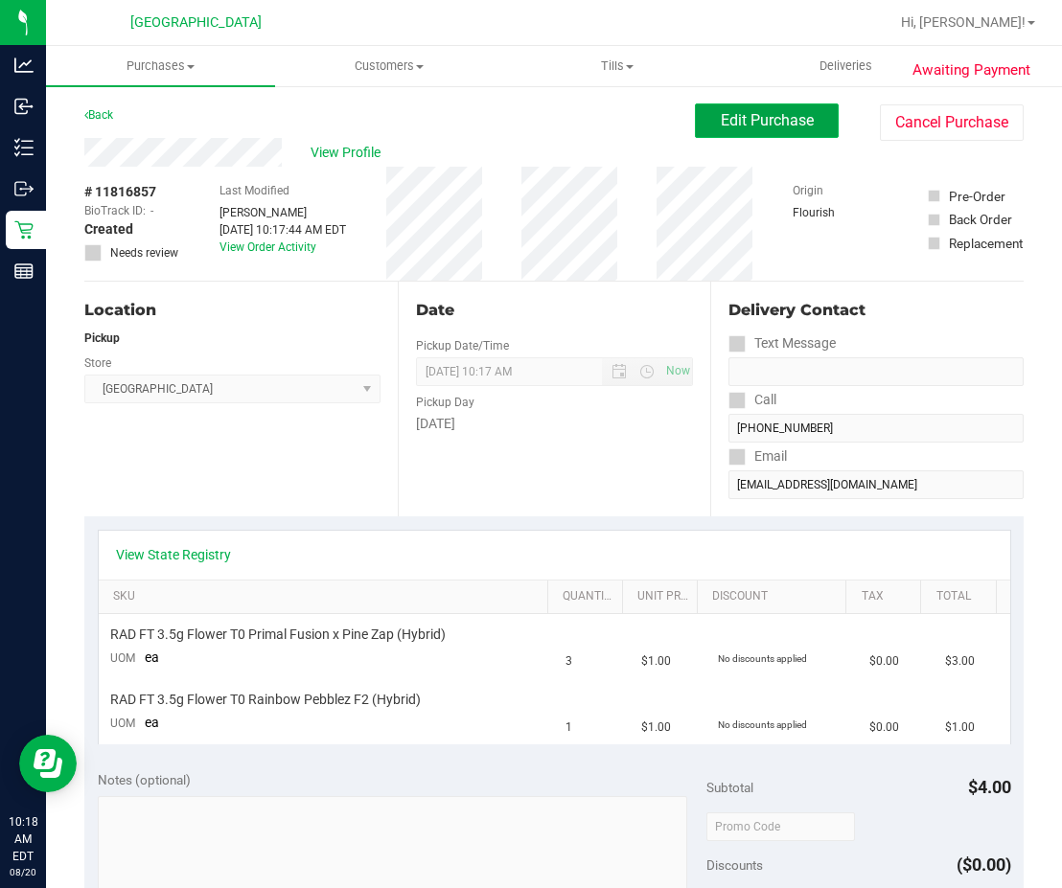
click at [802, 114] on button "Edit Purchase" at bounding box center [767, 120] width 144 height 34
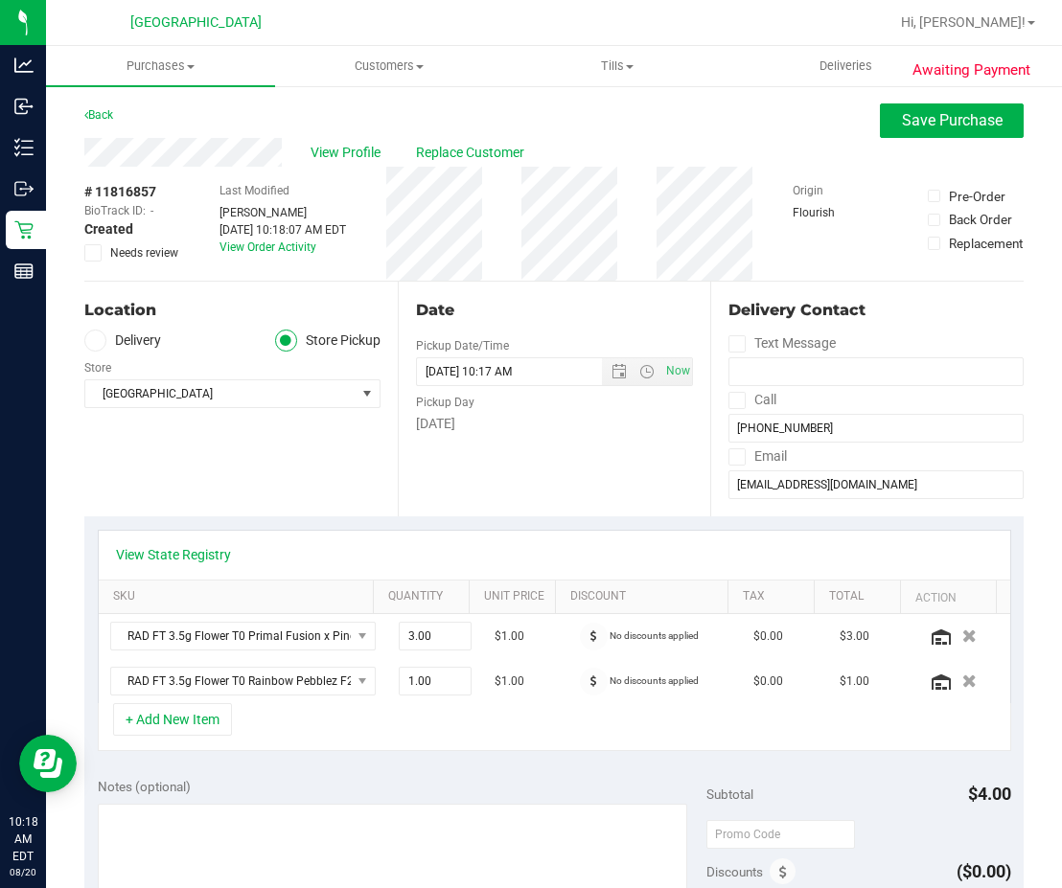
click at [92, 253] on icon at bounding box center [93, 253] width 12 height 0
click at [0, 0] on input "Needs review" at bounding box center [0, 0] width 0 height 0
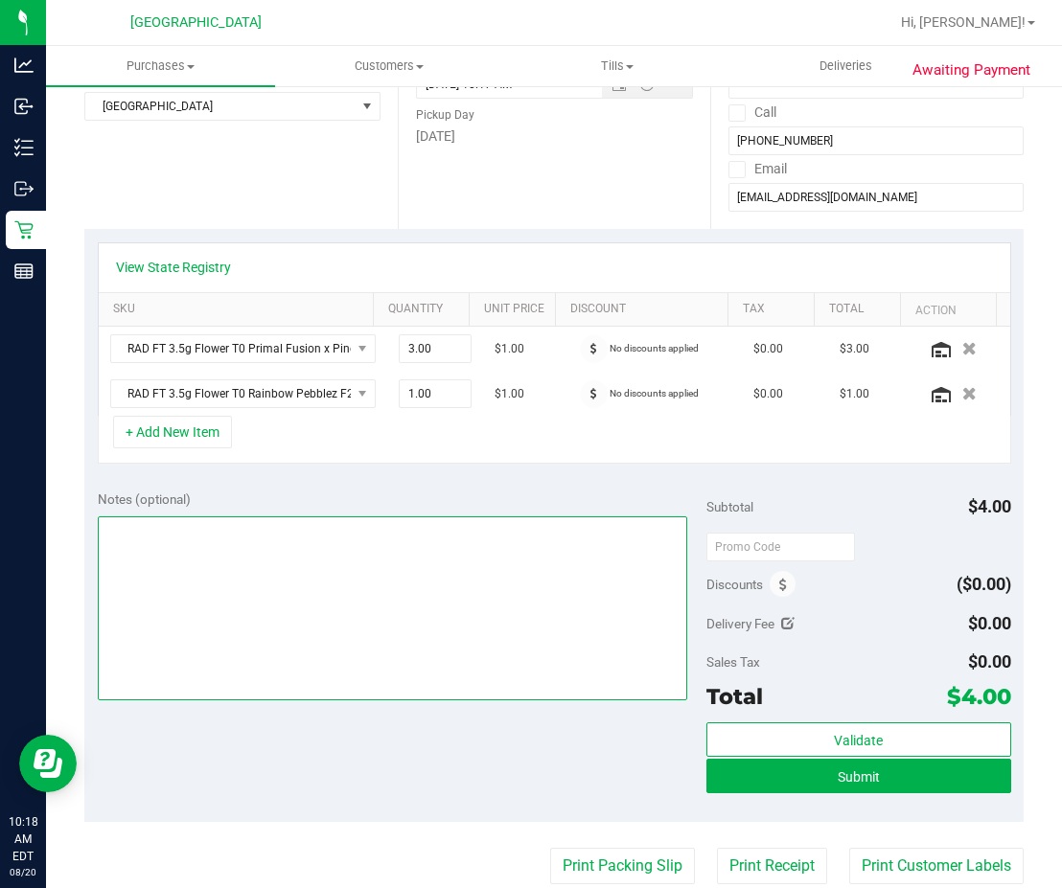
click at [250, 588] on textarea at bounding box center [392, 608] width 589 height 184
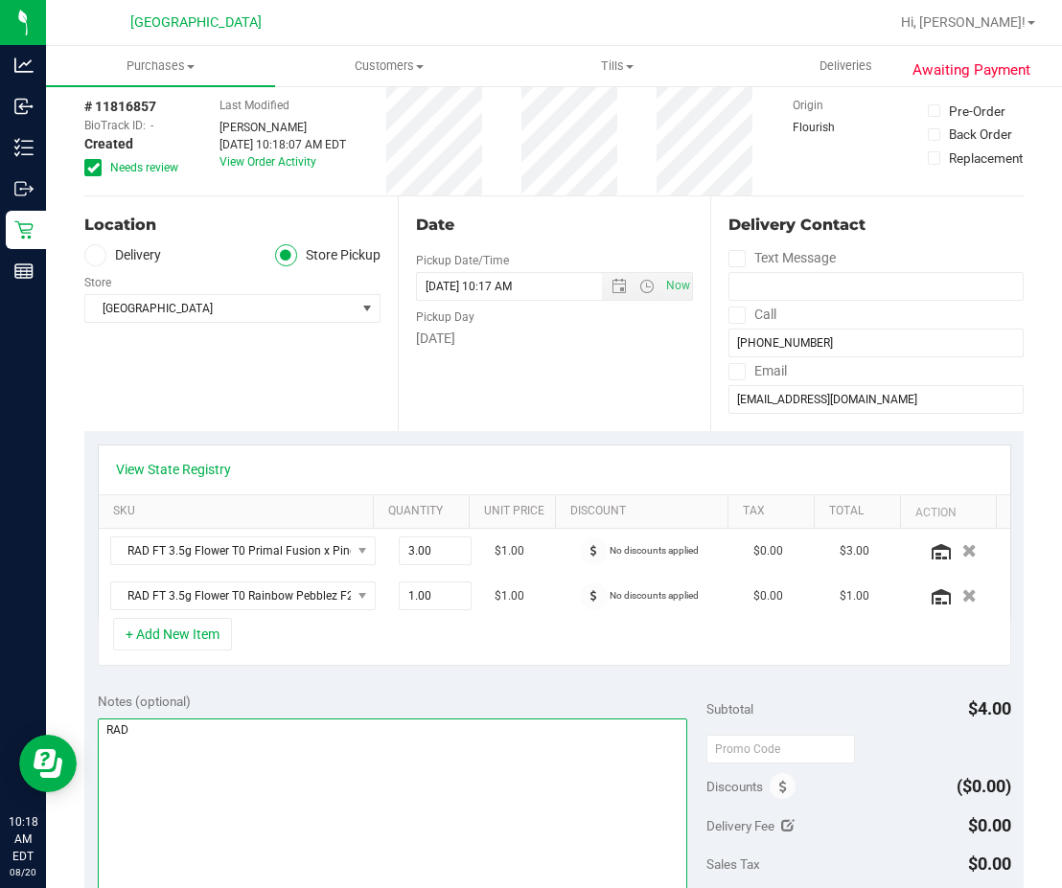
scroll to position [0, 0]
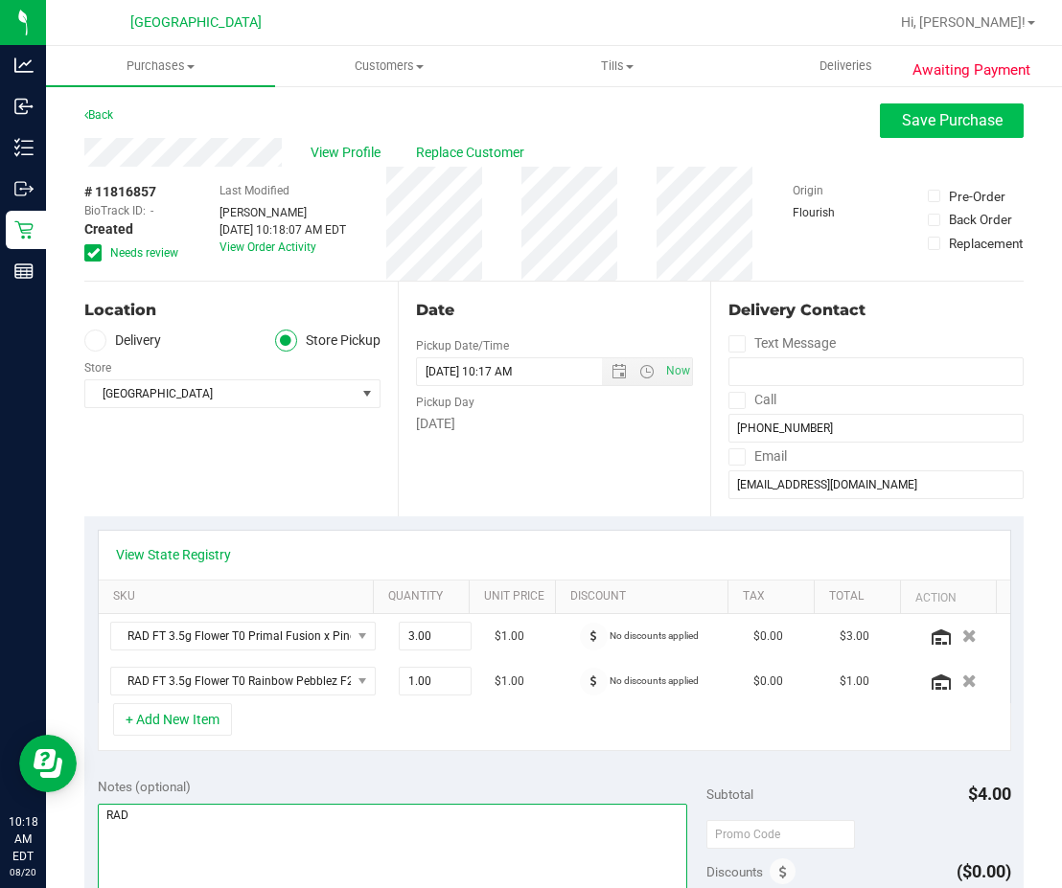
type textarea "RAD"
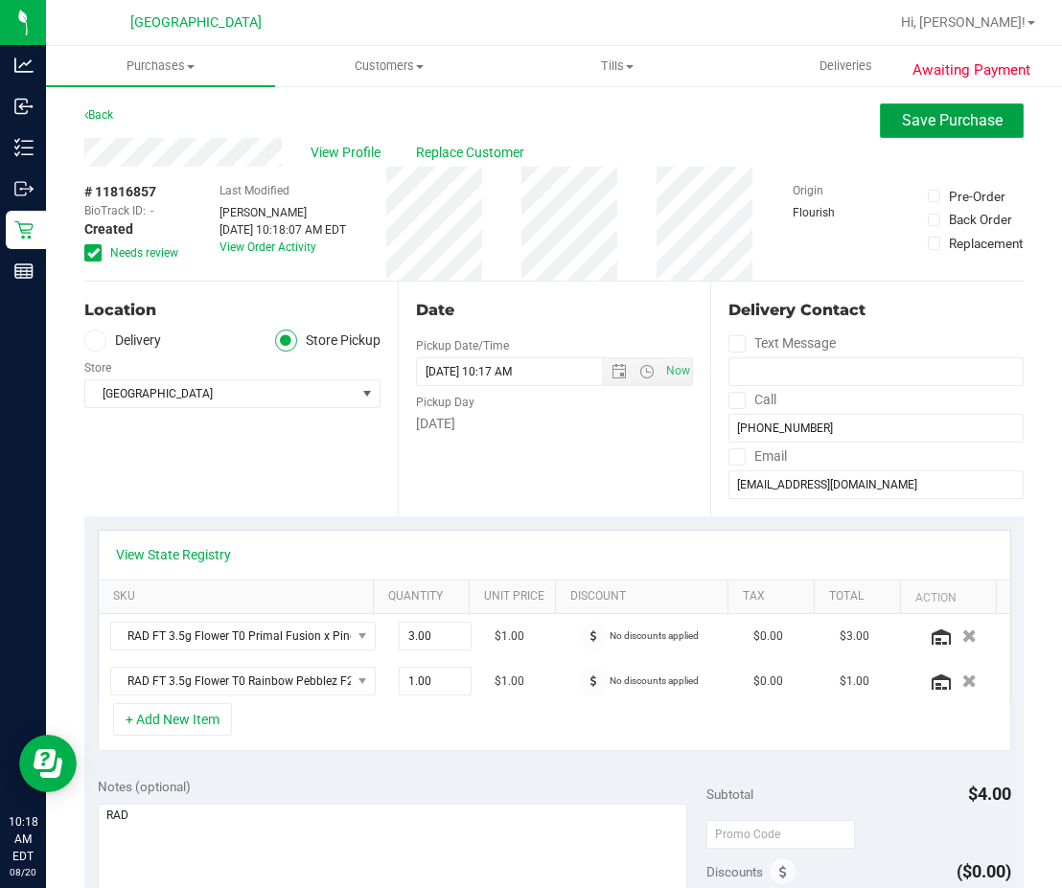
click at [837, 125] on span "Save Purchase" at bounding box center [952, 120] width 101 height 18
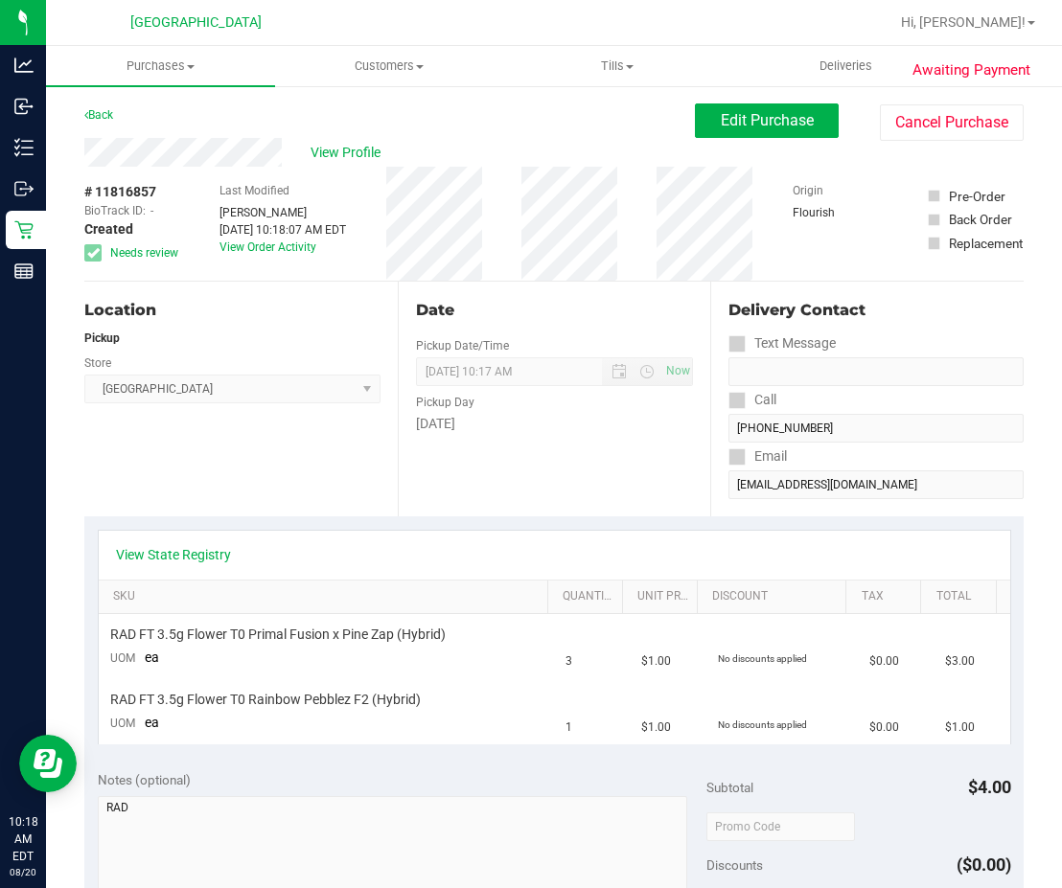
scroll to position [383, 0]
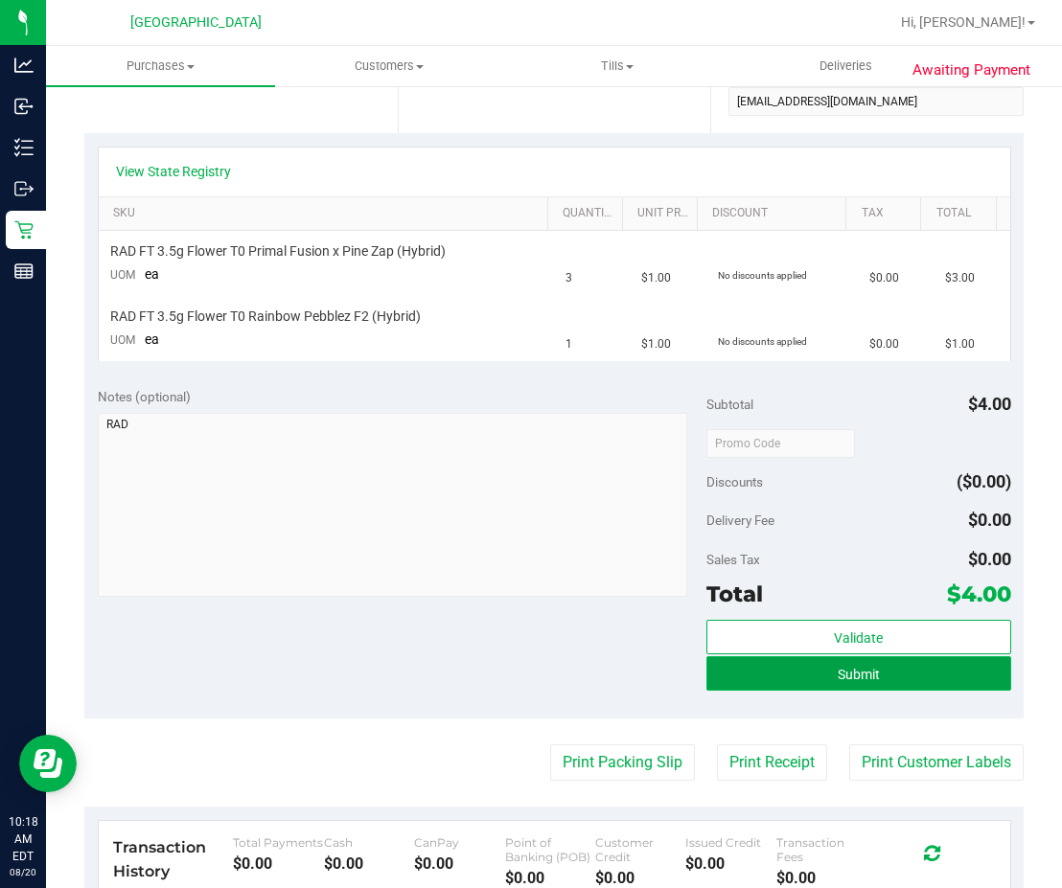
click at [816, 676] on button "Submit" at bounding box center [858, 673] width 305 height 34
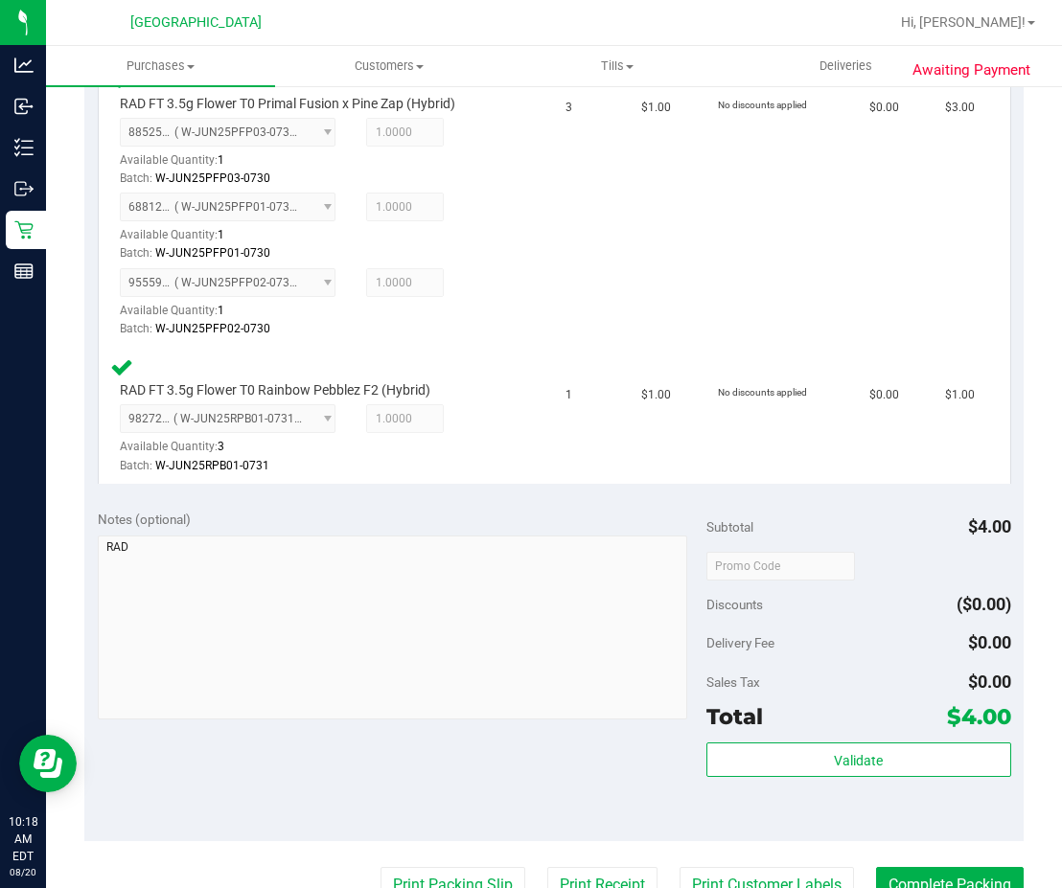
scroll to position [767, 0]
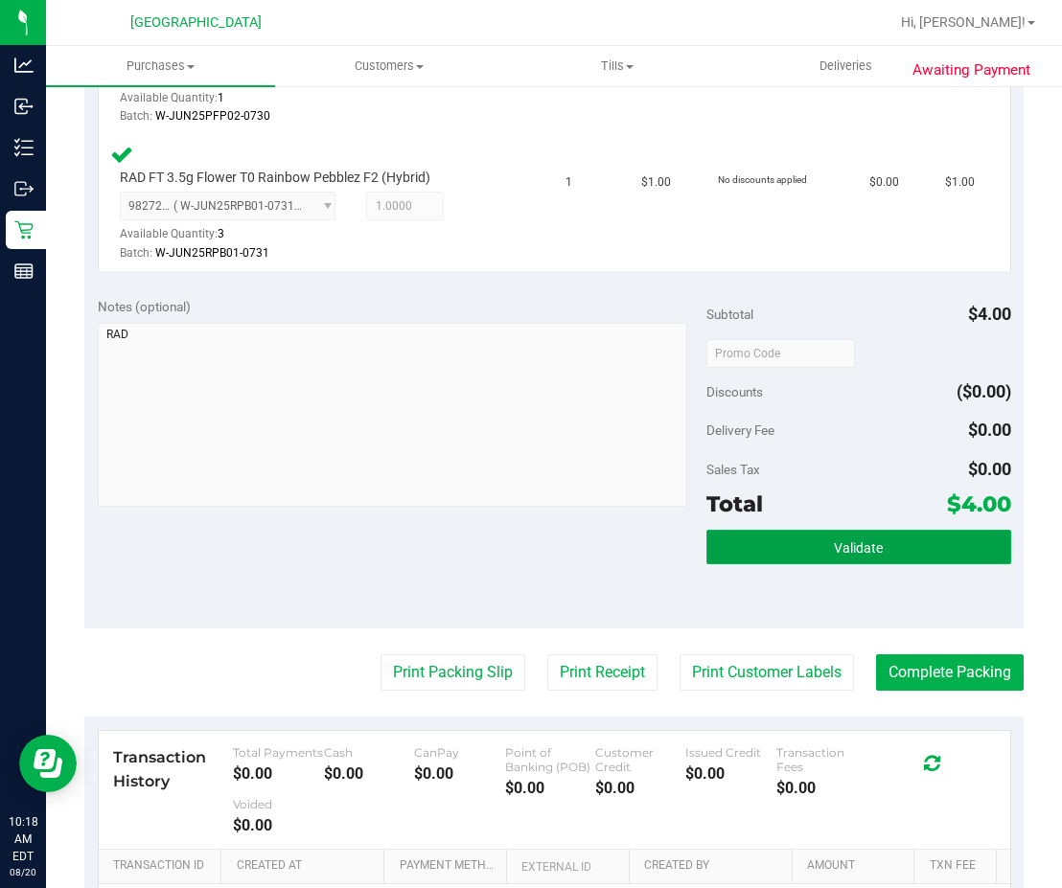
click at [837, 549] on span "Validate" at bounding box center [858, 547] width 49 height 15
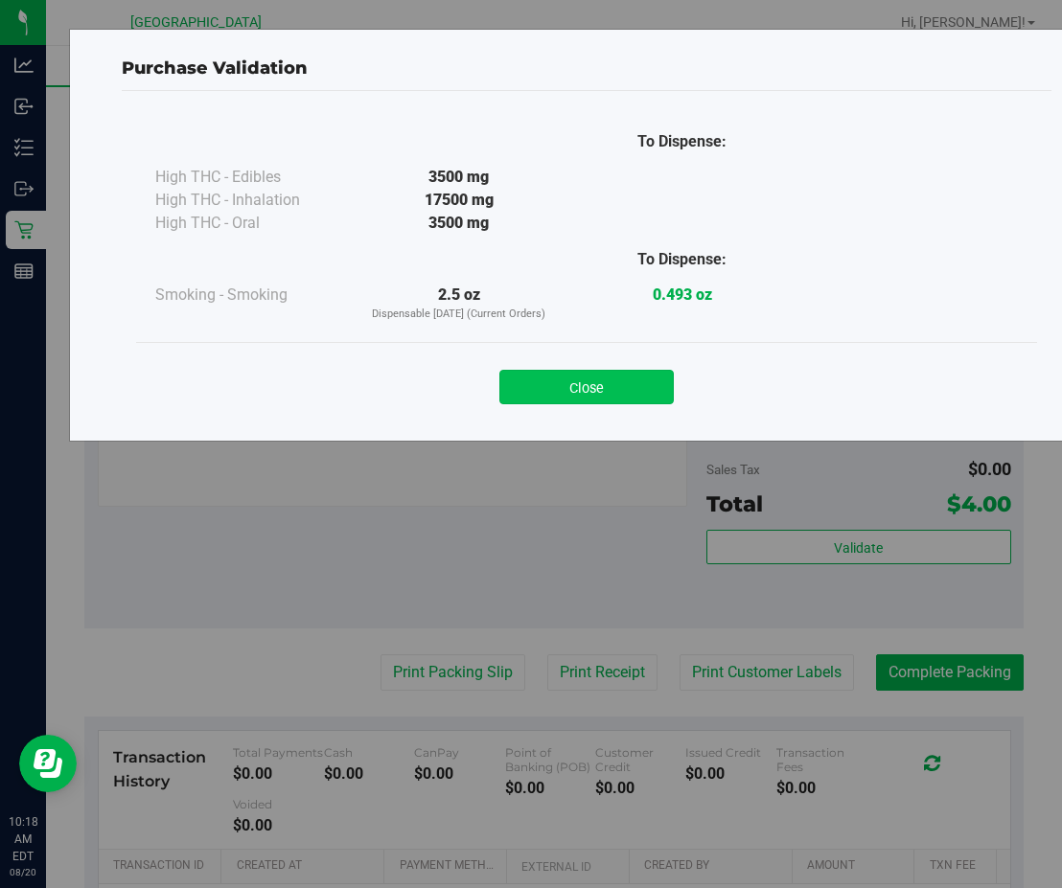
click at [627, 380] on button "Close" at bounding box center [586, 387] width 174 height 34
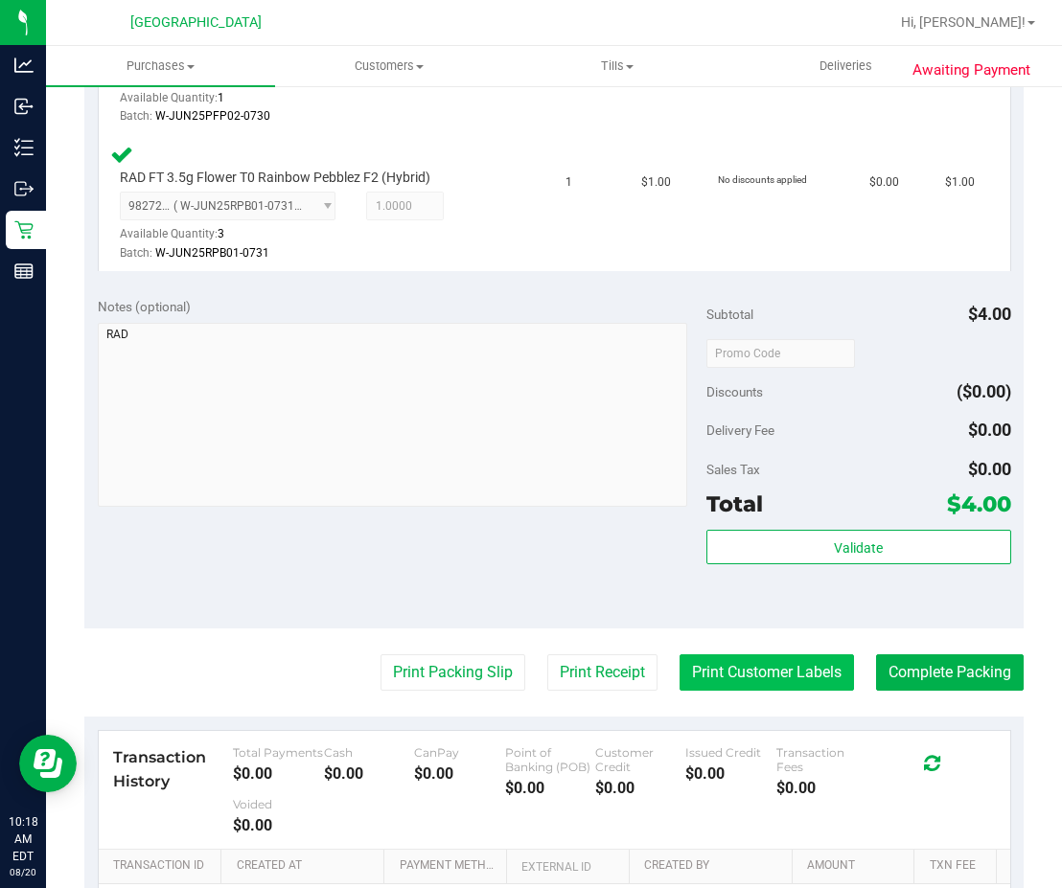
click at [722, 672] on button "Print Customer Labels" at bounding box center [766, 672] width 174 height 36
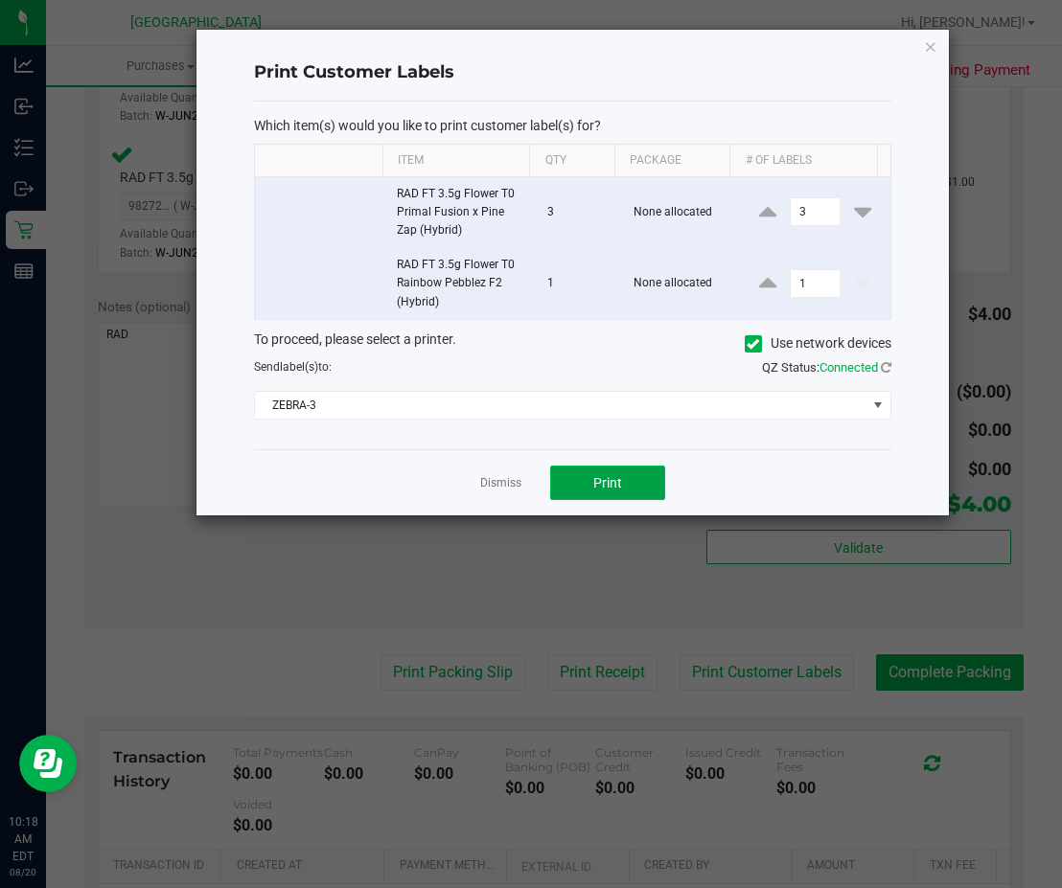
click at [607, 470] on button "Print" at bounding box center [607, 483] width 115 height 34
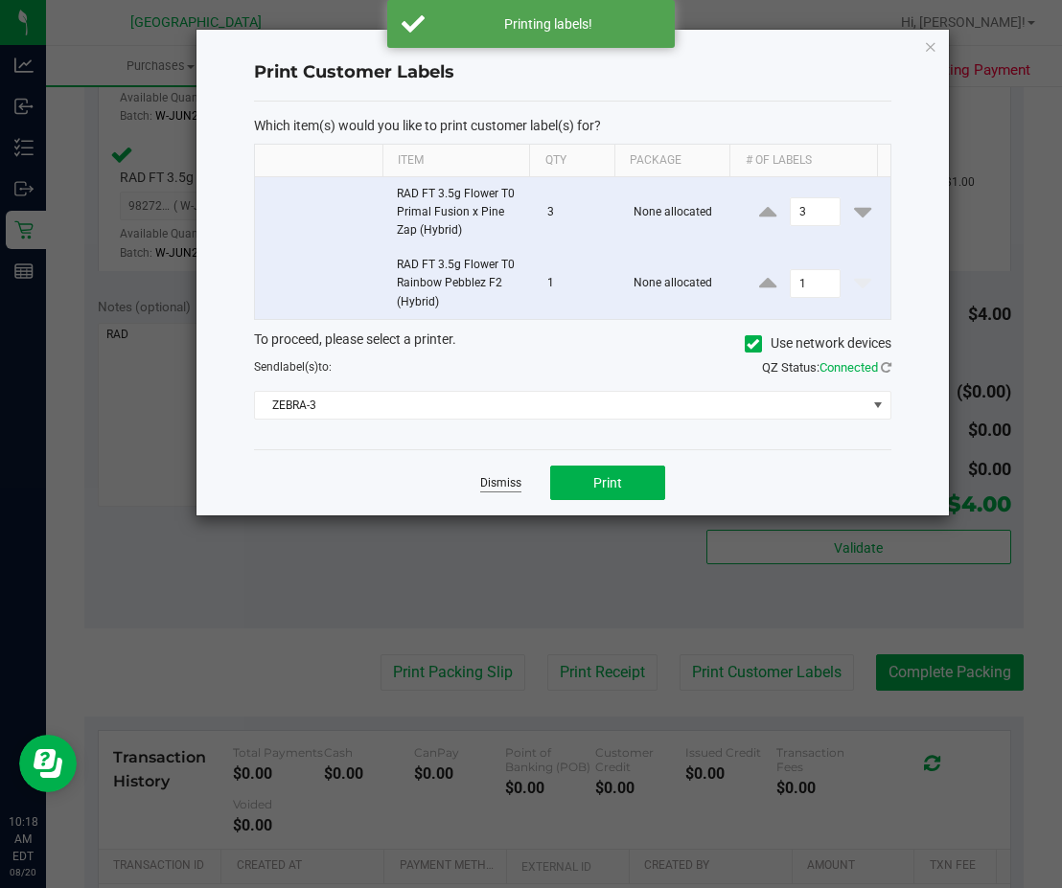
click at [500, 481] on link "Dismiss" at bounding box center [500, 483] width 41 height 16
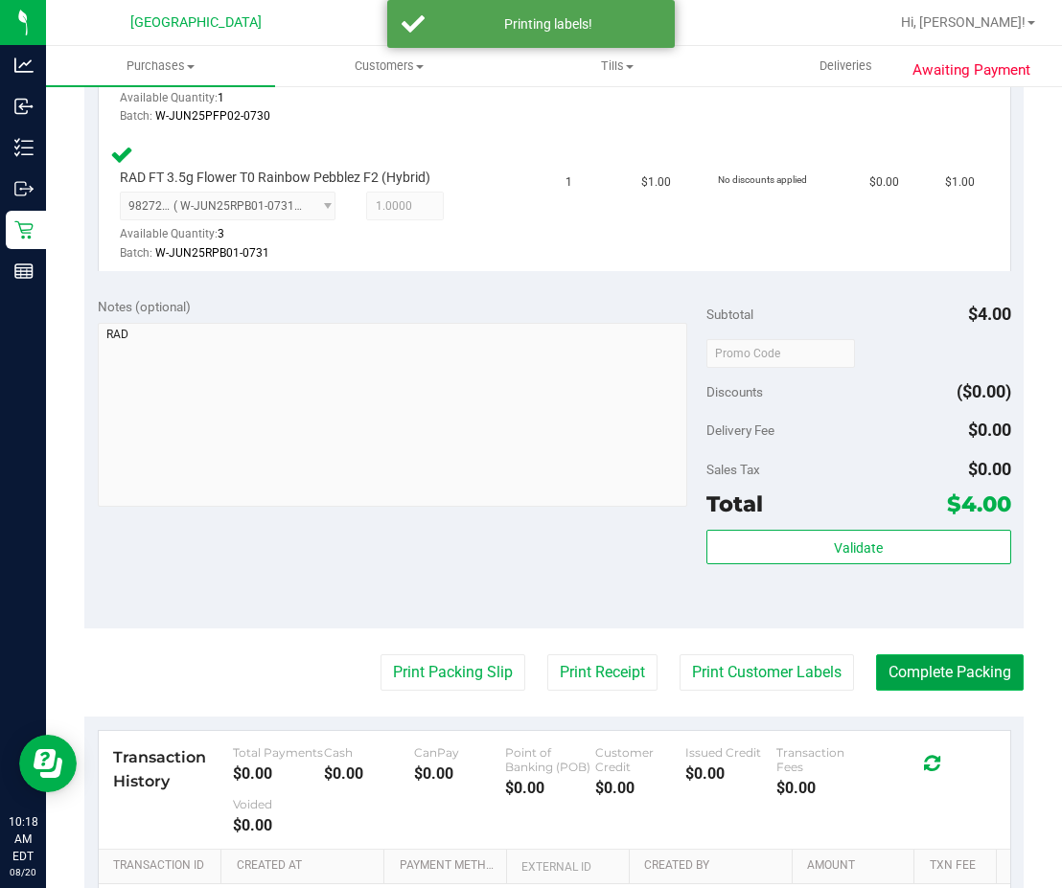
click at [837, 660] on button "Complete Packing" at bounding box center [950, 672] width 148 height 36
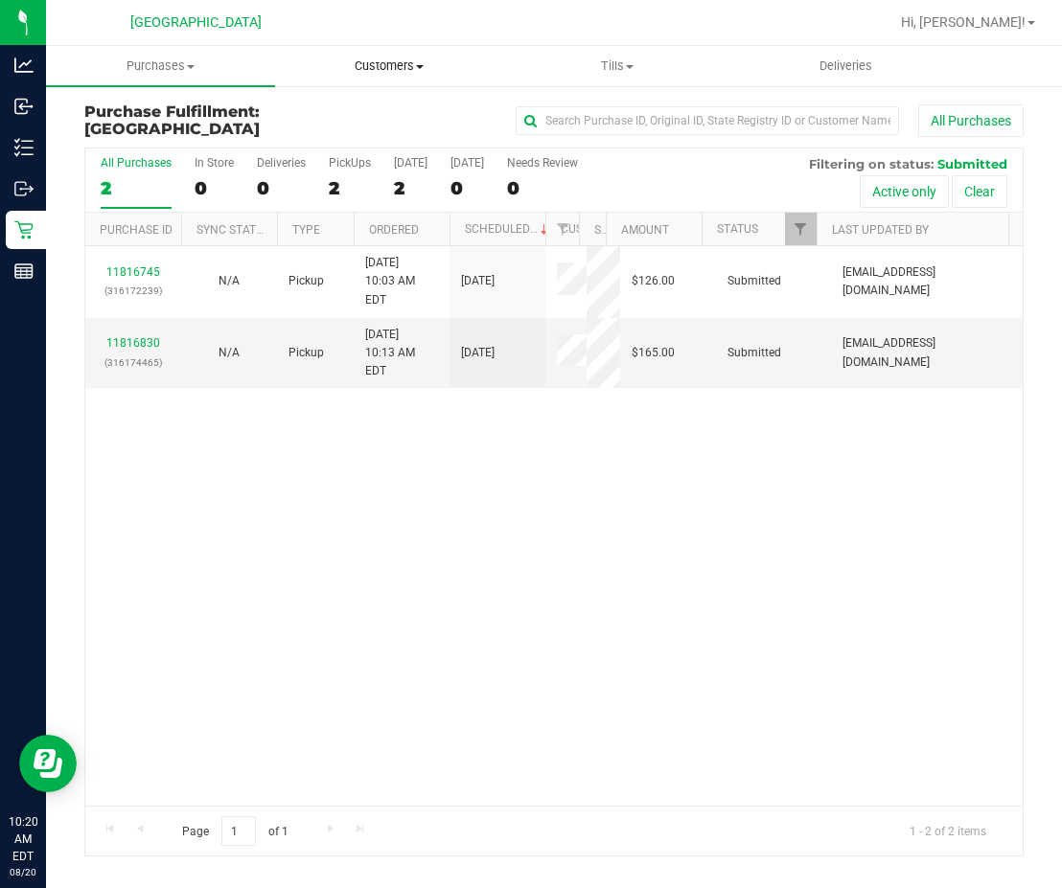
click at [411, 67] on span "Customers" at bounding box center [389, 65] width 227 height 17
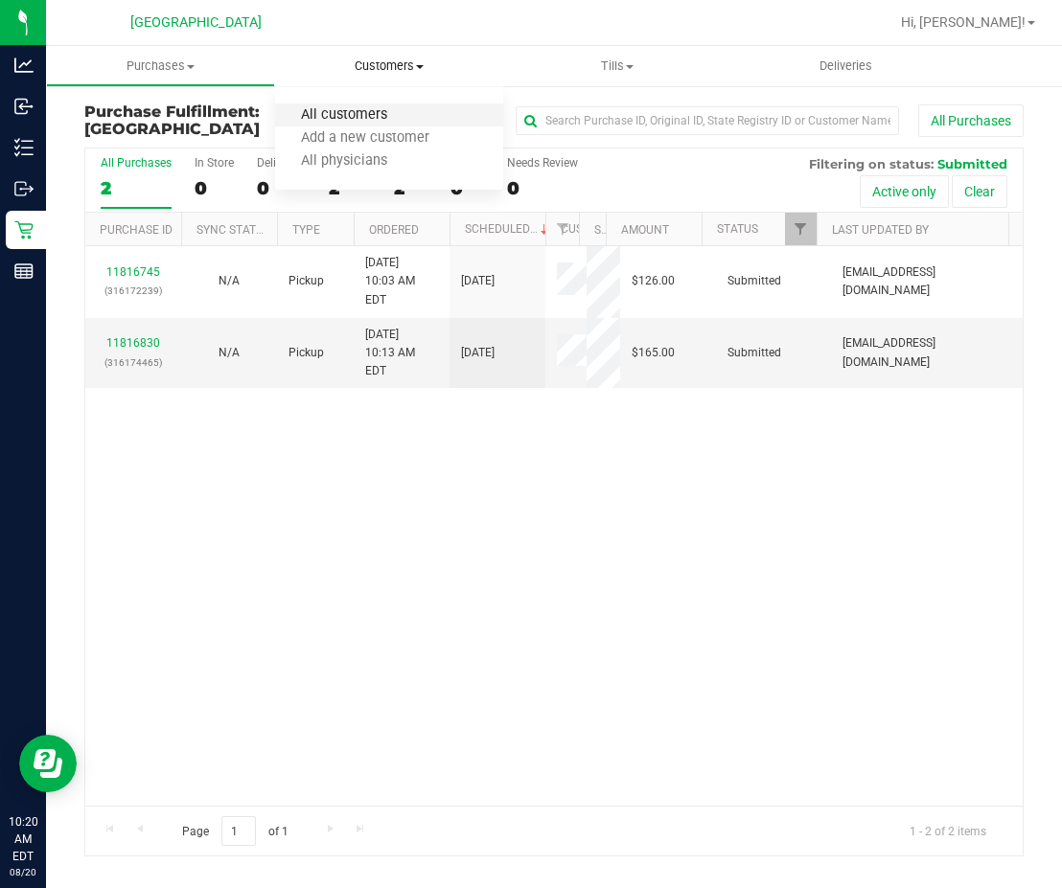
click at [401, 117] on span "All customers" at bounding box center [344, 115] width 138 height 16
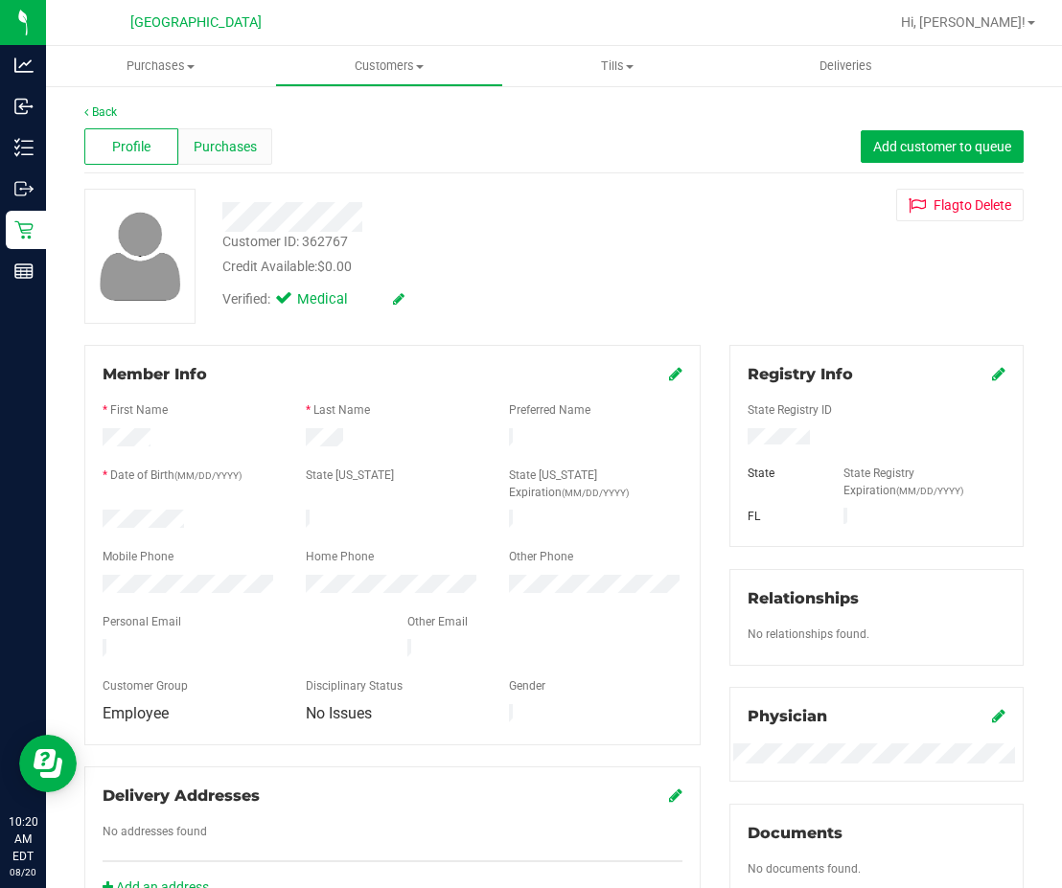
click at [244, 144] on span "Purchases" at bounding box center [225, 147] width 63 height 20
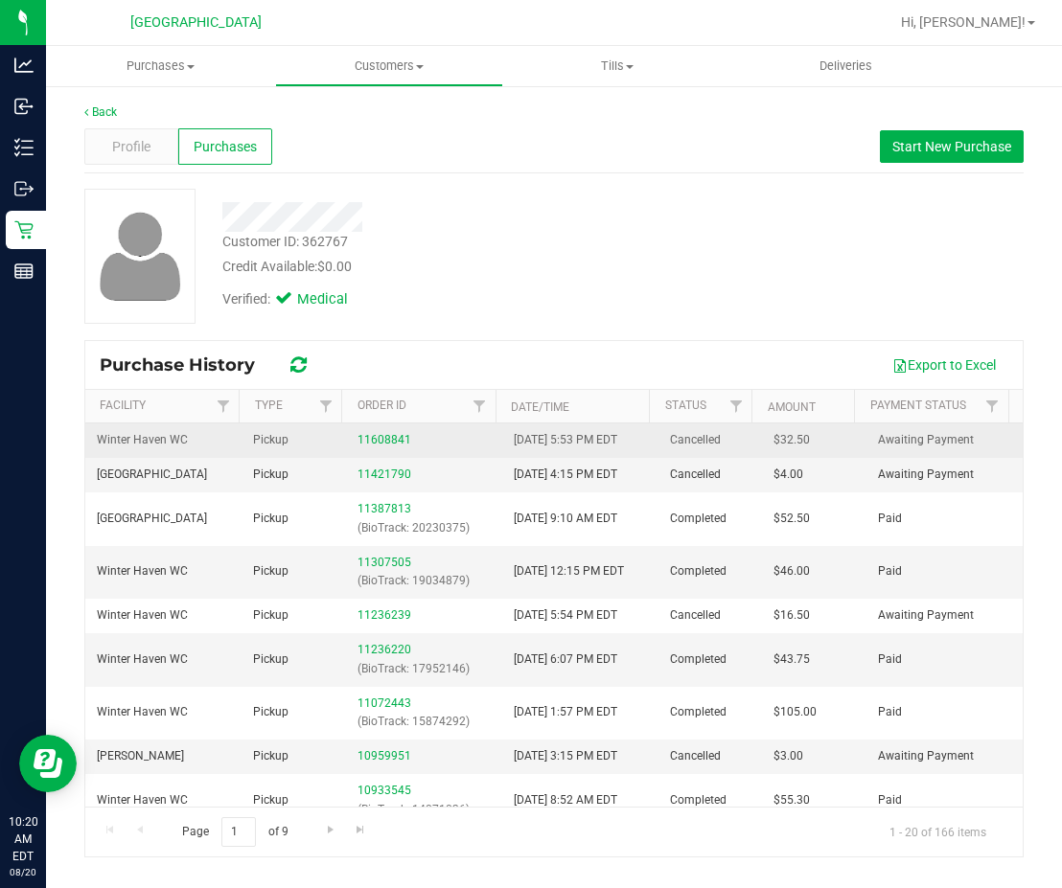
click at [372, 432] on div "11608841" at bounding box center [423, 440] width 133 height 18
click at [374, 439] on link "11608841" at bounding box center [384, 439] width 54 height 13
